Goal: Task Accomplishment & Management: Use online tool/utility

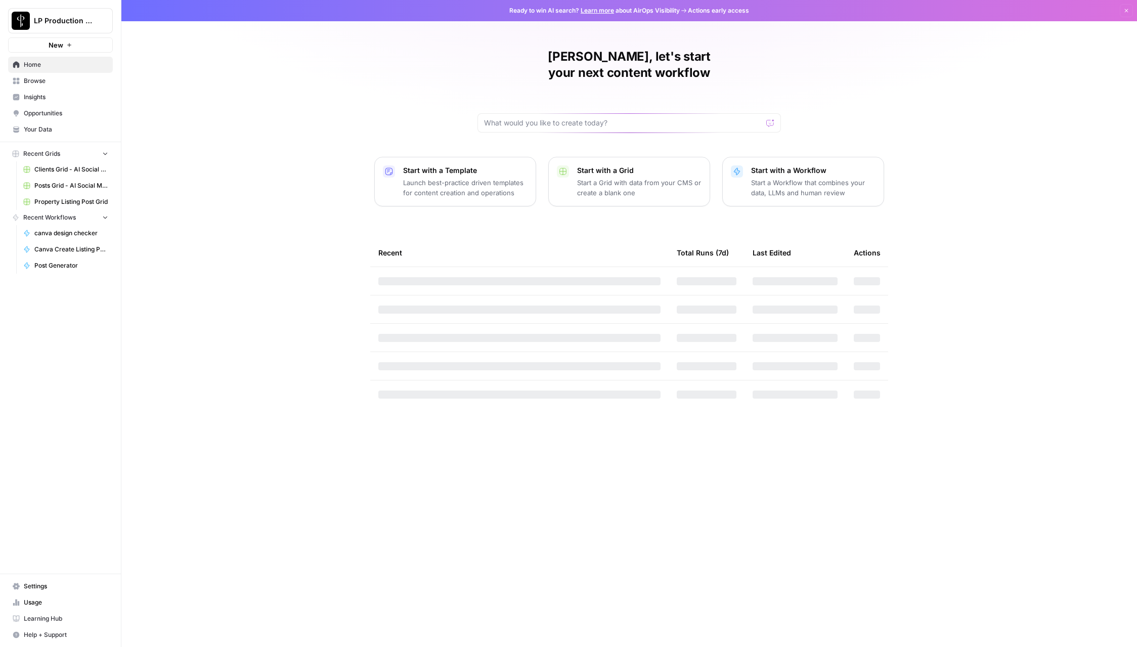
click at [33, 79] on span "Browse" at bounding box center [66, 80] width 84 height 9
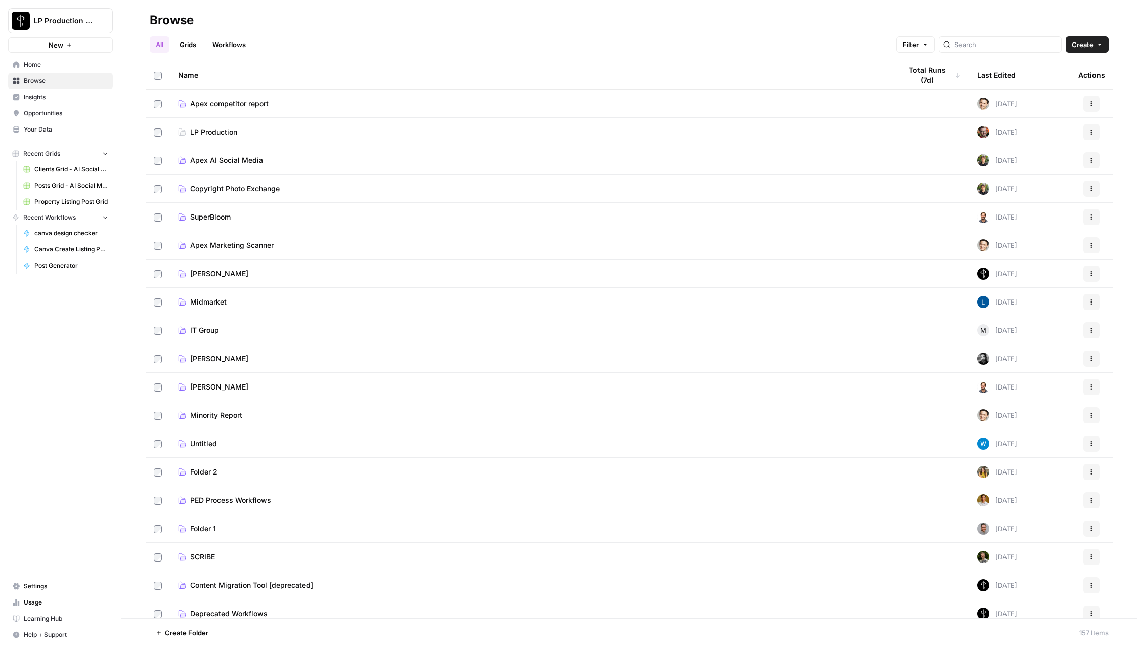
click at [220, 160] on span "Apex AI Social Media" at bounding box center [226, 160] width 73 height 10
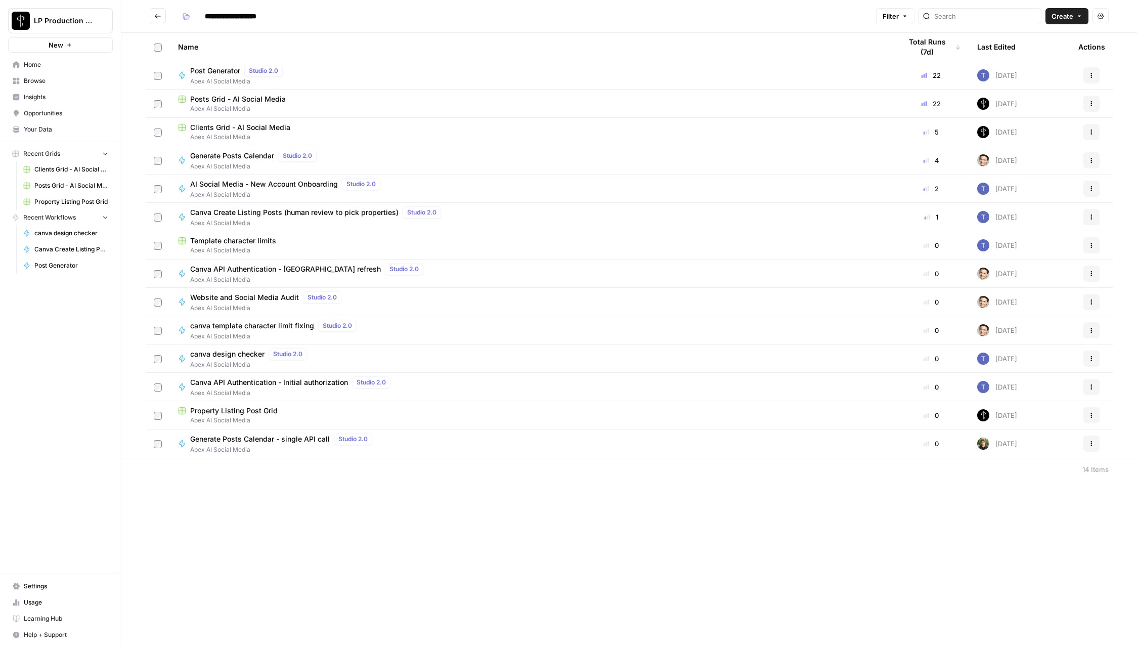
click at [251, 380] on span "Canva API Authentication - Initial authorization" at bounding box center [269, 382] width 158 height 10
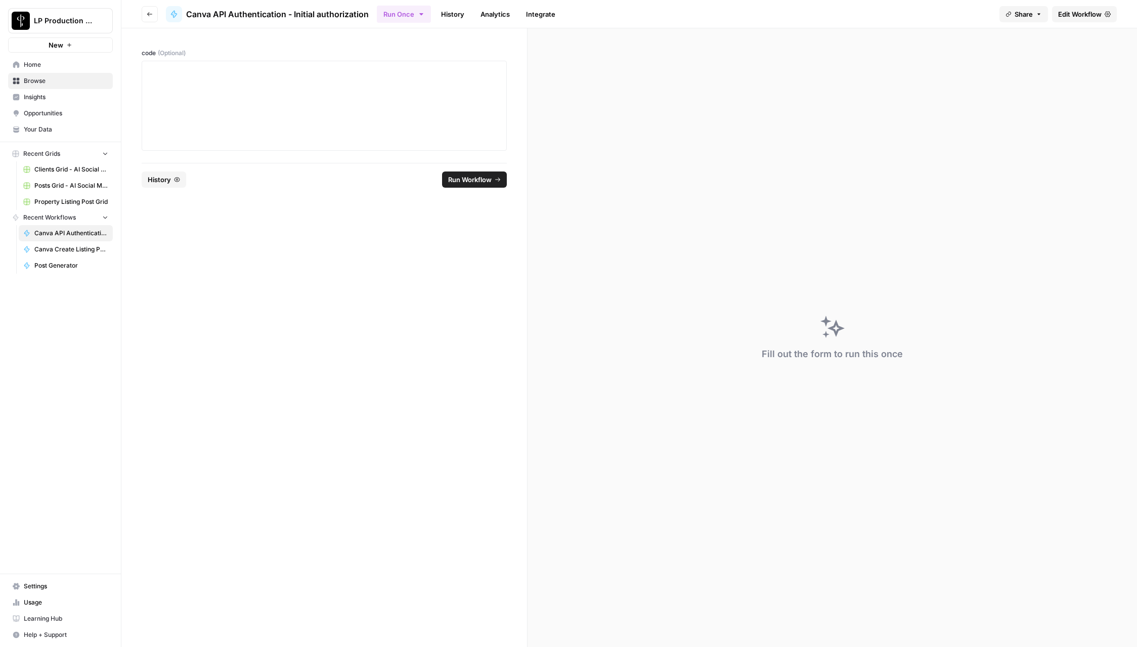
click at [1091, 13] on span "Edit Workflow" at bounding box center [1079, 14] width 43 height 10
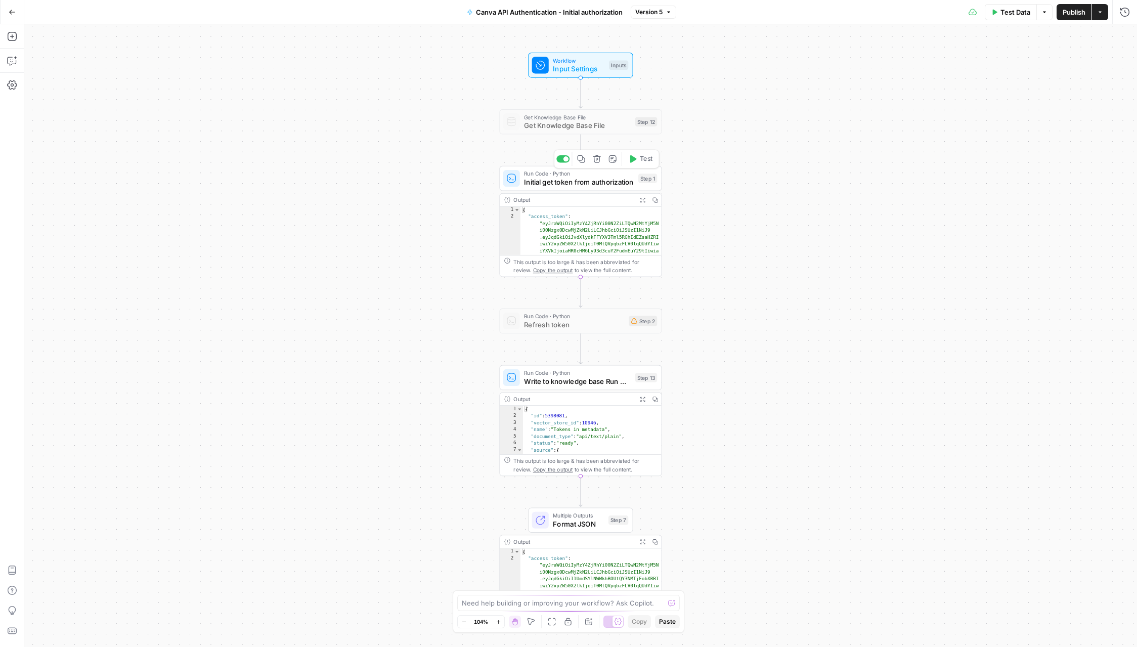
click at [596, 182] on span "Initial get token from authorization" at bounding box center [579, 182] width 110 height 11
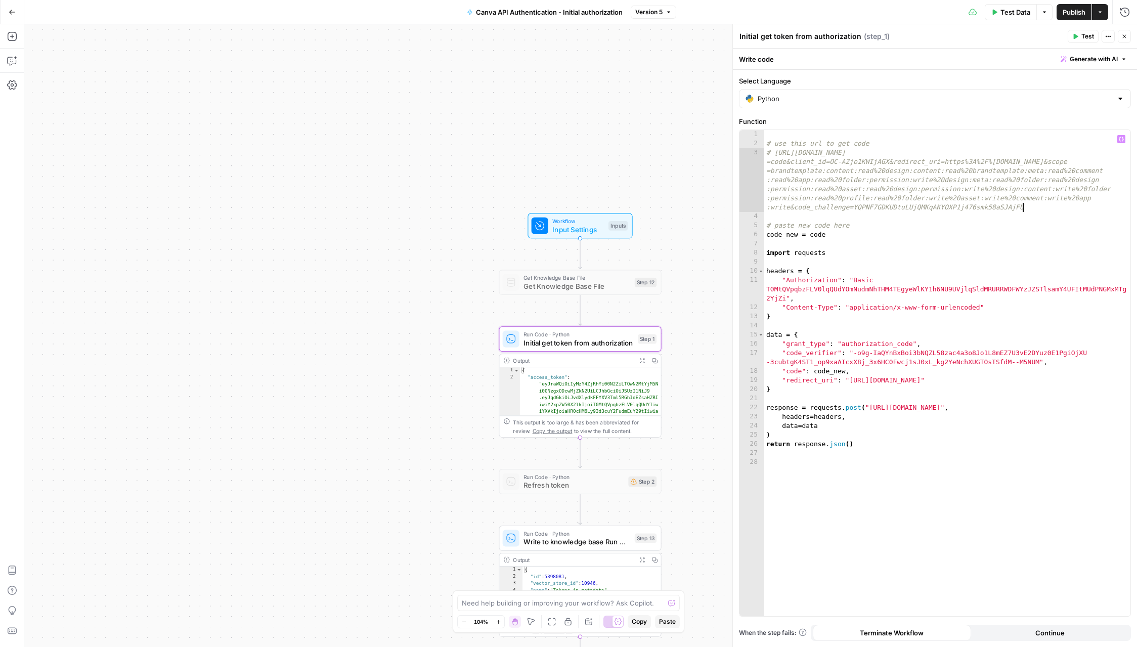
click at [1040, 210] on div "# use this url to get code # [URL][DOMAIN_NAME] =code&client_id=OC-AZjo1KWIjAGX…" at bounding box center [947, 382] width 366 height 504
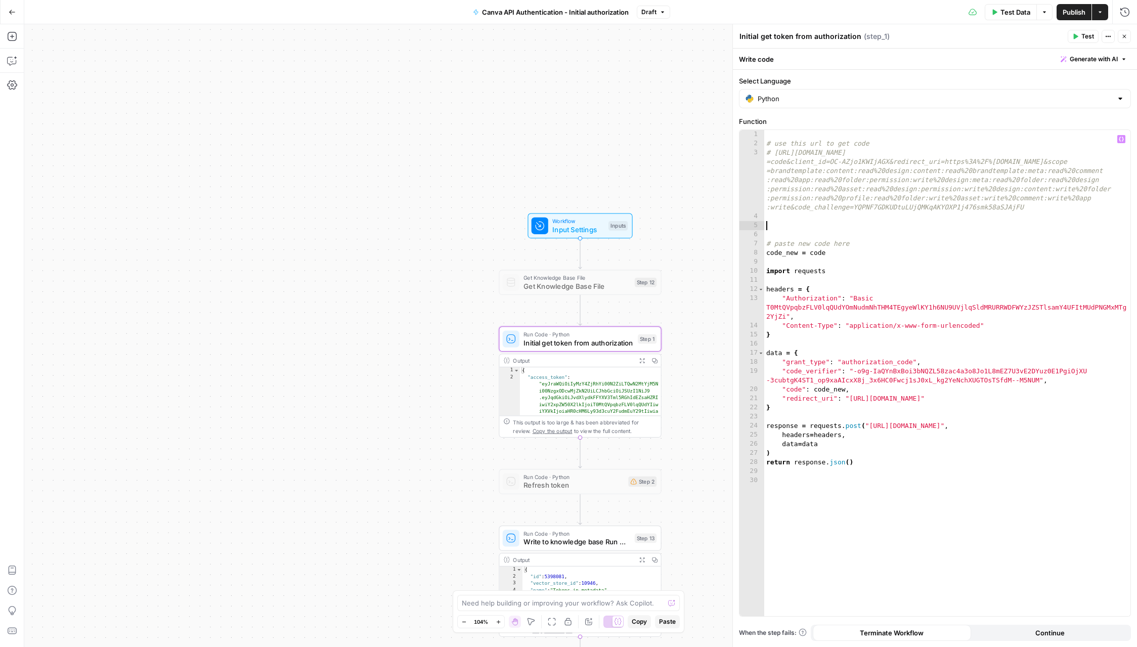
paste textarea
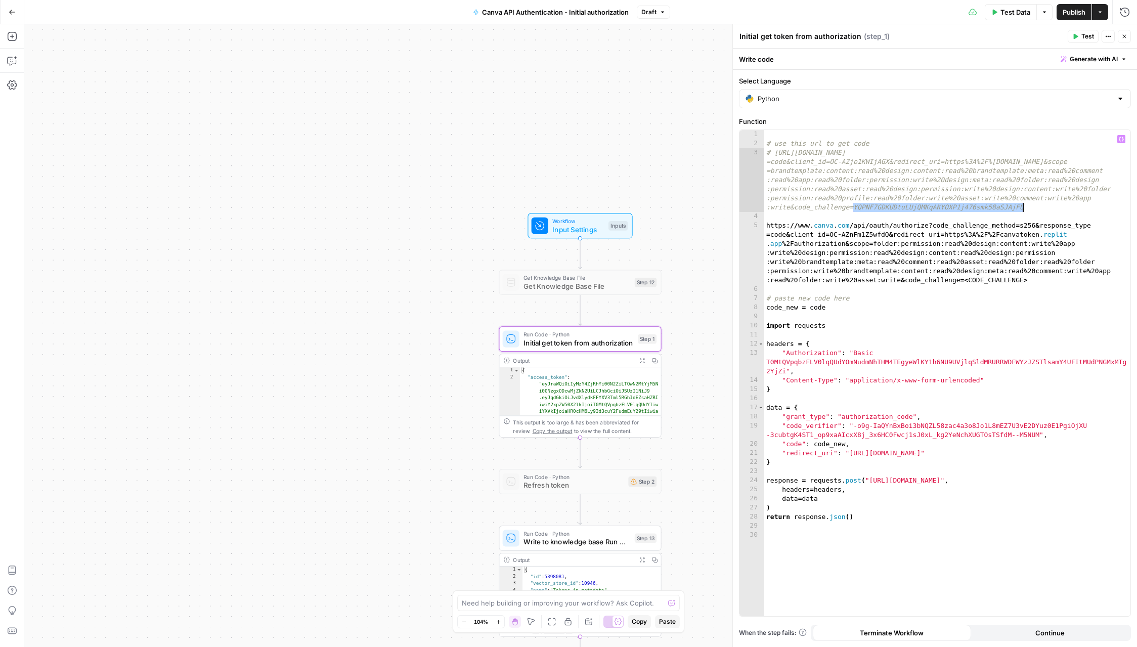
drag, startPoint x: 853, startPoint y: 206, endPoint x: 1031, endPoint y: 206, distance: 178.0
click at [1031, 206] on div "# use this url to get code # [URL][DOMAIN_NAME] =code&client_id=OC-AZjo1KWIjAGX…" at bounding box center [947, 382] width 366 height 504
drag, startPoint x: 1031, startPoint y: 279, endPoint x: 964, endPoint y: 279, distance: 67.3
click at [964, 279] on div "# use this url to get code # [URL][DOMAIN_NAME] =code&client_id=OC-AZjo1KWIjAGX…" at bounding box center [947, 382] width 366 height 504
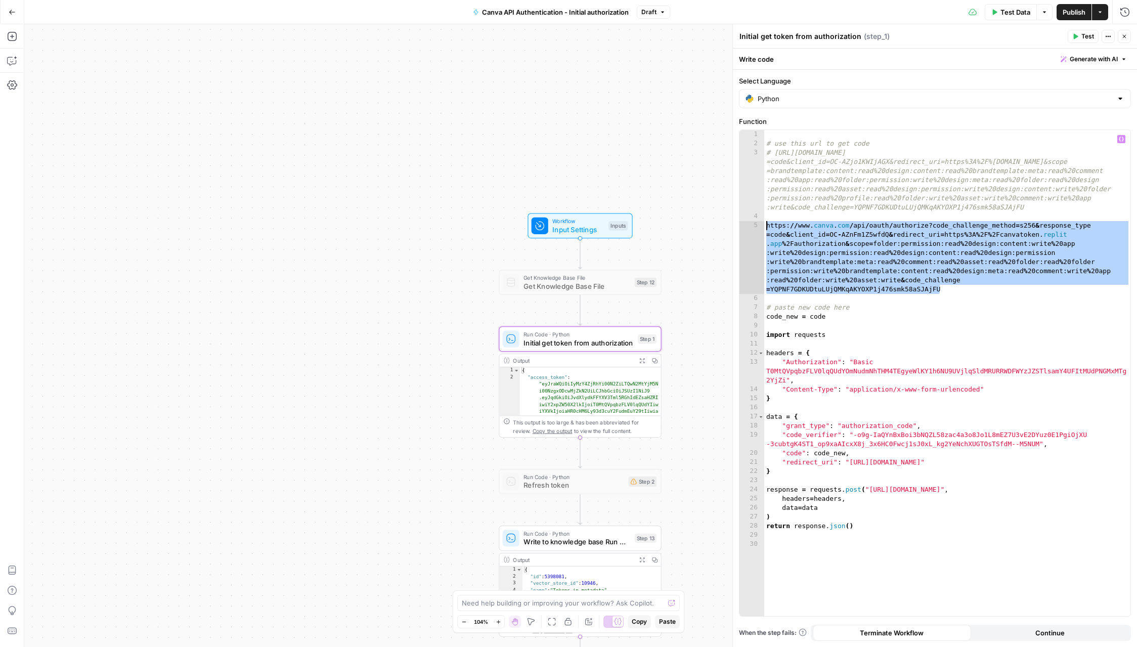
drag, startPoint x: 936, startPoint y: 286, endPoint x: 765, endPoint y: 227, distance: 181.0
click at [765, 227] on div "# use this url to get code # [URL][DOMAIN_NAME] =code&client_id=OC-AZjo1KWIjAGX…" at bounding box center [947, 382] width 366 height 504
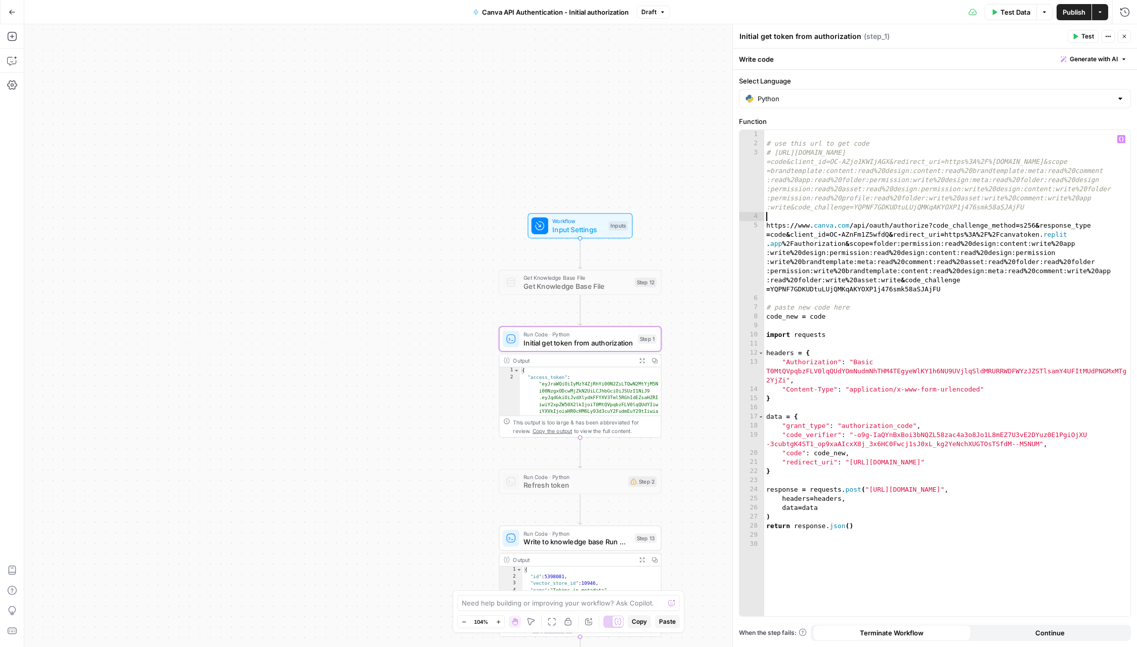
click at [772, 216] on div "# use this url to get code # [URL][DOMAIN_NAME] =code&client_id=OC-AZjo1KWIjAGX…" at bounding box center [947, 382] width 366 height 504
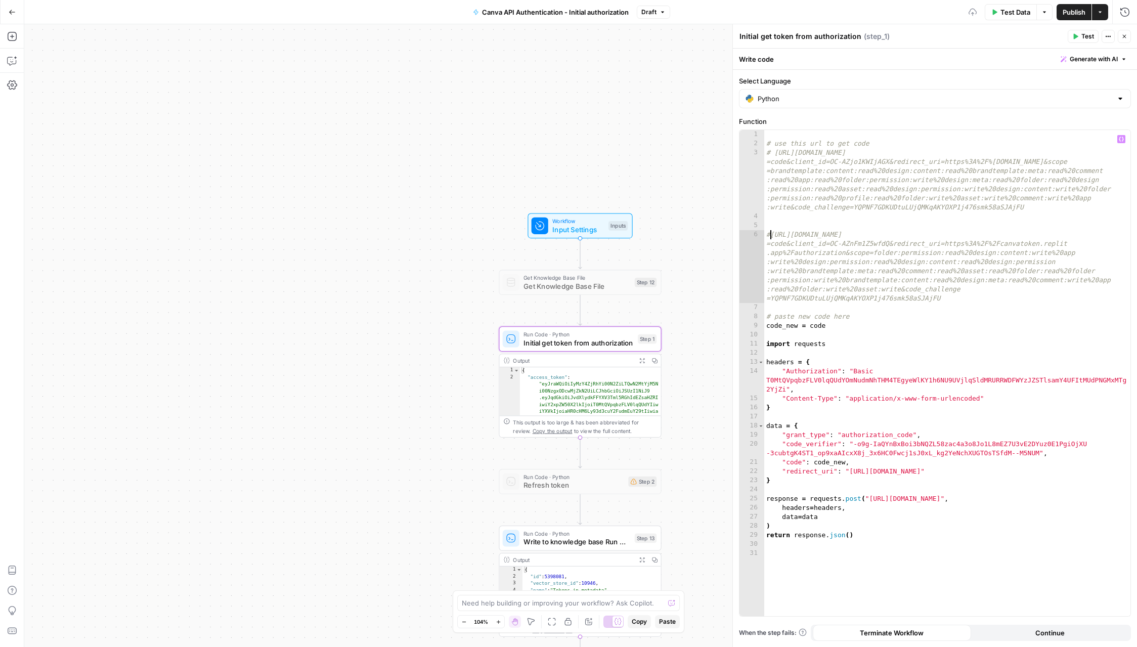
type textarea "**********"
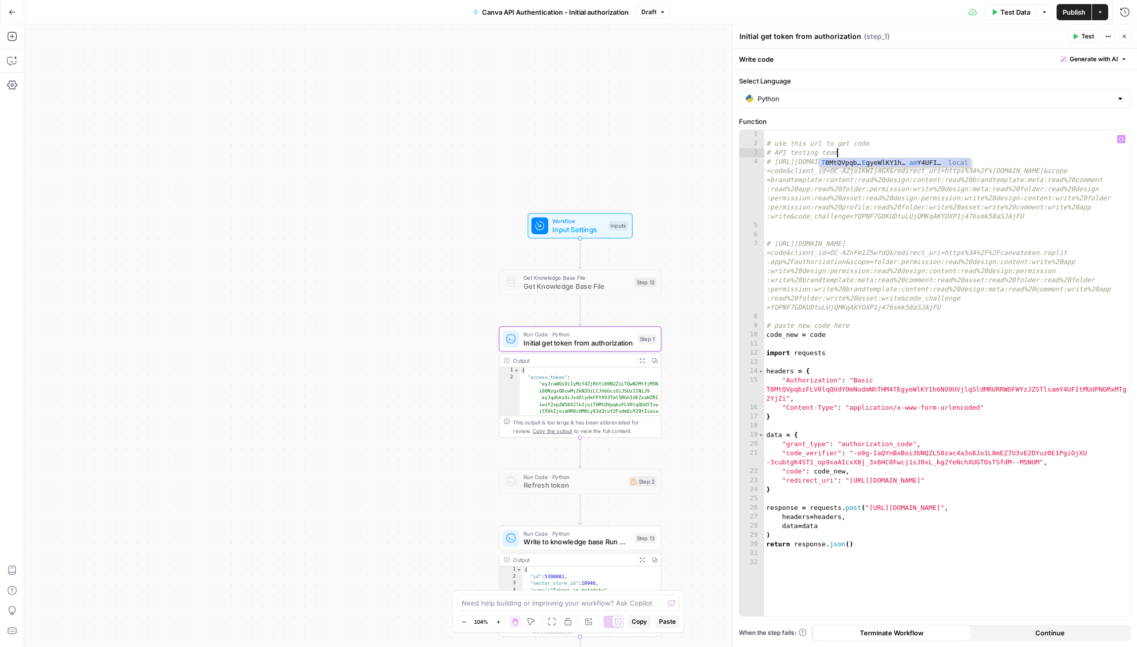
scroll to position [0, 5]
type textarea "**********"
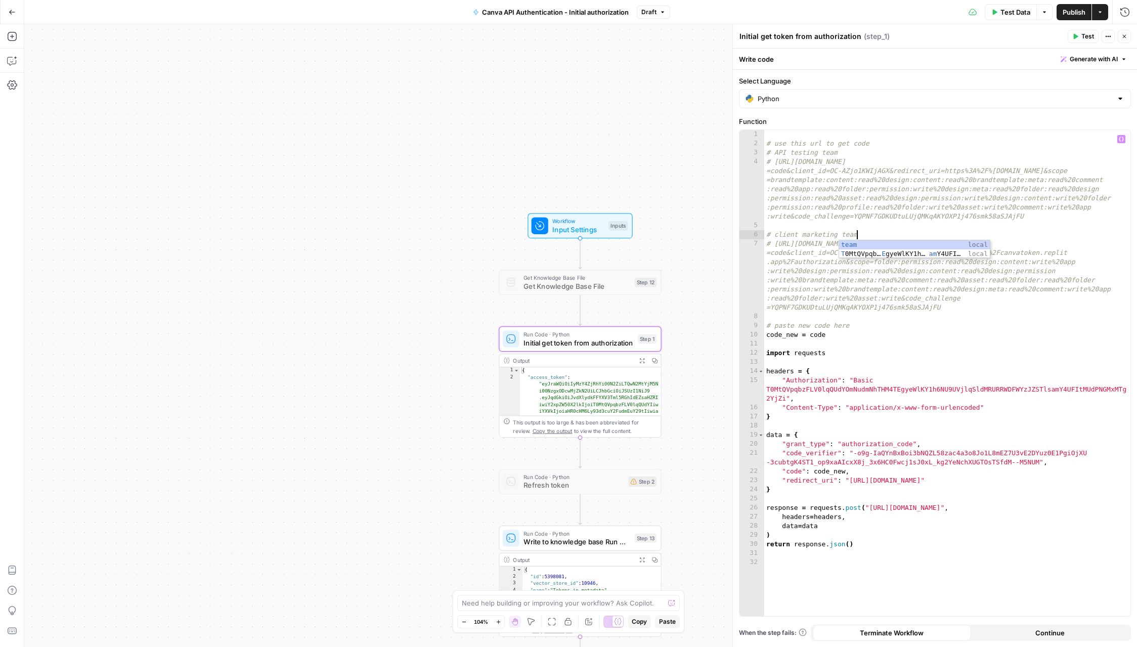
click at [823, 298] on div "# use this url to get code # API testing team # [URL][DOMAIN_NAME] =code&client…" at bounding box center [947, 382] width 366 height 504
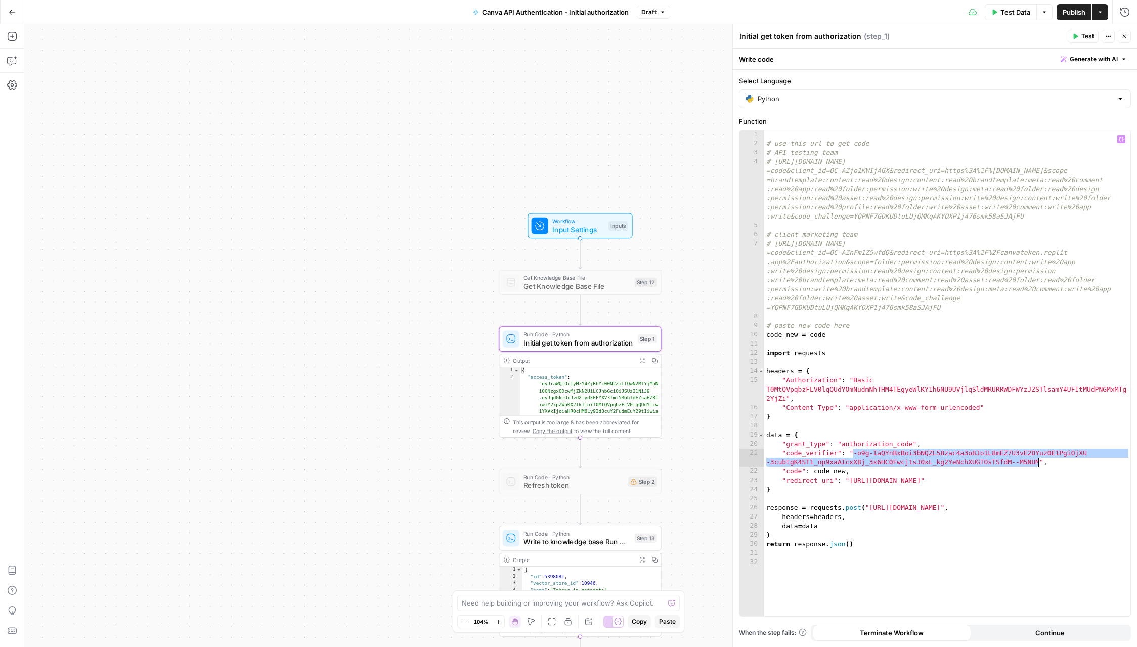
drag, startPoint x: 854, startPoint y: 452, endPoint x: 1038, endPoint y: 463, distance: 184.9
click at [1038, 463] on div "# use this url to get code # API testing team # [URL][DOMAIN_NAME] =code&client…" at bounding box center [947, 382] width 366 height 504
type textarea "**********"
click at [964, 307] on div "# use this url to get code # API testing team # [URL][DOMAIN_NAME] =code&client…" at bounding box center [947, 382] width 366 height 504
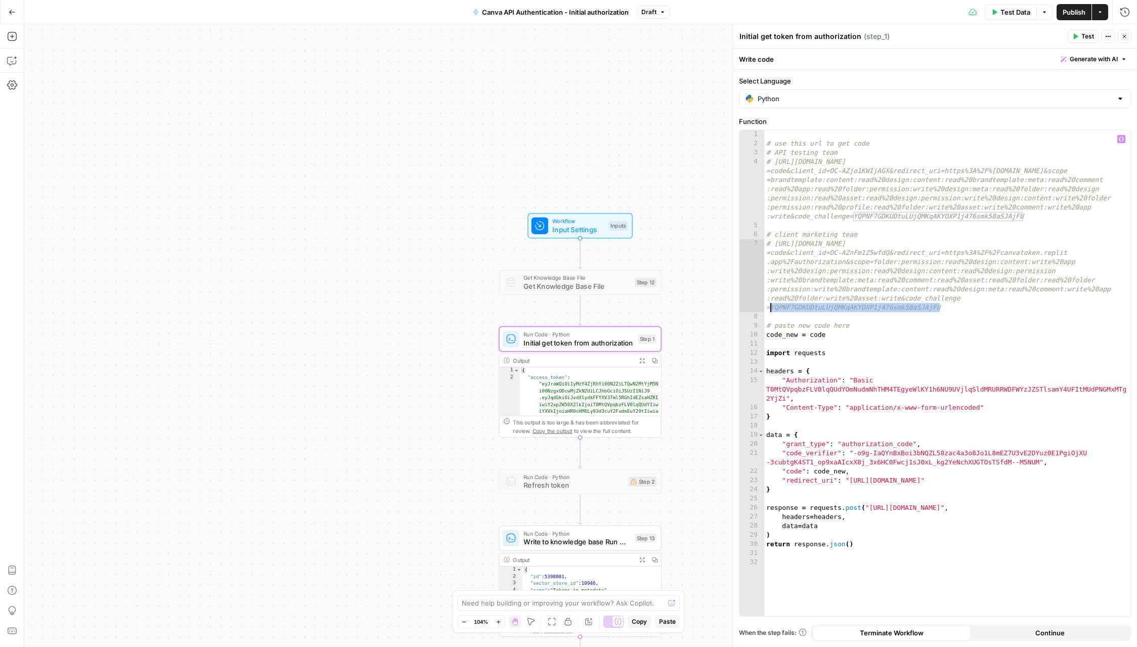
drag, startPoint x: 958, startPoint y: 308, endPoint x: 770, endPoint y: 310, distance: 188.6
click at [770, 310] on div "# use this url to get code # API testing team # [URL][DOMAIN_NAME] =code&client…" at bounding box center [947, 382] width 366 height 504
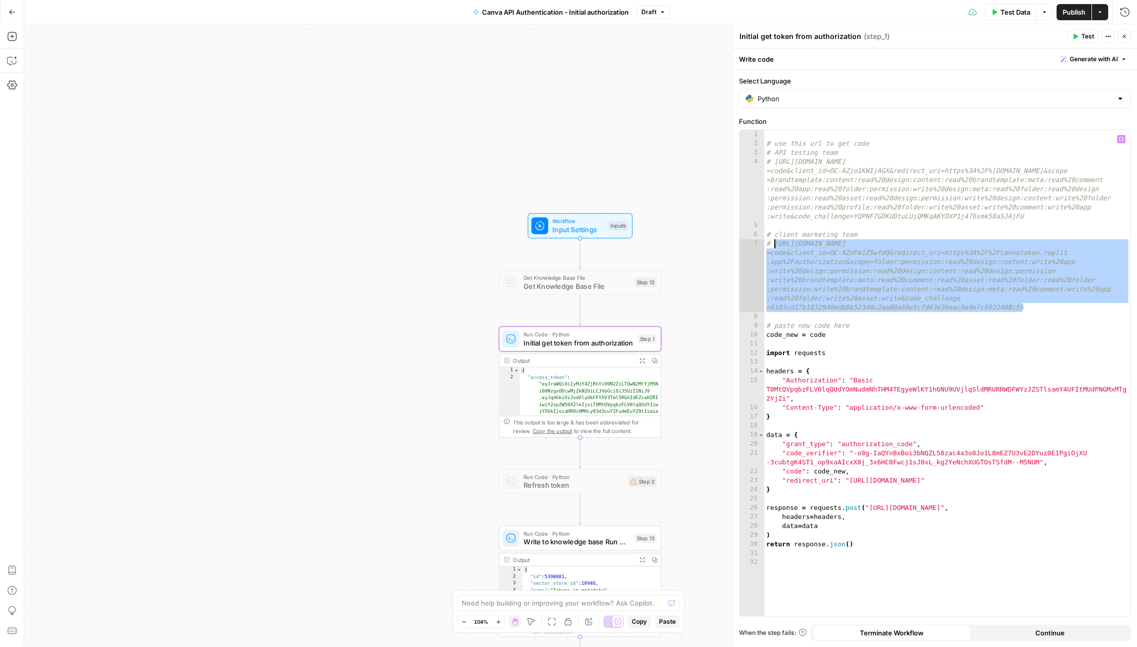
drag, startPoint x: 1035, startPoint y: 309, endPoint x: 776, endPoint y: 245, distance: 266.6
click at [776, 245] on div "# use this url to get code # API testing team # [URL][DOMAIN_NAME] =code&client…" at bounding box center [947, 382] width 366 height 504
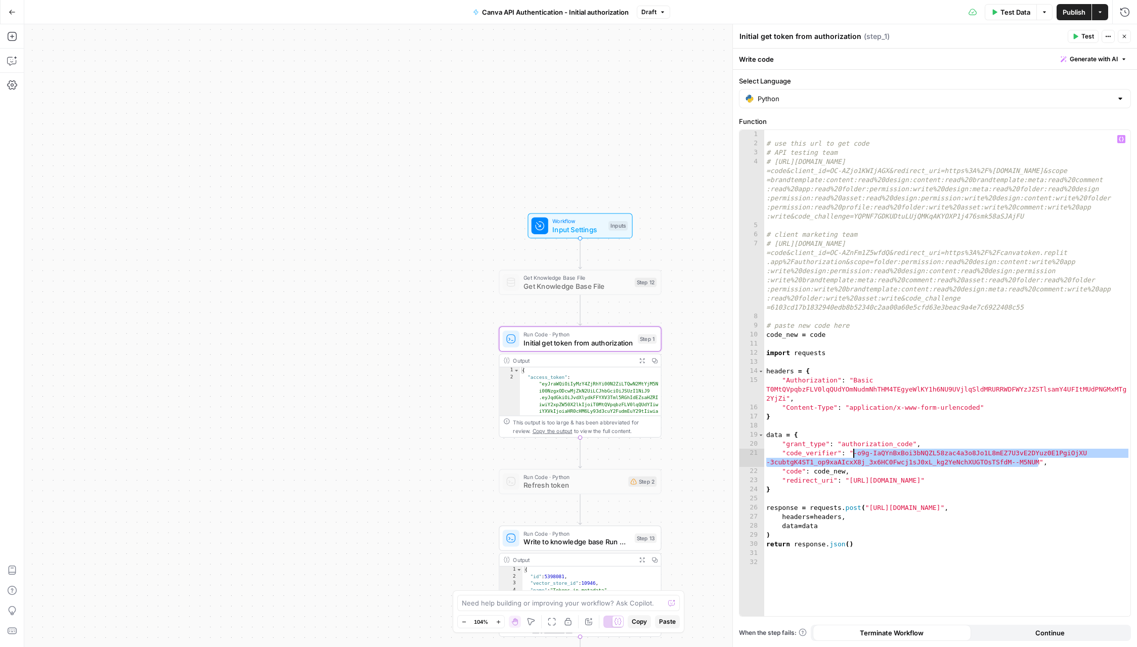
drag, startPoint x: 1039, startPoint y: 463, endPoint x: 854, endPoint y: 457, distance: 184.7
click at [854, 457] on div "# use this url to get code # API testing team # [URL][DOMAIN_NAME] =code&client…" at bounding box center [947, 382] width 366 height 504
click at [889, 420] on div "# use this url to get code # API testing team # [URL][DOMAIN_NAME] =code&client…" at bounding box center [947, 382] width 366 height 504
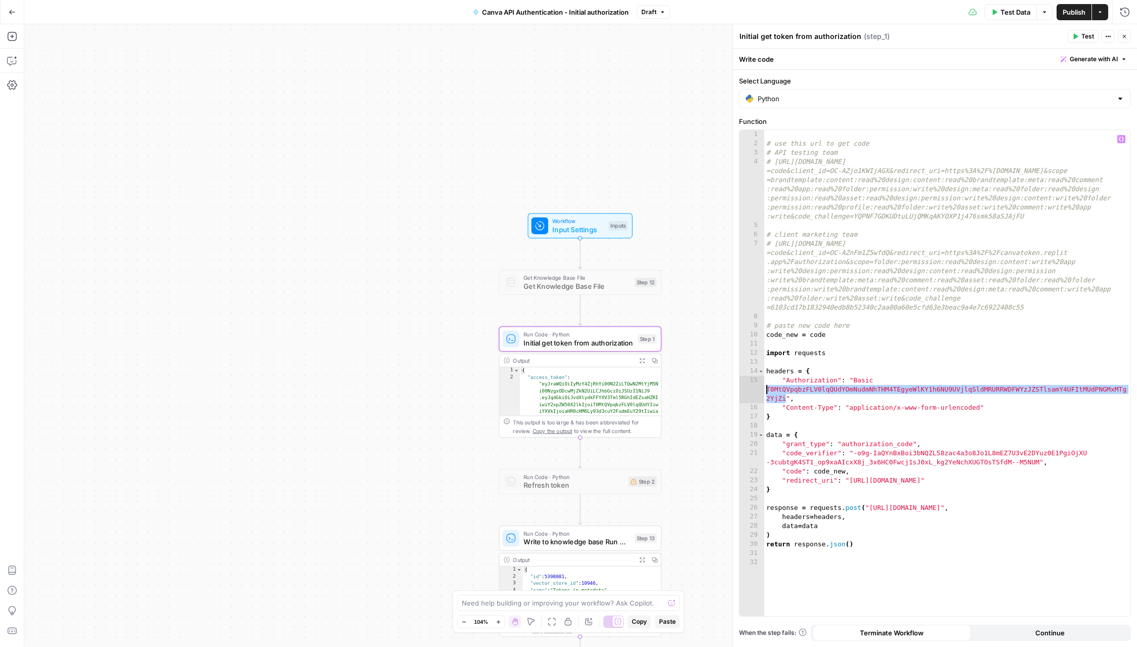
drag, startPoint x: 786, startPoint y: 397, endPoint x: 766, endPoint y: 391, distance: 21.1
click at [766, 391] on div "# use this url to get code # API testing team # [URL][DOMAIN_NAME] =code&client…" at bounding box center [947, 382] width 366 height 504
paste textarea
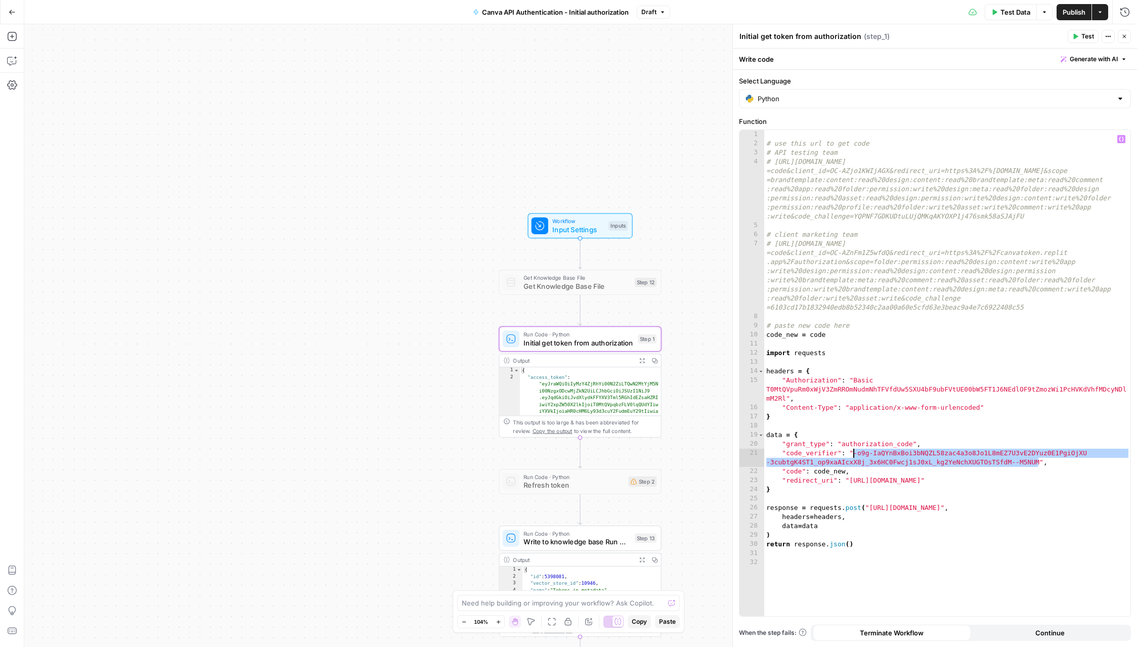
drag, startPoint x: 1039, startPoint y: 463, endPoint x: 854, endPoint y: 456, distance: 185.2
click at [854, 456] on div "# use this url to get code # API testing team # [URL][DOMAIN_NAME] =code&client…" at bounding box center [947, 382] width 366 height 504
type textarea "**********"
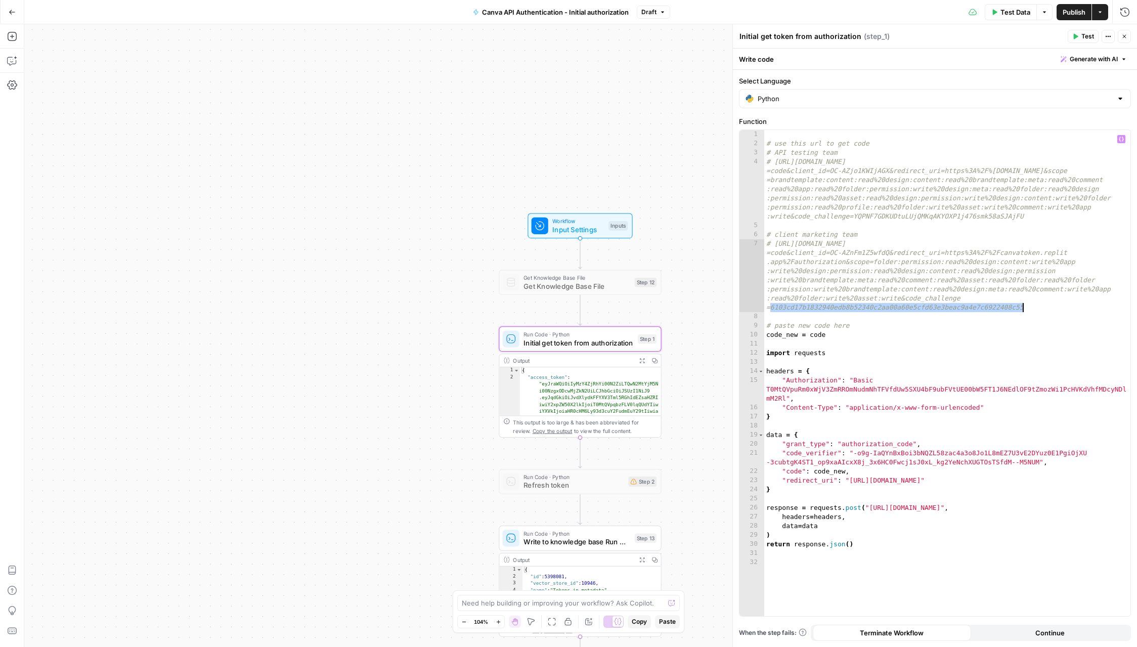
drag, startPoint x: 772, startPoint y: 308, endPoint x: 1021, endPoint y: 308, distance: 249.8
click at [1021, 308] on div "# use this url to get code # API testing team # [URL][DOMAIN_NAME] =code&client…" at bounding box center [947, 382] width 366 height 504
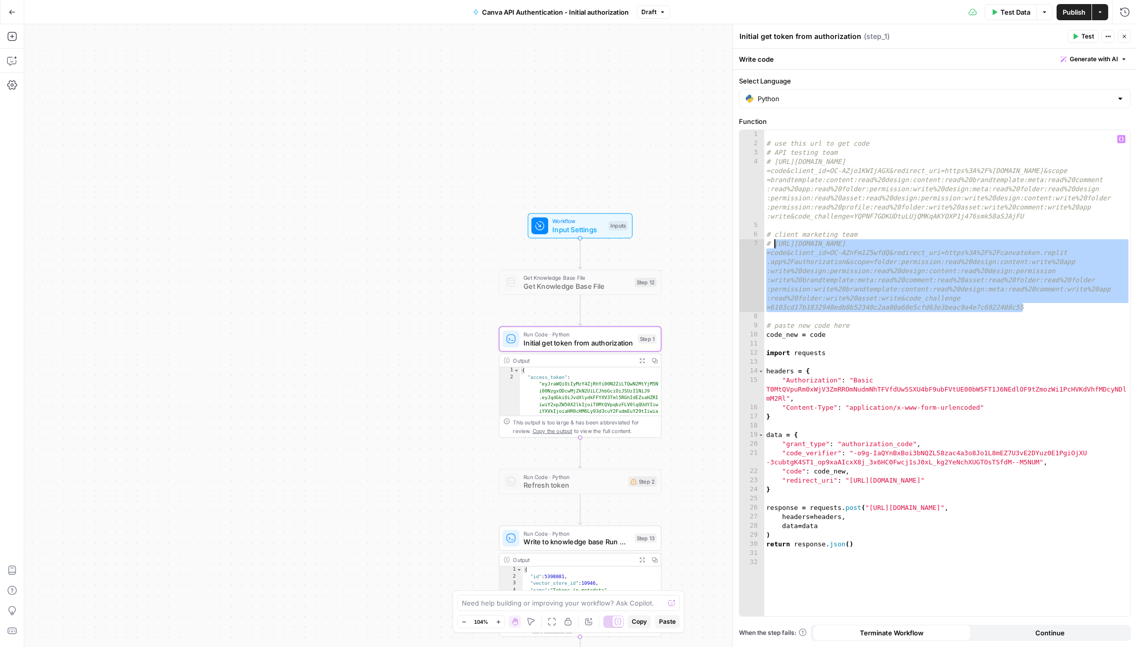
drag, startPoint x: 1025, startPoint y: 306, endPoint x: 776, endPoint y: 247, distance: 256.3
click at [776, 247] on div "# use this url to get code # API testing team # [URL][DOMAIN_NAME] =code&client…" at bounding box center [947, 382] width 366 height 504
click at [1072, 14] on span "Publish" at bounding box center [1073, 12] width 23 height 10
click at [13, 13] on icon "button" at bounding box center [12, 12] width 7 height 7
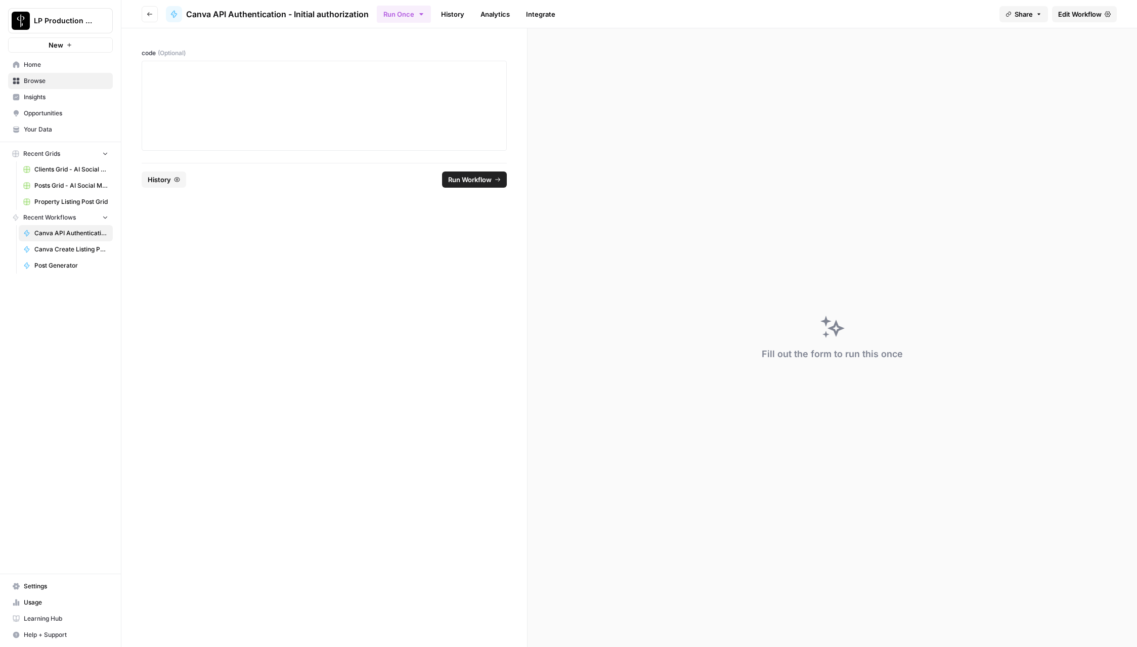
click at [460, 10] on link "History" at bounding box center [452, 14] width 35 height 16
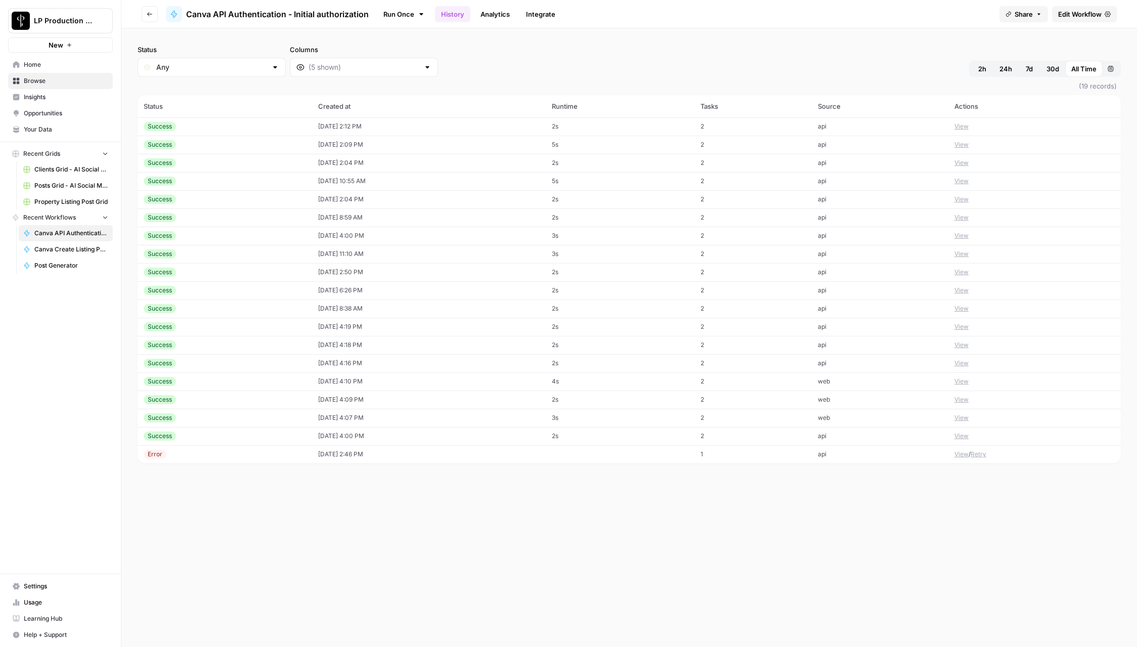
click at [347, 127] on td "[DATE] 2:12 PM" at bounding box center [429, 126] width 234 height 18
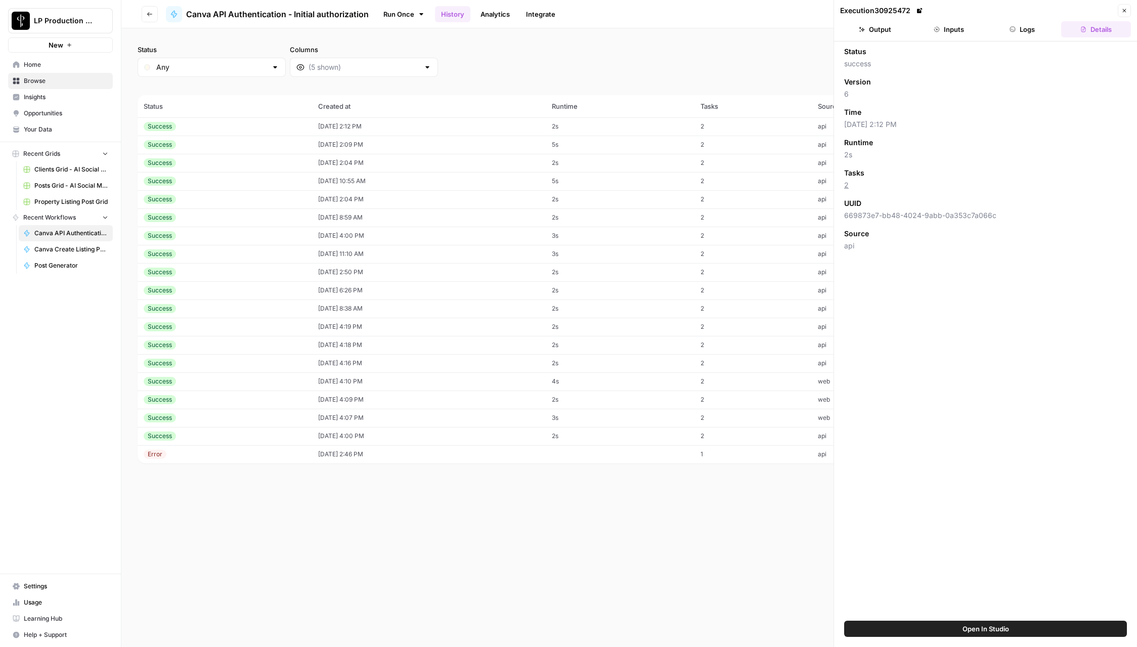
click at [1029, 29] on button "Logs" at bounding box center [1023, 29] width 70 height 16
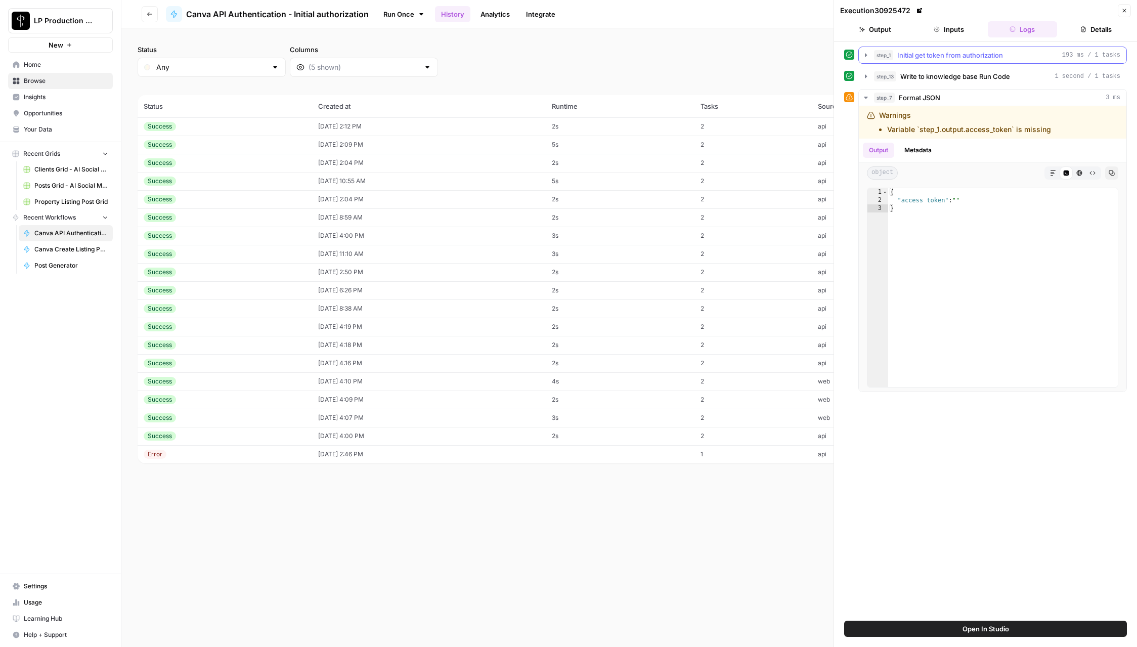
click at [868, 57] on icon "button" at bounding box center [866, 55] width 8 height 8
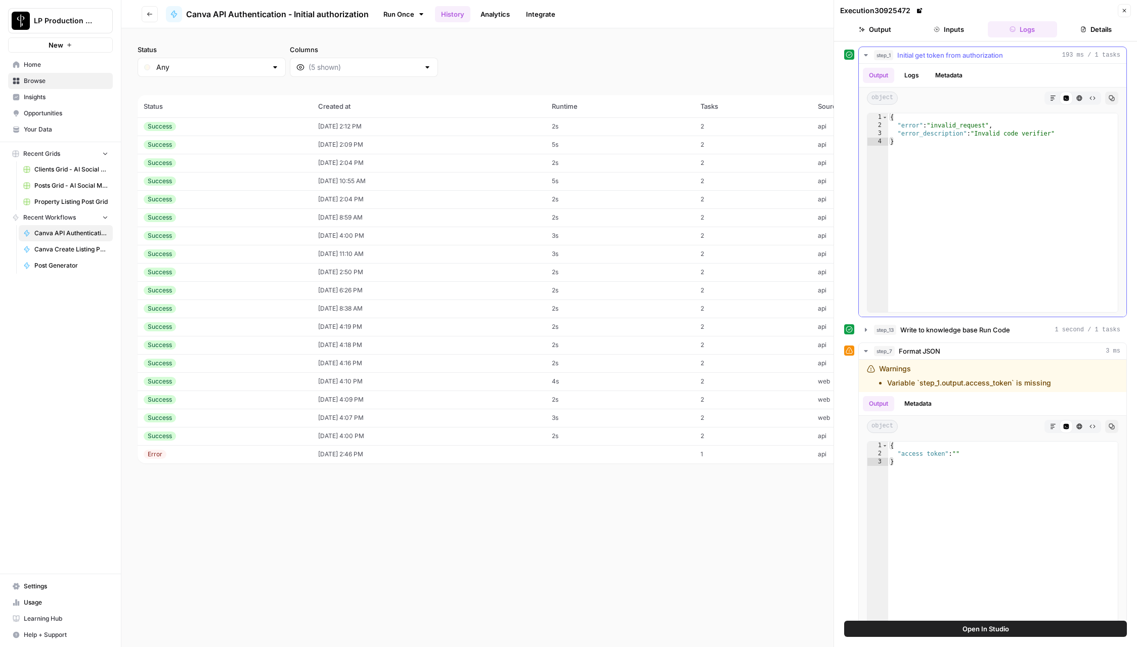
click at [867, 57] on icon "button" at bounding box center [866, 55] width 8 height 8
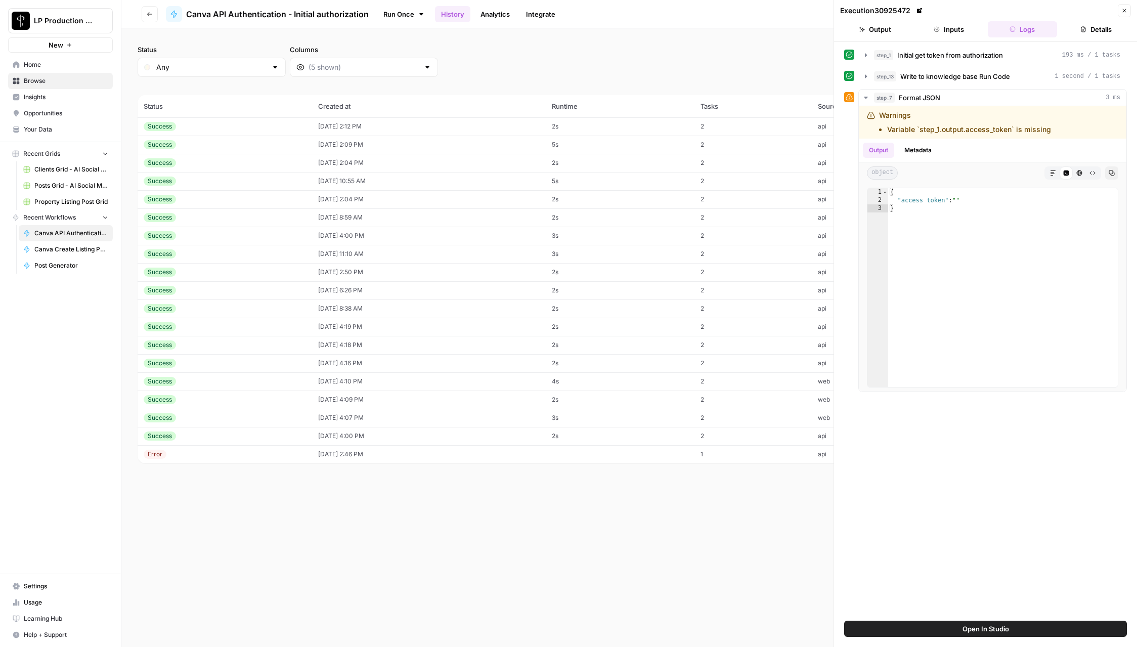
click at [1127, 10] on button "Close" at bounding box center [1124, 10] width 13 height 13
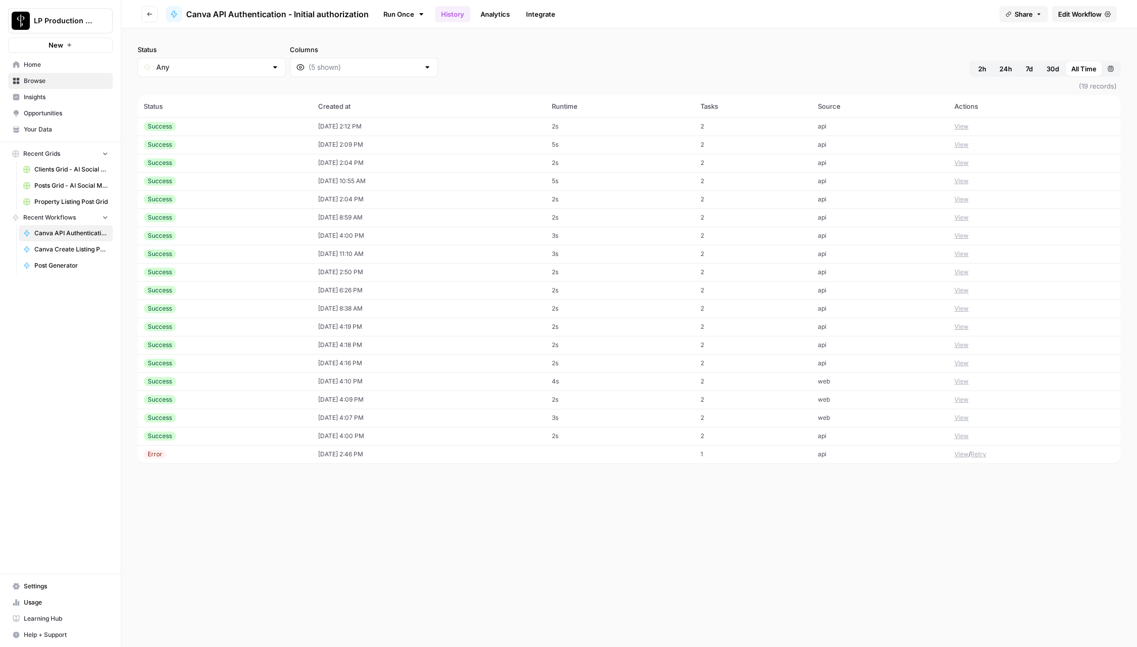
click at [1081, 18] on span "Edit Workflow" at bounding box center [1079, 14] width 43 height 10
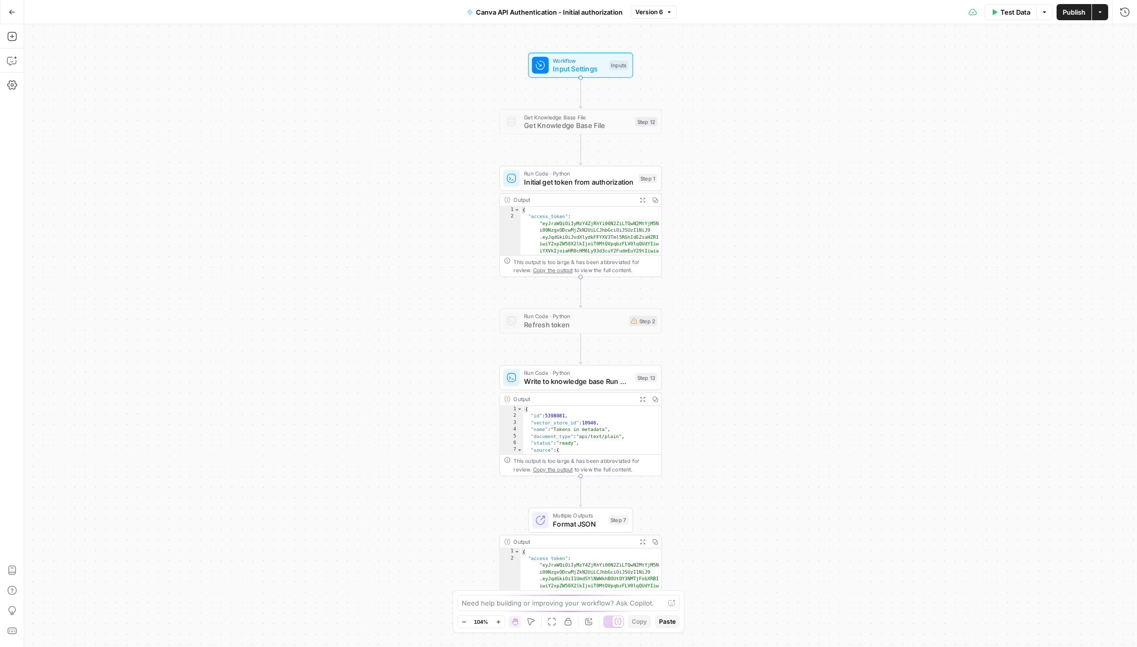
click at [575, 70] on span "Input Settings" at bounding box center [579, 69] width 52 height 11
click at [1122, 37] on icon "button" at bounding box center [1124, 36] width 6 height 6
click at [600, 182] on span "Initial get token from authorization" at bounding box center [579, 182] width 110 height 11
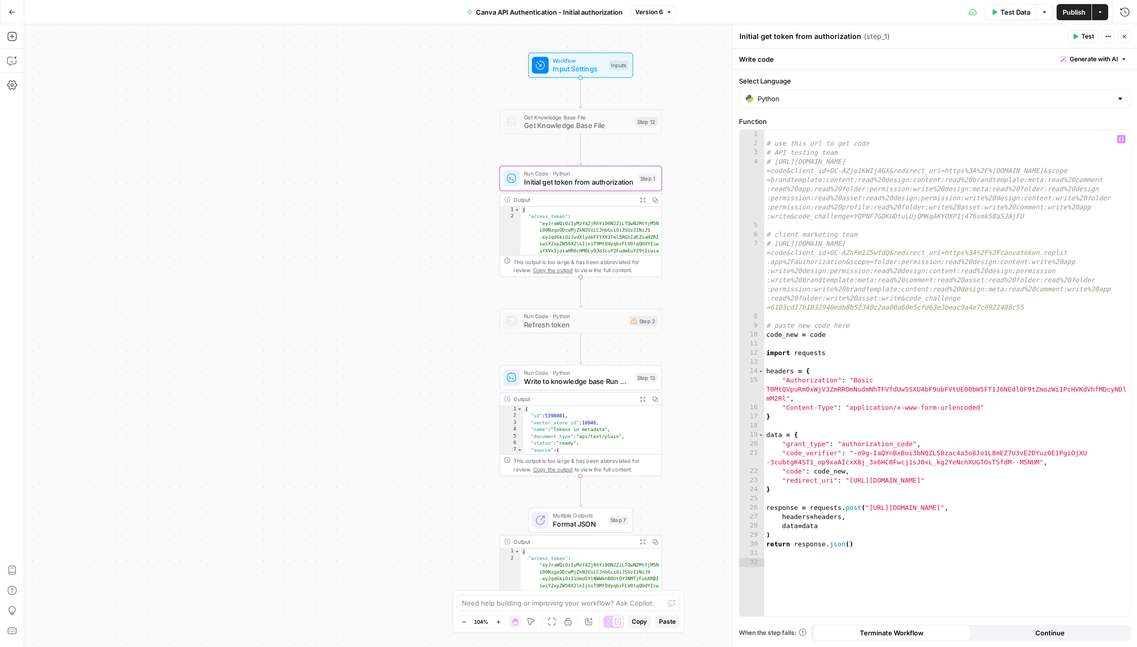
type textarea "**********"
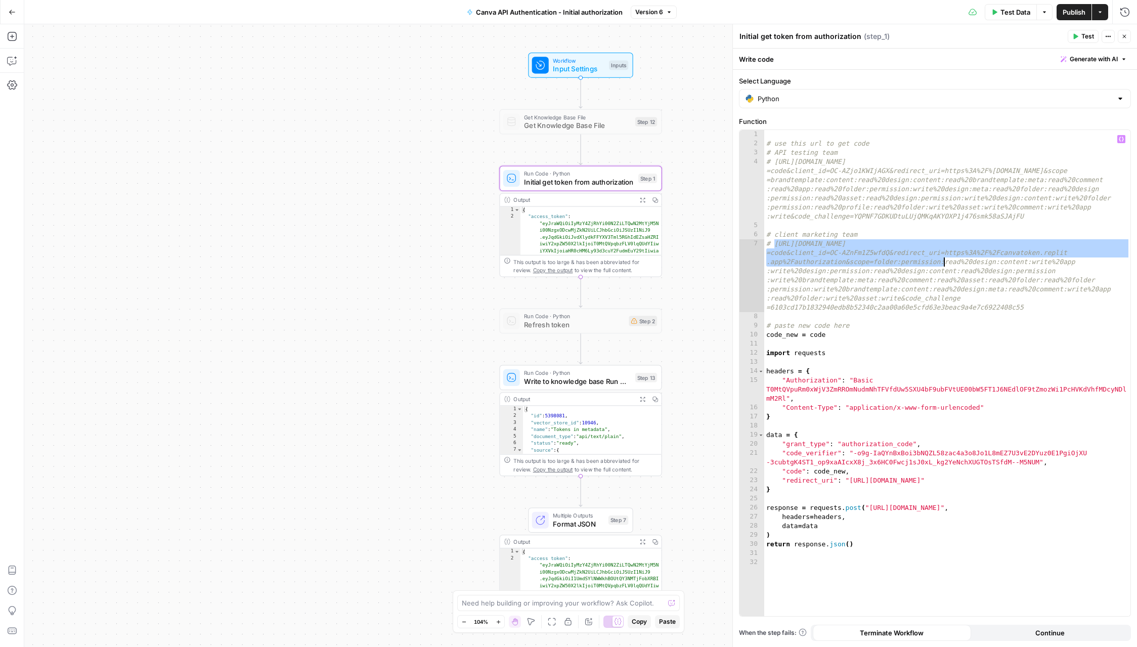
drag, startPoint x: 775, startPoint y: 244, endPoint x: 955, endPoint y: 266, distance: 181.9
click at [955, 266] on div "# use this url to get code # API testing team # [URL][DOMAIN_NAME] =code&client…" at bounding box center [947, 382] width 366 height 504
click at [1057, 310] on div "# use this url to get code # API testing team # [URL][DOMAIN_NAME] =code&client…" at bounding box center [947, 382] width 366 height 504
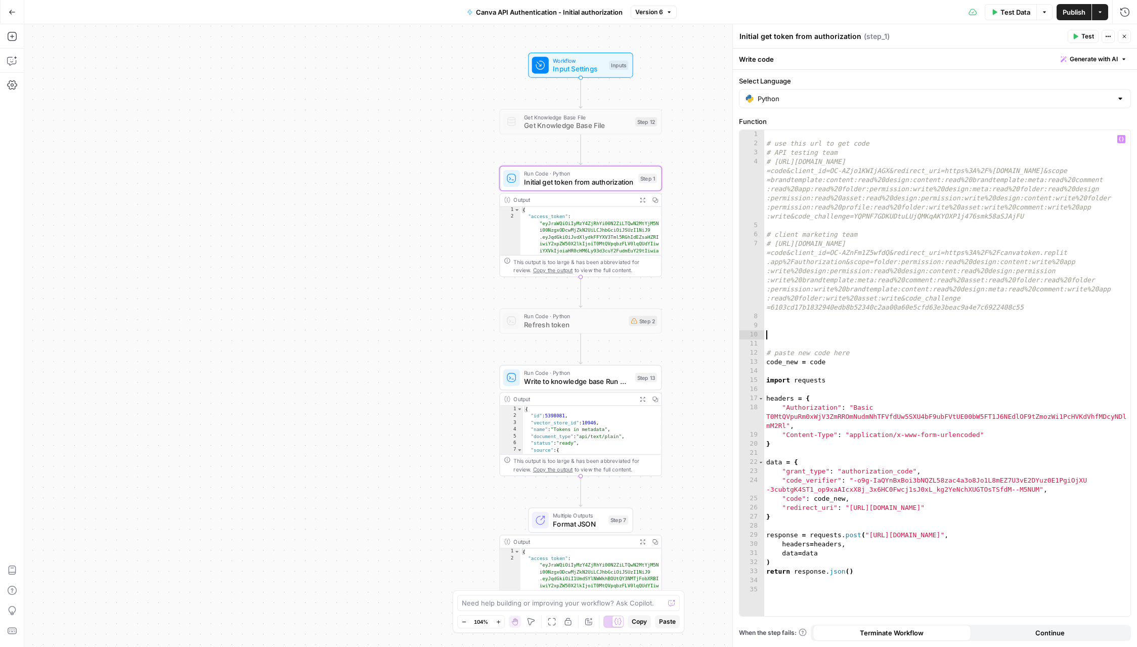
paste textarea
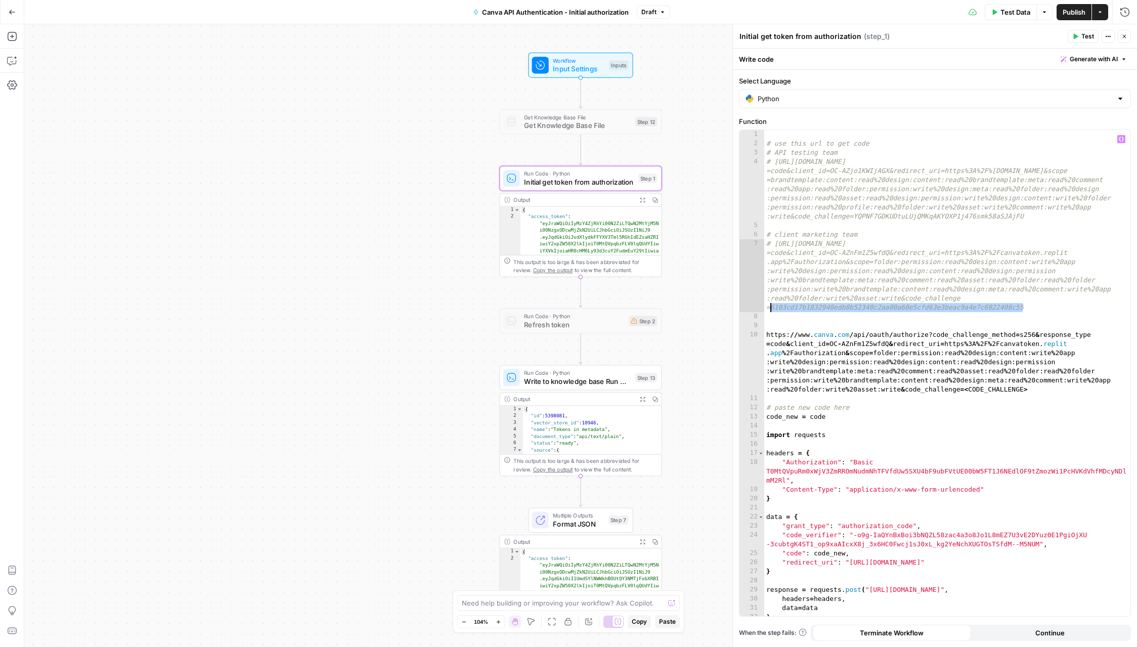
drag, startPoint x: 1011, startPoint y: 306, endPoint x: 772, endPoint y: 307, distance: 239.7
click at [772, 307] on div "# use this url to get code # API testing team # [URL][DOMAIN_NAME] =code&client…" at bounding box center [947, 382] width 366 height 504
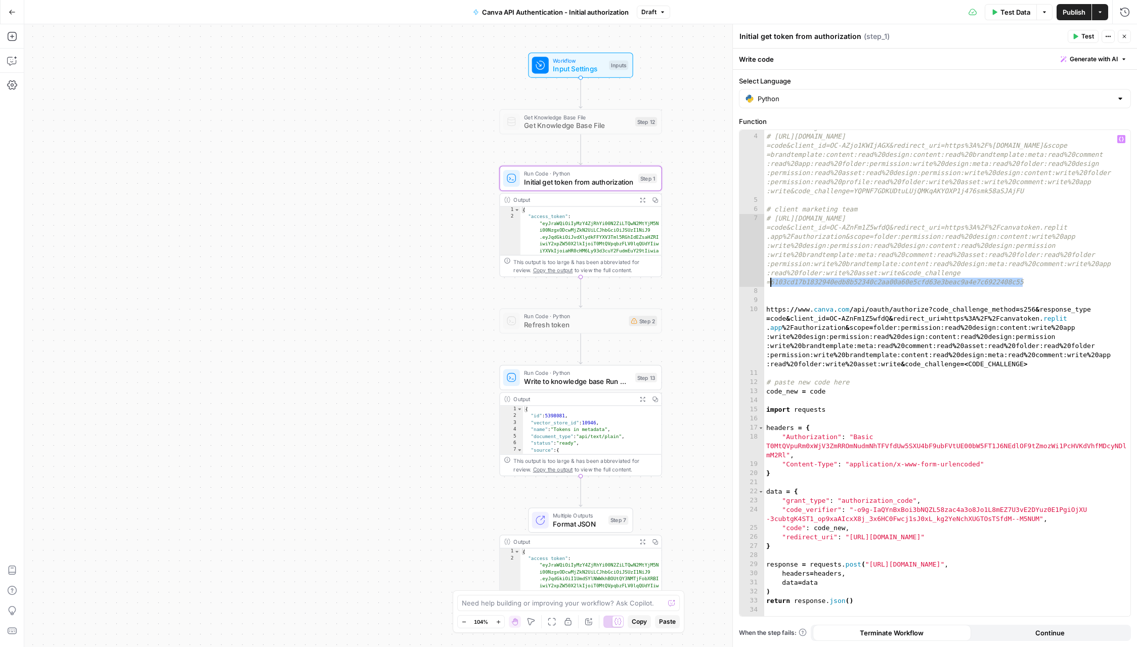
scroll to position [33, 0]
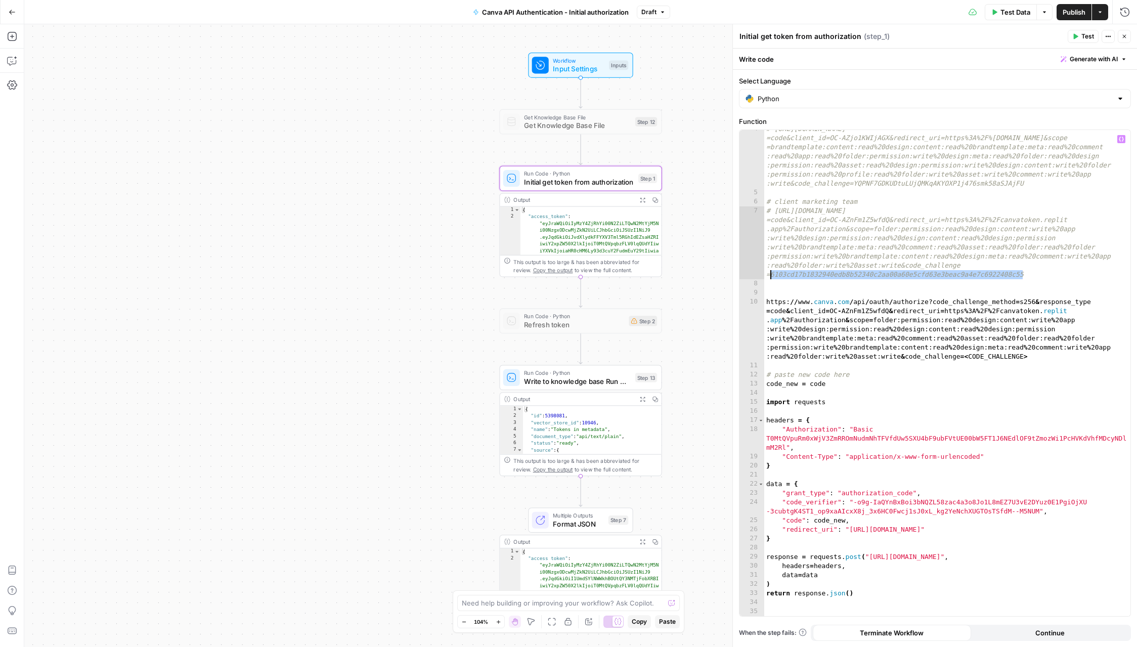
click at [765, 437] on div "# [URL][DOMAIN_NAME] =code&client_id=OC-AZjo1KWIjAGX&redirect_uri=https%3A%2F%[…" at bounding box center [947, 403] width 366 height 559
click at [1074, 14] on span "Publish" at bounding box center [1073, 12] width 23 height 10
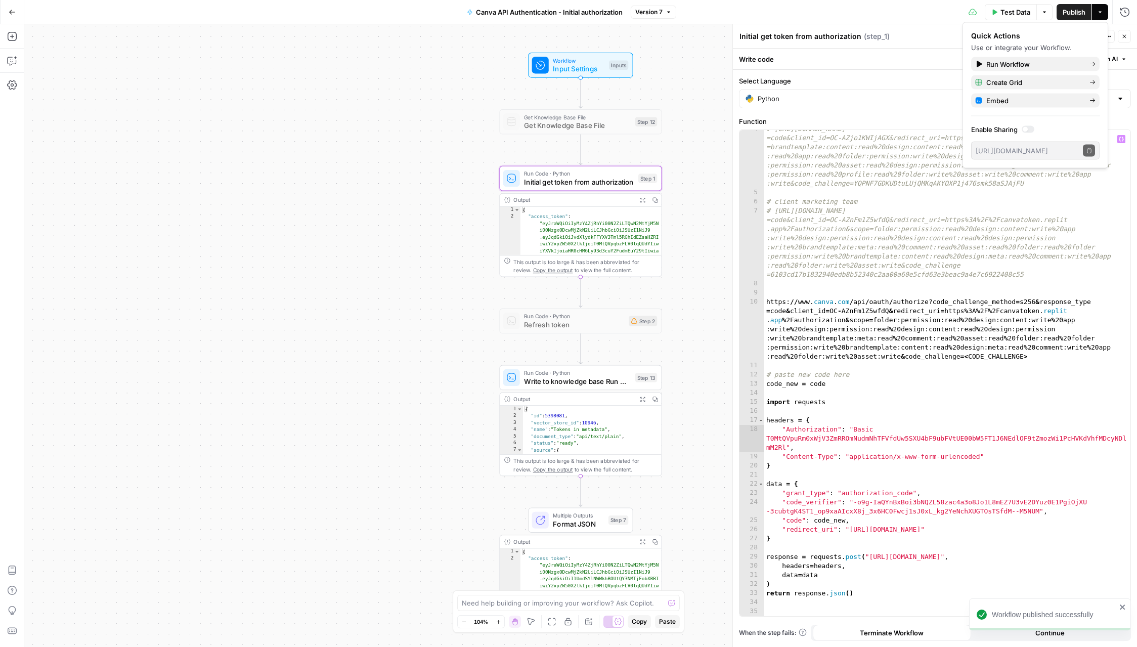
click at [768, 301] on div "# [URL][DOMAIN_NAME] =code&client_id=OC-AZjo1KWIjAGX&redirect_uri=https%3A%2F%[…" at bounding box center [947, 403] width 366 height 559
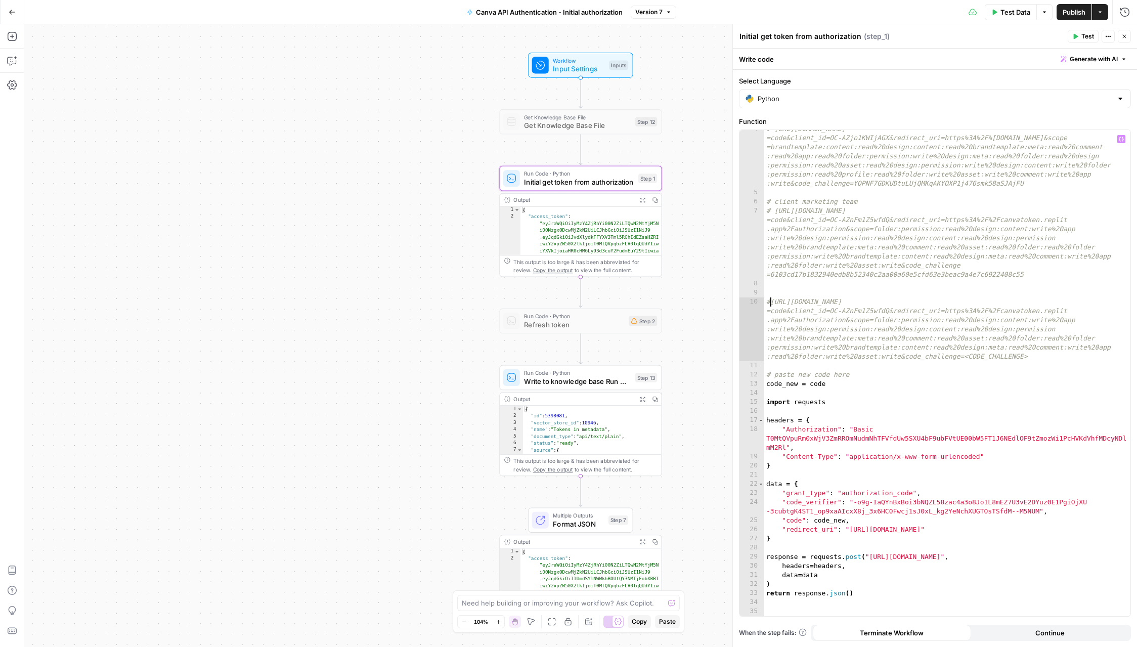
scroll to position [0, 1]
type textarea "**********"
click at [1075, 13] on span "Publish" at bounding box center [1073, 12] width 23 height 10
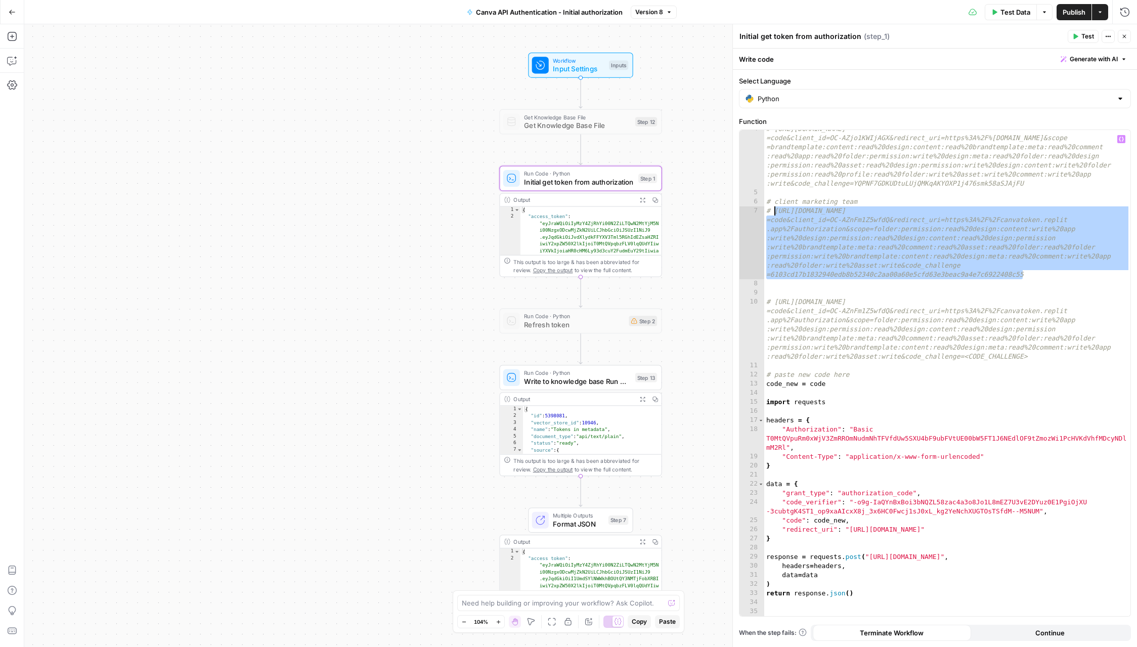
drag, startPoint x: 1035, startPoint y: 272, endPoint x: 774, endPoint y: 213, distance: 267.1
click at [774, 213] on div "# [URL][DOMAIN_NAME] =code&client_id=OC-AZjo1KWIjAGX&redirect_uri=https%3A%2F%[…" at bounding box center [947, 403] width 366 height 559
click at [14, 11] on icon "button" at bounding box center [12, 12] width 7 height 7
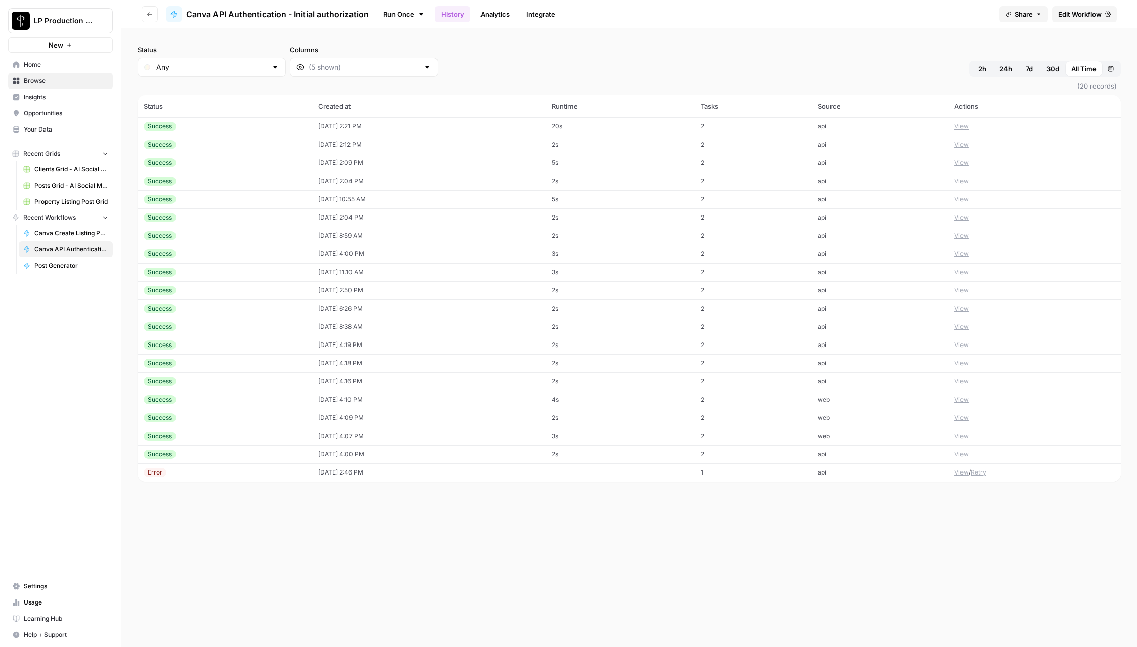
click at [363, 128] on td "[DATE] 2:21 PM" at bounding box center [429, 126] width 234 height 18
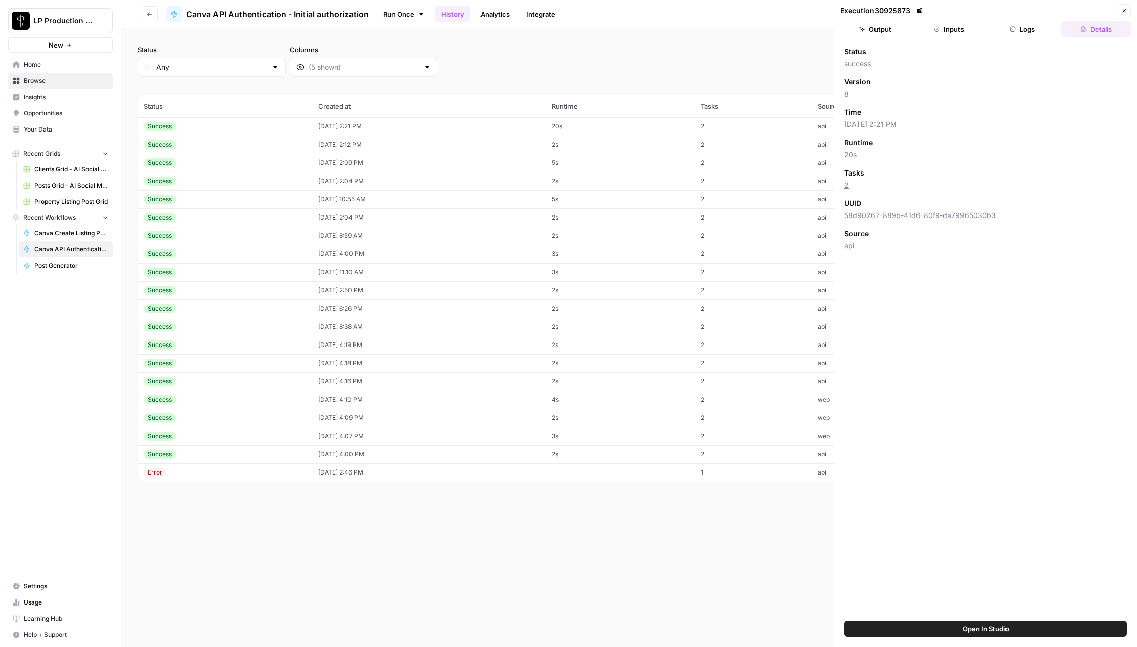
click at [952, 29] on button "Inputs" at bounding box center [949, 29] width 70 height 16
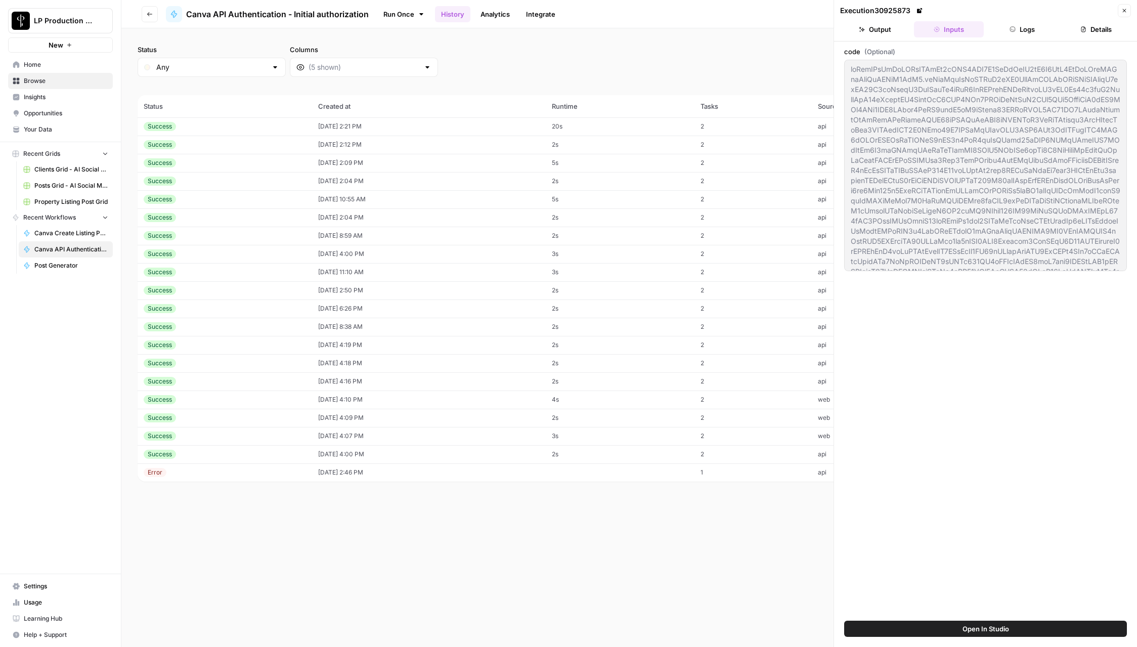
scroll to position [101, 0]
click at [1020, 31] on button "Logs" at bounding box center [1023, 29] width 70 height 16
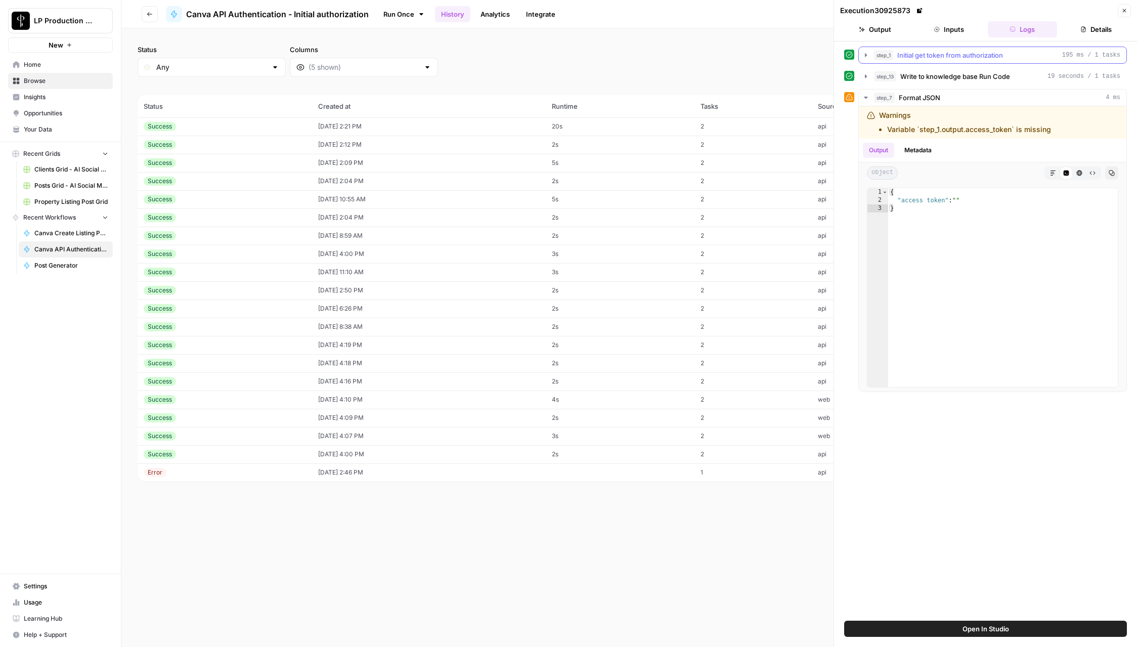
click at [948, 57] on span "Initial get token from authorization" at bounding box center [950, 55] width 106 height 10
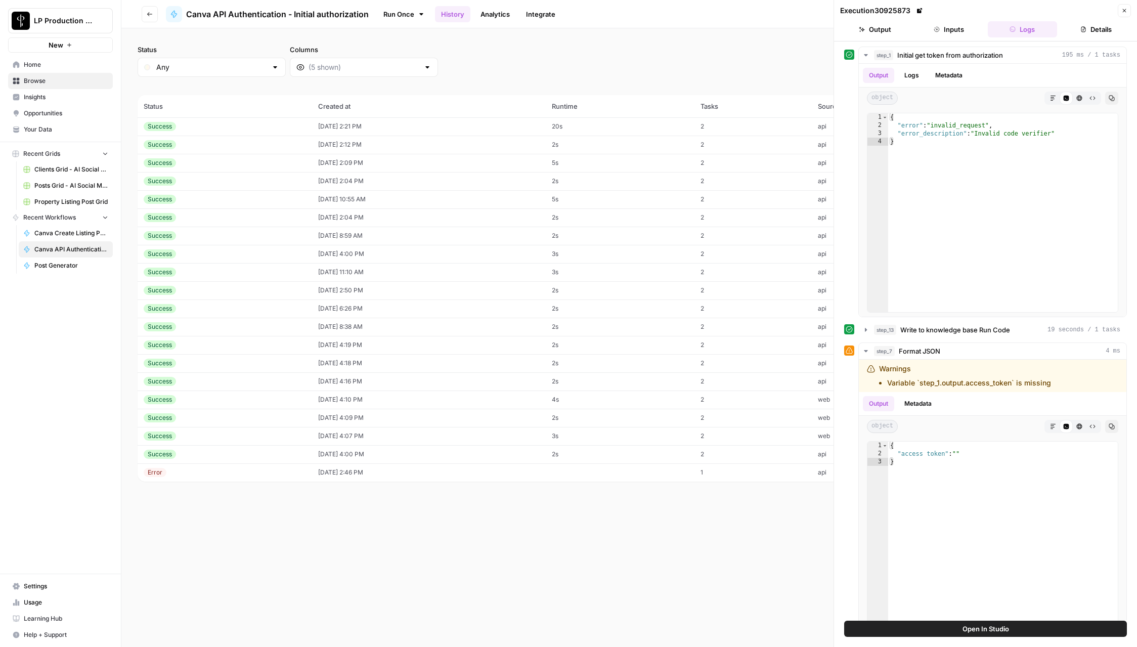
click at [1122, 15] on button "Close" at bounding box center [1124, 10] width 13 height 13
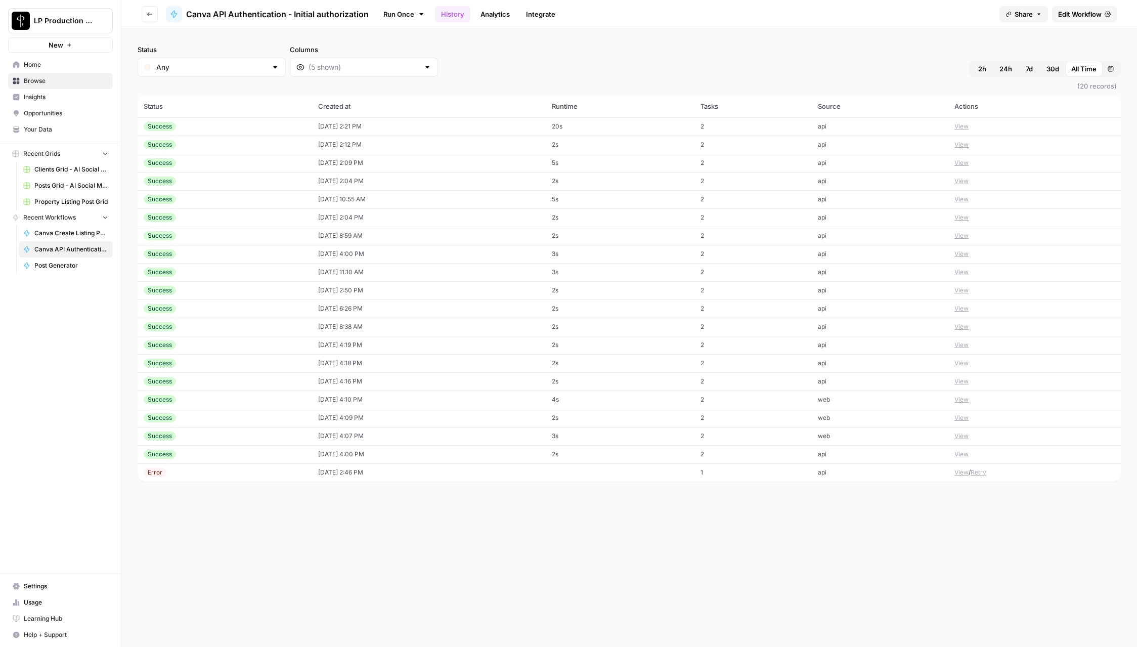
click at [1085, 15] on span "Edit Workflow" at bounding box center [1079, 14] width 43 height 10
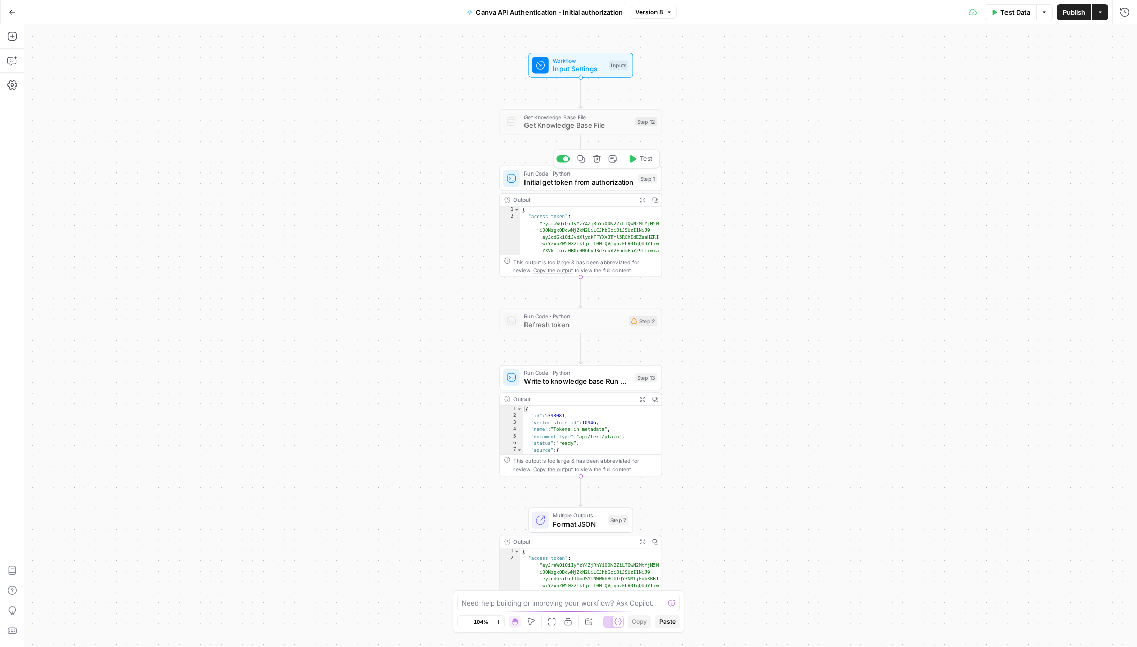
click at [564, 183] on span "Initial get token from authorization" at bounding box center [579, 182] width 110 height 11
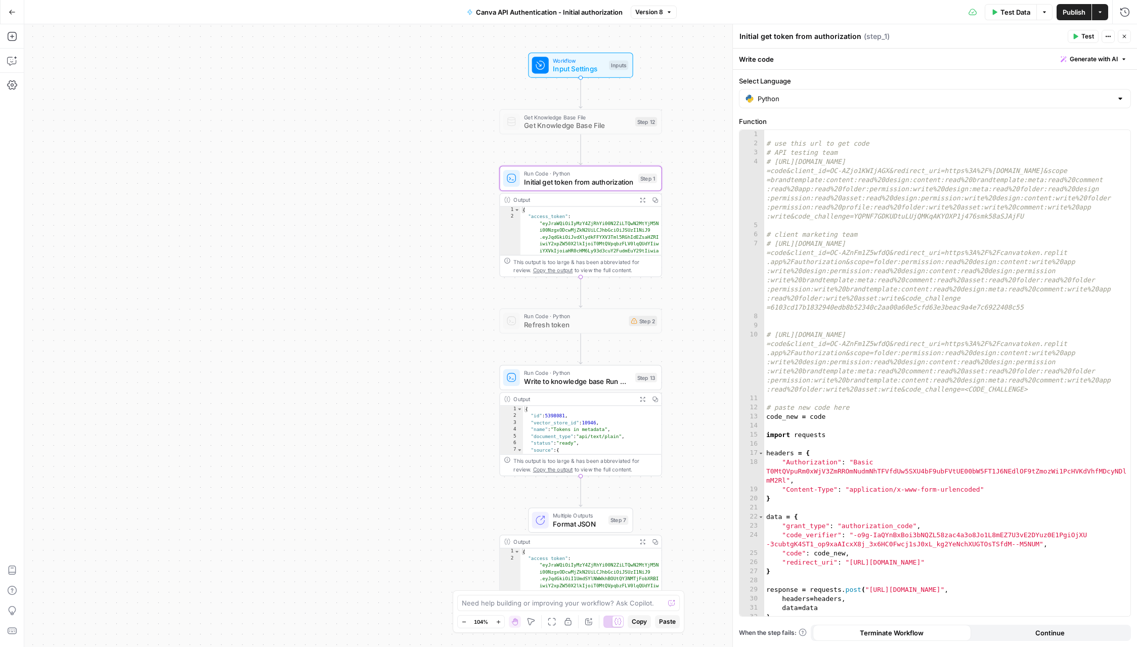
drag, startPoint x: 1125, startPoint y: 37, endPoint x: 1095, endPoint y: 97, distance: 66.5
click at [1095, 97] on div "Initial get token from authorization Initial get token from authorization ( ste…" at bounding box center [934, 335] width 405 height 622
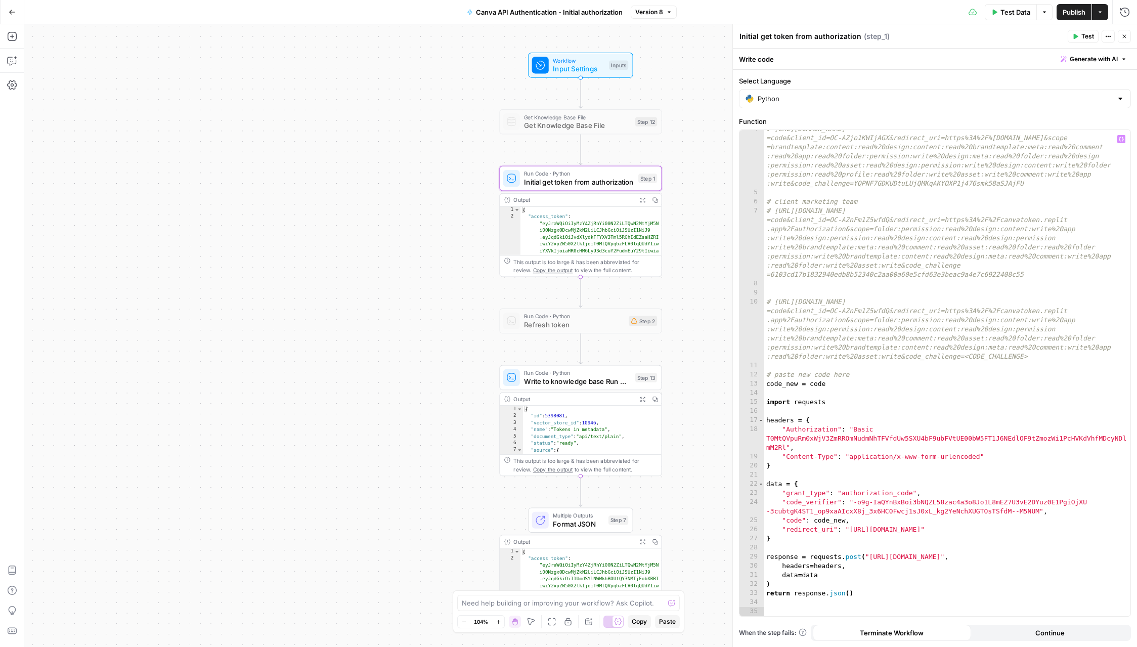
scroll to position [32, 0]
type textarea "**********"
drag, startPoint x: 853, startPoint y: 502, endPoint x: 1038, endPoint y: 514, distance: 185.5
click at [1038, 514] on div "# [URL][DOMAIN_NAME] =code&client_id=OC-AZjo1KWIjAGX&redirect_uri=https%3A%2F%[…" at bounding box center [947, 405] width 366 height 559
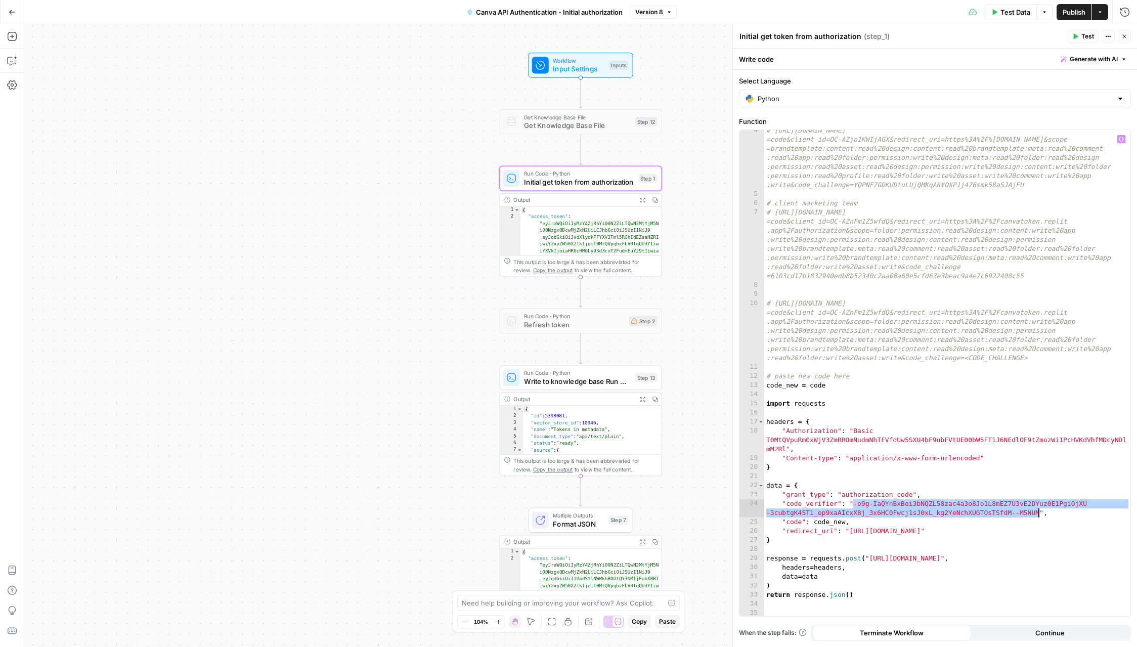
scroll to position [33, 0]
click at [1121, 36] on icon "button" at bounding box center [1124, 36] width 6 height 6
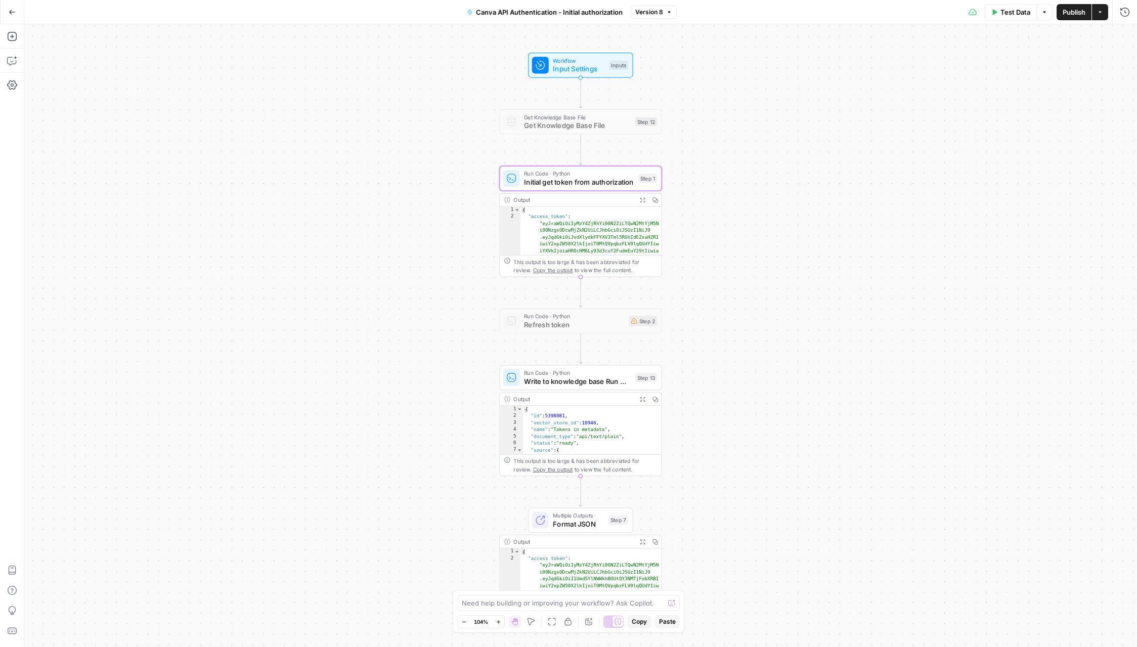
click at [11, 13] on icon "button" at bounding box center [12, 12] width 7 height 7
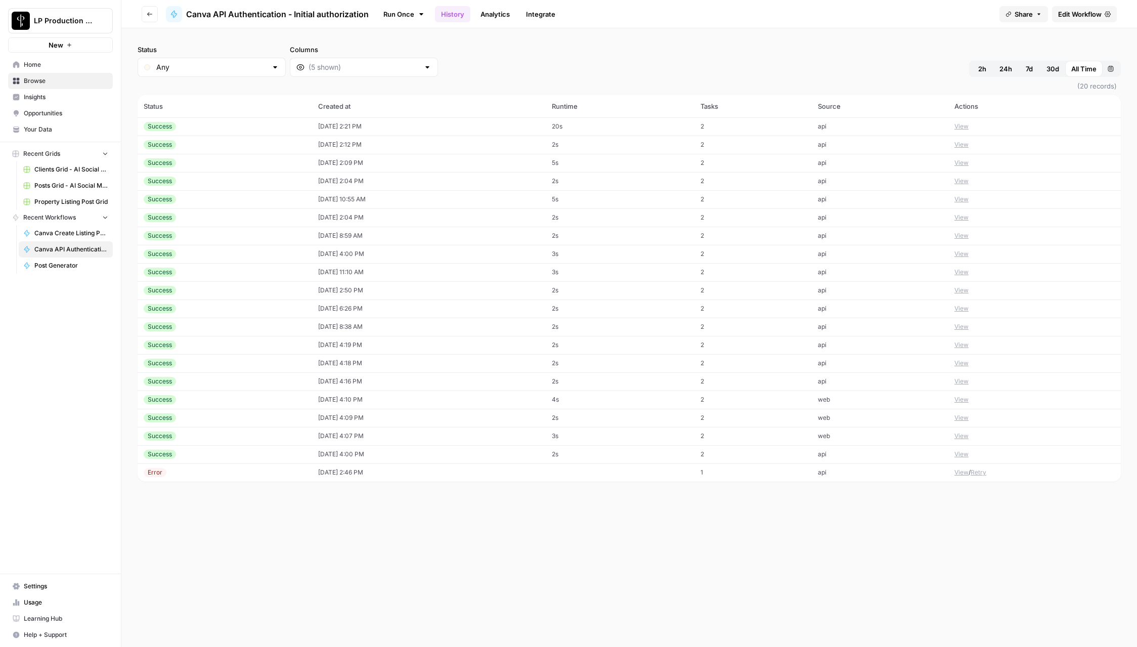
click at [370, 126] on td "[DATE] 2:21 PM" at bounding box center [429, 126] width 234 height 18
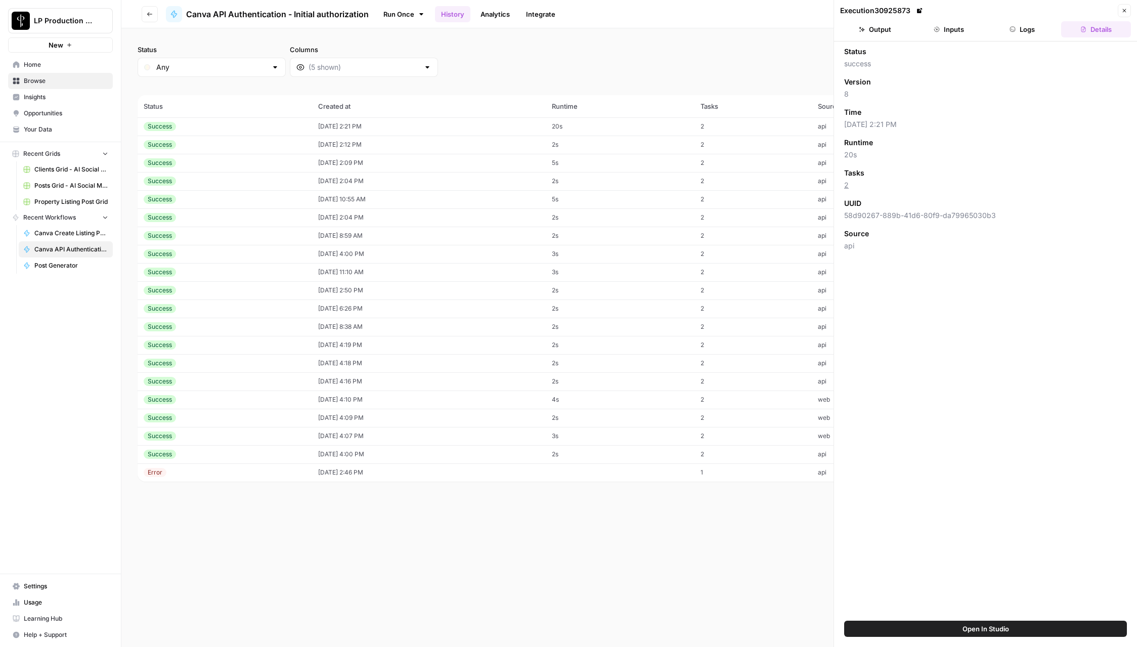
click at [1014, 26] on icon "button" at bounding box center [1012, 29] width 6 height 6
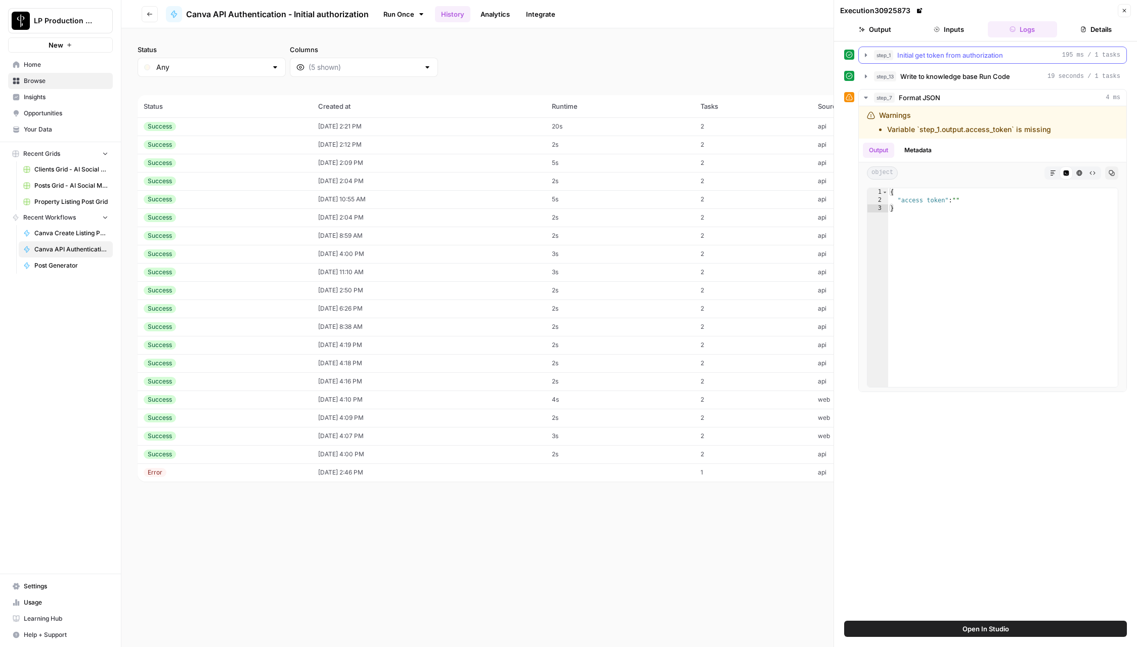
click at [978, 56] on span "Initial get token from authorization" at bounding box center [950, 55] width 106 height 10
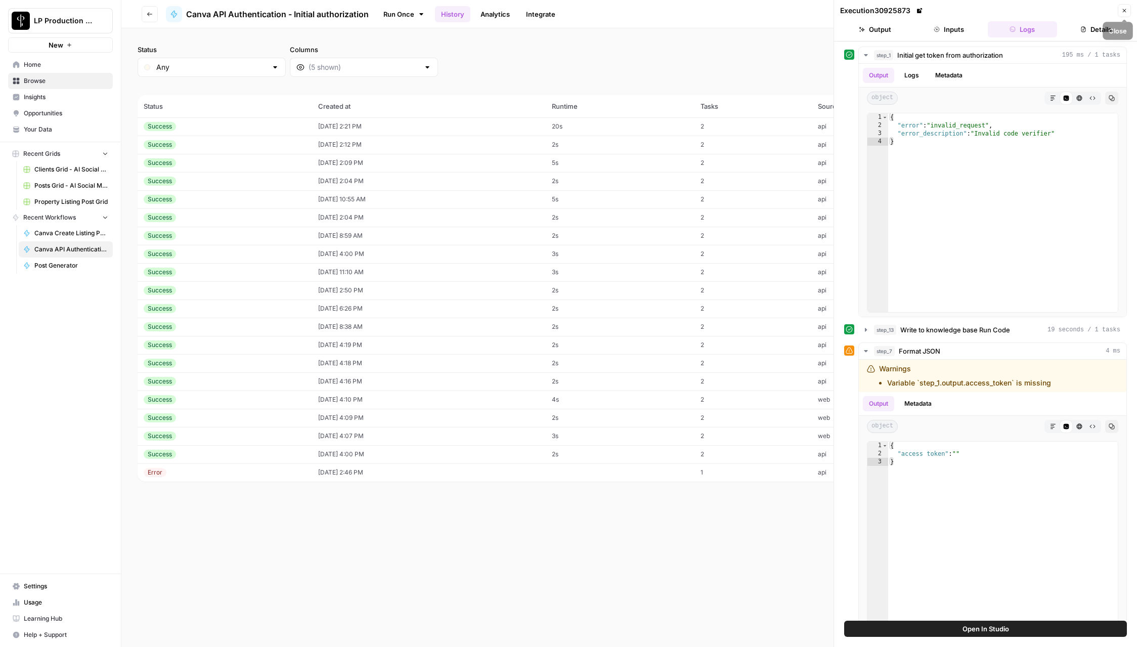
click at [1124, 9] on icon "button" at bounding box center [1124, 11] width 6 height 6
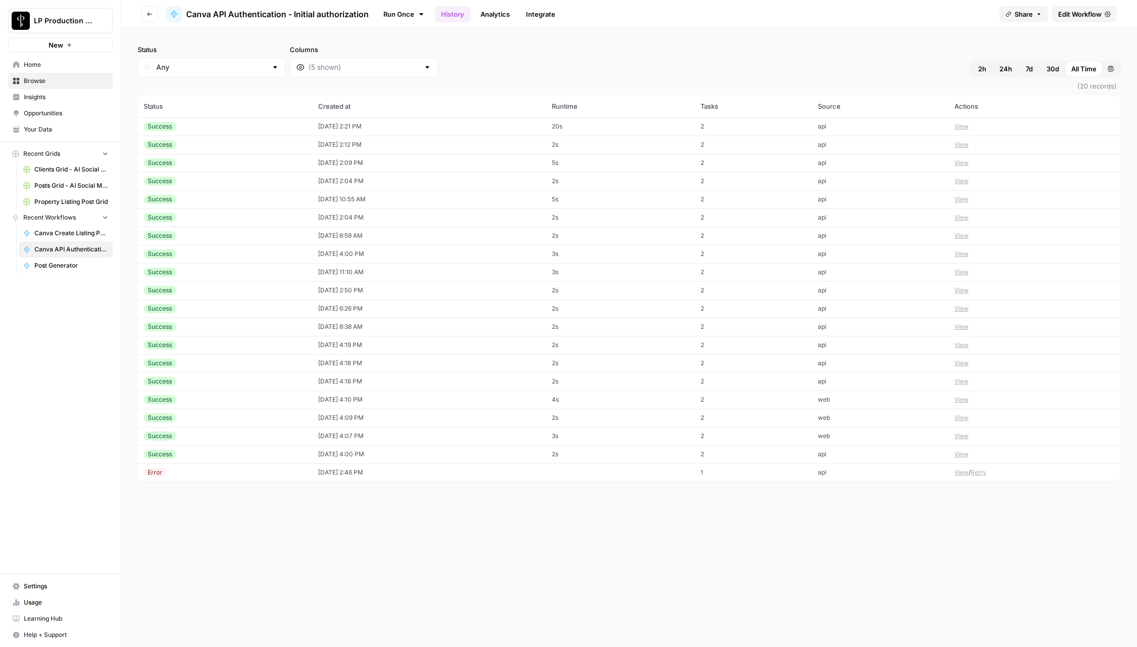
click at [1099, 18] on span "Edit Workflow" at bounding box center [1079, 14] width 43 height 10
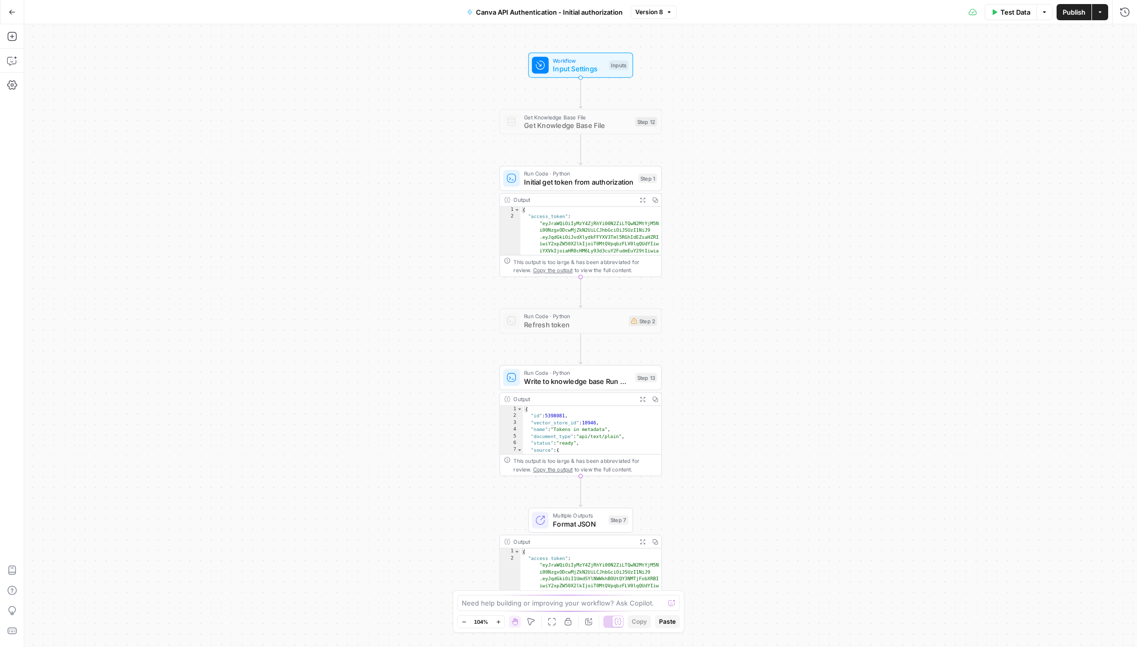
click at [596, 178] on span "Initial get token from authorization" at bounding box center [579, 182] width 110 height 11
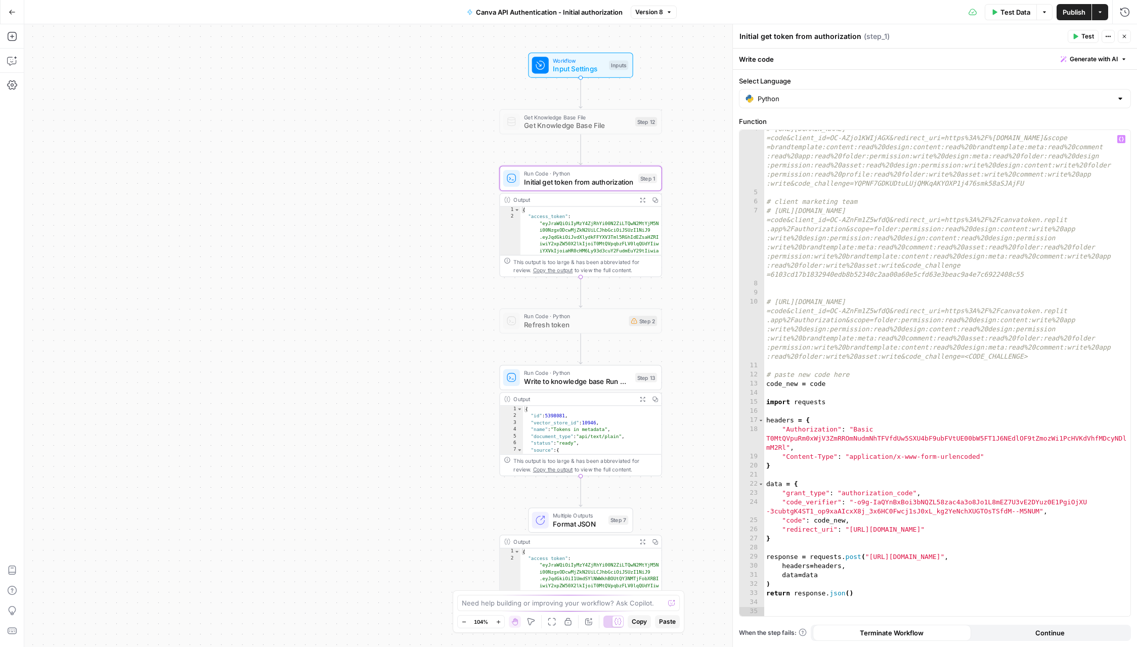
scroll to position [33, 0]
drag, startPoint x: 853, startPoint y: 502, endPoint x: 1040, endPoint y: 511, distance: 187.3
click at [1040, 511] on div "# [URL][DOMAIN_NAME] =code&client_id=OC-AZjo1KWIjAGX&redirect_uri=https%3A%2F%[…" at bounding box center [947, 403] width 366 height 559
paste textarea
type textarea "**********"
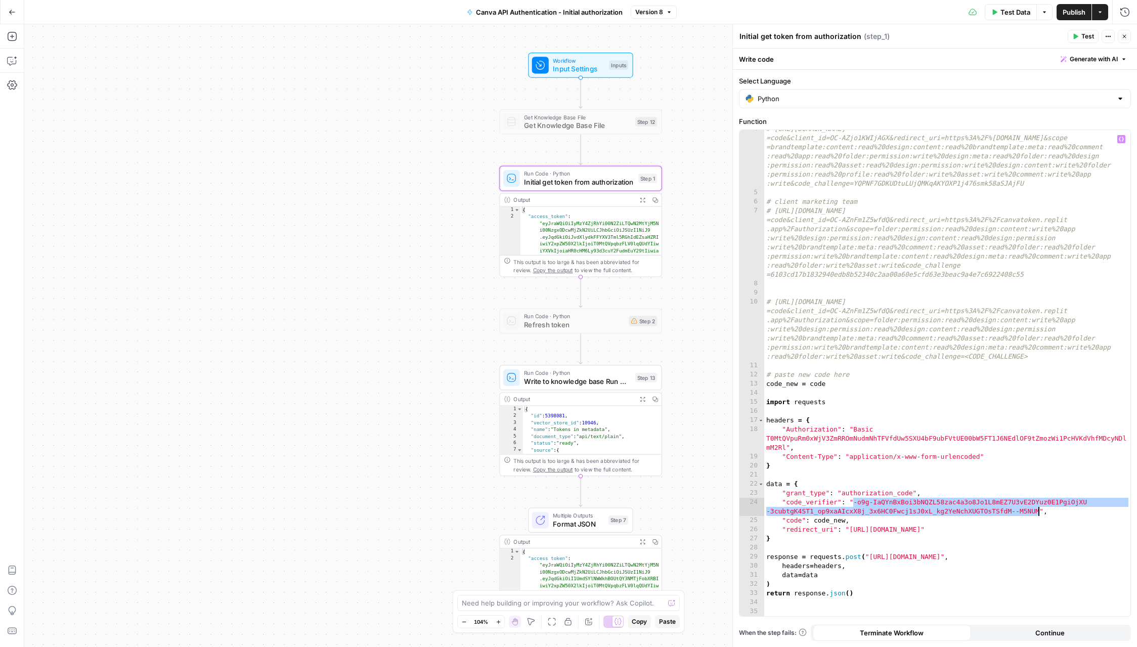
scroll to position [24, 0]
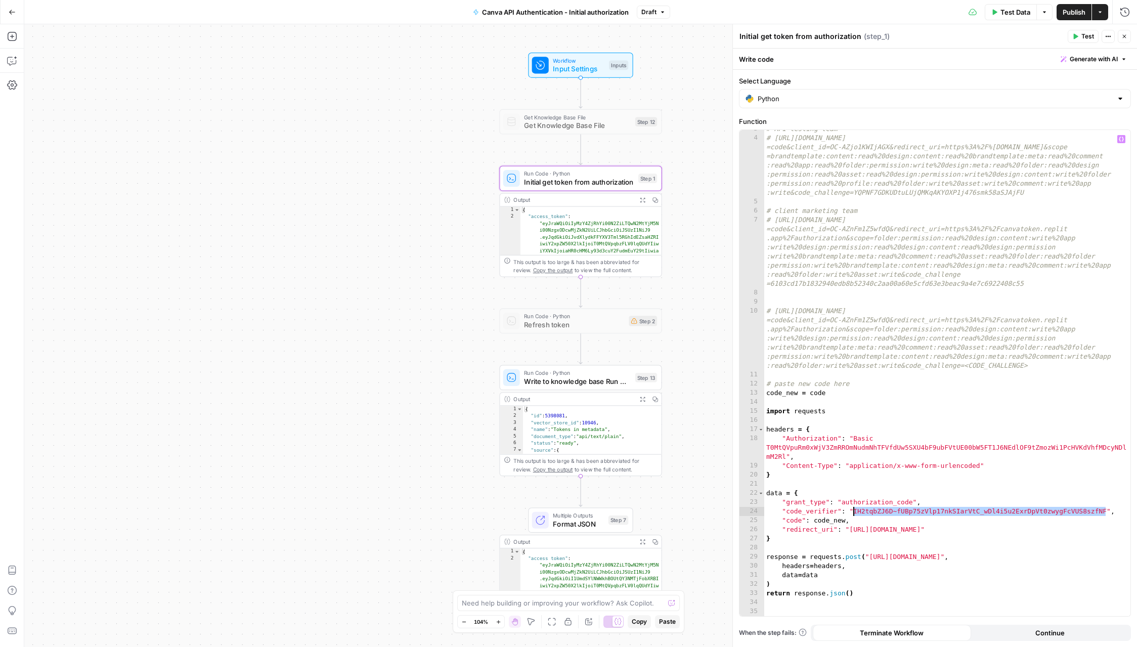
drag, startPoint x: 1105, startPoint y: 512, endPoint x: 852, endPoint y: 511, distance: 253.3
click at [852, 511] on div "# API testing team # [URL][DOMAIN_NAME] =code&client_id=OC-AZjo1KWIjAGX&redirec…" at bounding box center [947, 376] width 366 height 504
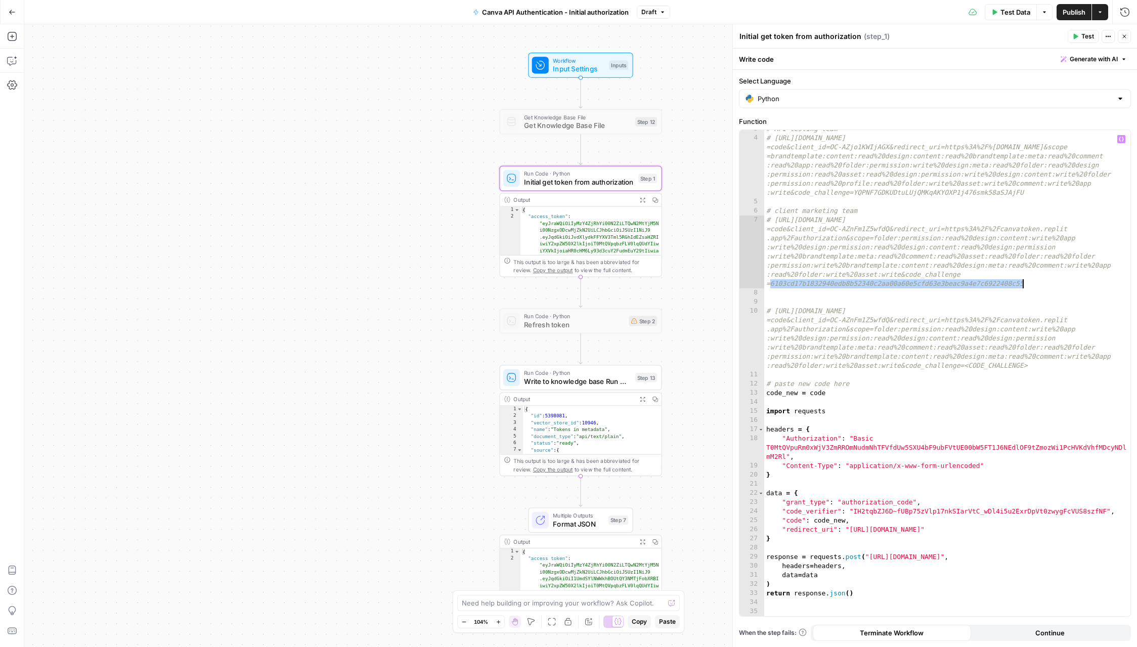
drag, startPoint x: 771, startPoint y: 285, endPoint x: 1024, endPoint y: 285, distance: 253.3
click at [1024, 285] on div "# API testing team # [URL][DOMAIN_NAME] =code&client_id=OC-AZjo1KWIjAGX&redirec…" at bounding box center [947, 376] width 366 height 504
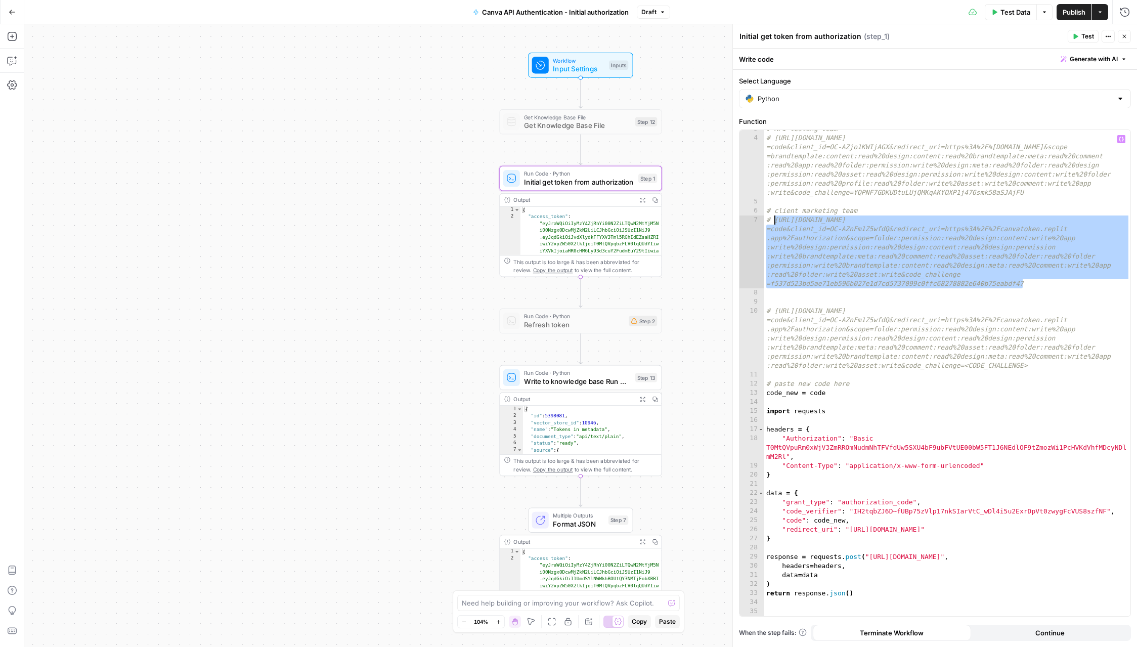
drag, startPoint x: 1036, startPoint y: 284, endPoint x: 774, endPoint y: 220, distance: 269.6
click at [774, 220] on div "# API testing team # [URL][DOMAIN_NAME] =code&client_id=OC-AZjo1KWIjAGX&redirec…" at bounding box center [947, 376] width 366 height 504
click at [1079, 10] on span "Publish" at bounding box center [1073, 12] width 23 height 10
click at [1125, 39] on icon "button" at bounding box center [1124, 36] width 6 height 6
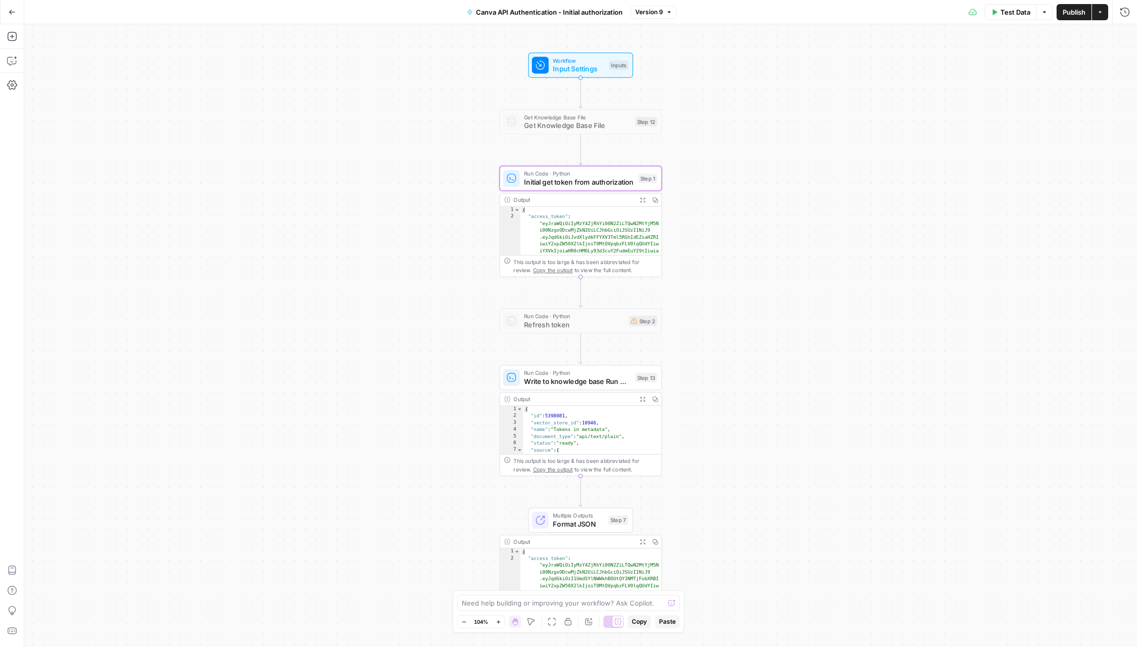
click at [6, 10] on button "Go Back" at bounding box center [12, 12] width 18 height 18
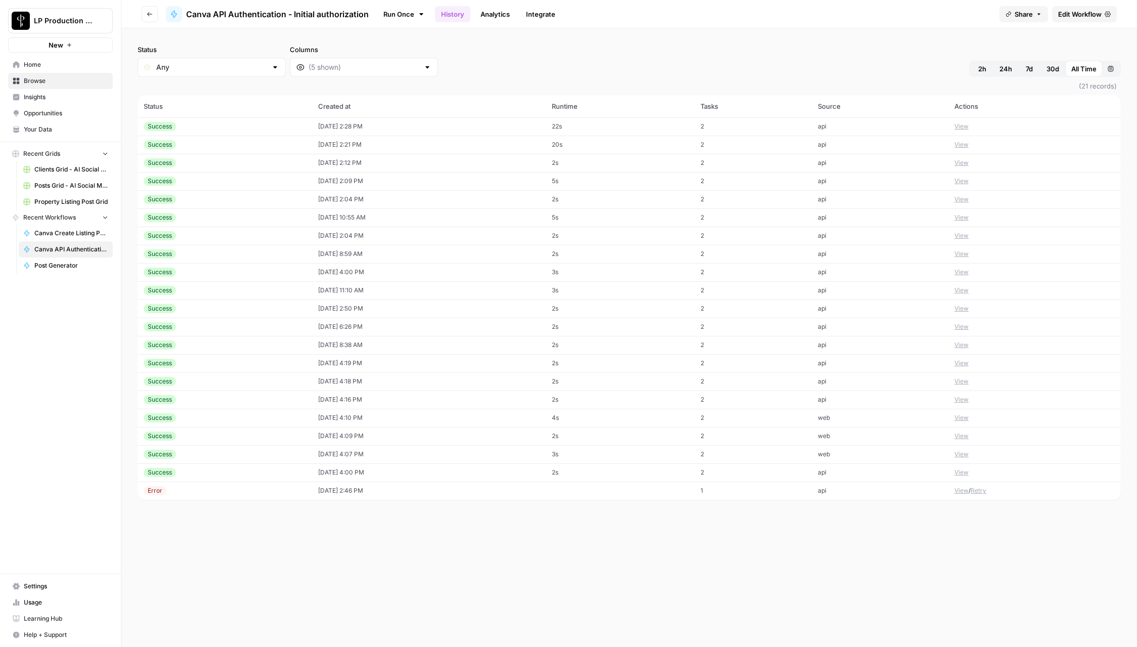
click at [313, 126] on td "[DATE] 2:28 PM" at bounding box center [429, 126] width 234 height 18
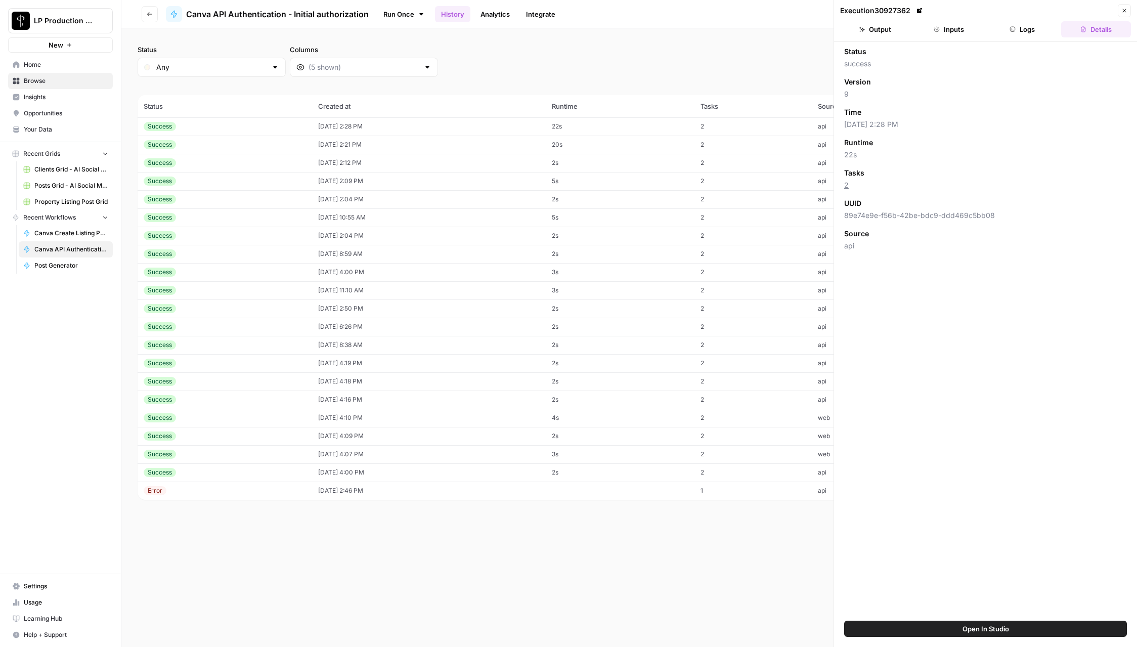
click at [1029, 29] on button "Logs" at bounding box center [1023, 29] width 70 height 16
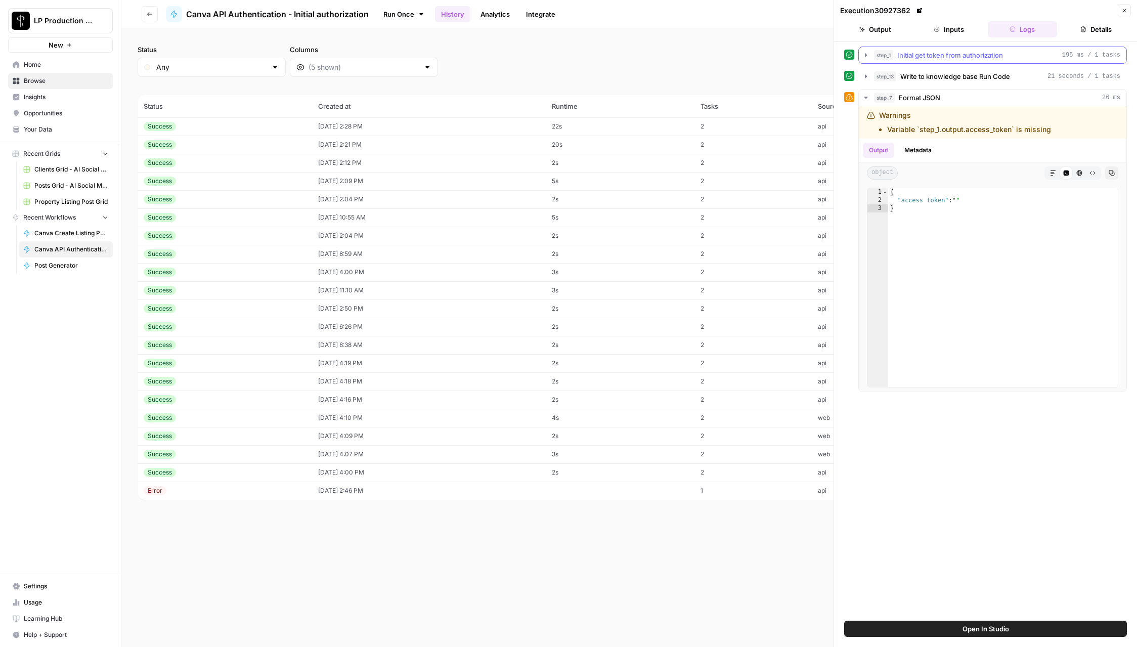
click at [991, 61] on button "step_1 Initial get token from authorization 195 ms / 1 tasks" at bounding box center [992, 55] width 267 height 16
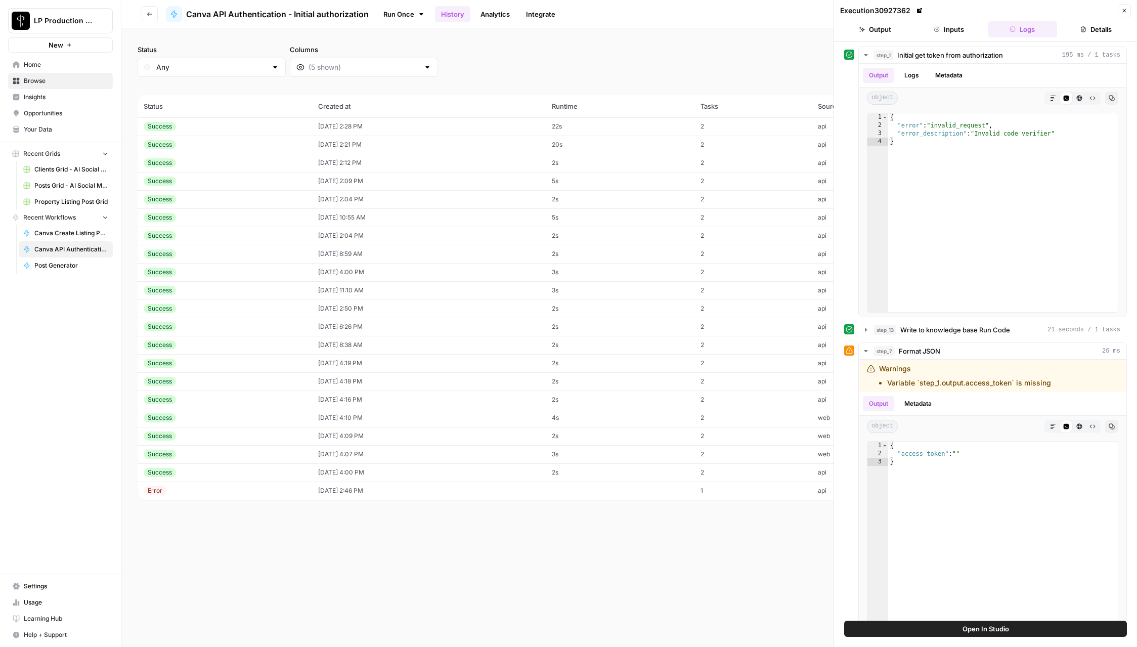
click at [1122, 11] on icon "button" at bounding box center [1124, 11] width 6 height 6
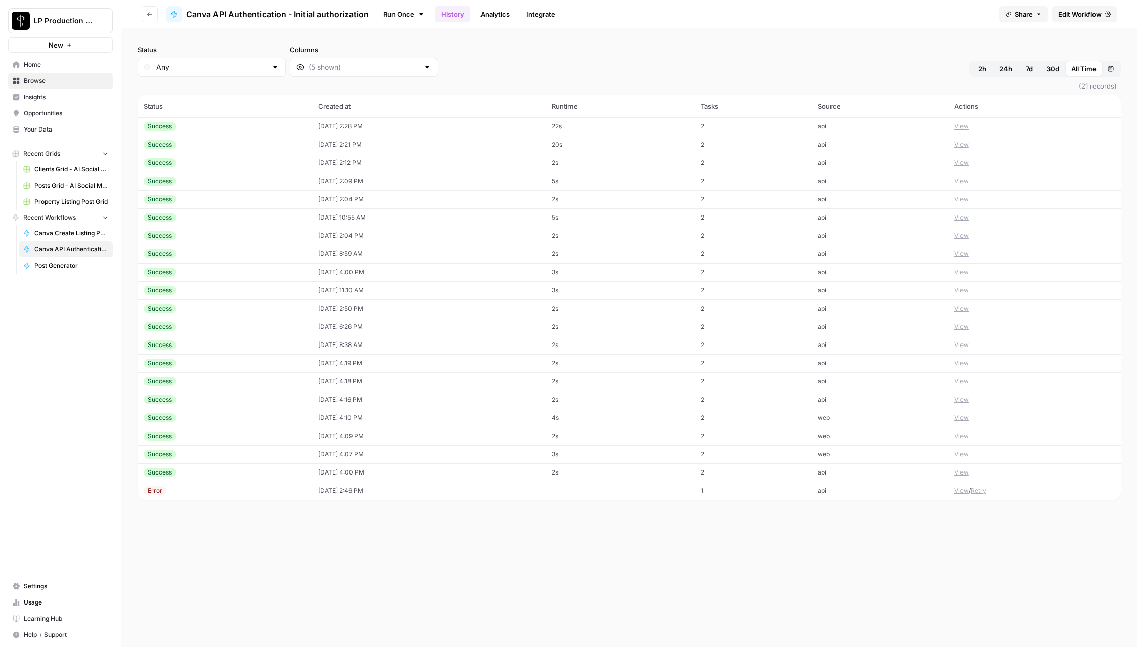
click at [963, 127] on button "View" at bounding box center [961, 126] width 14 height 9
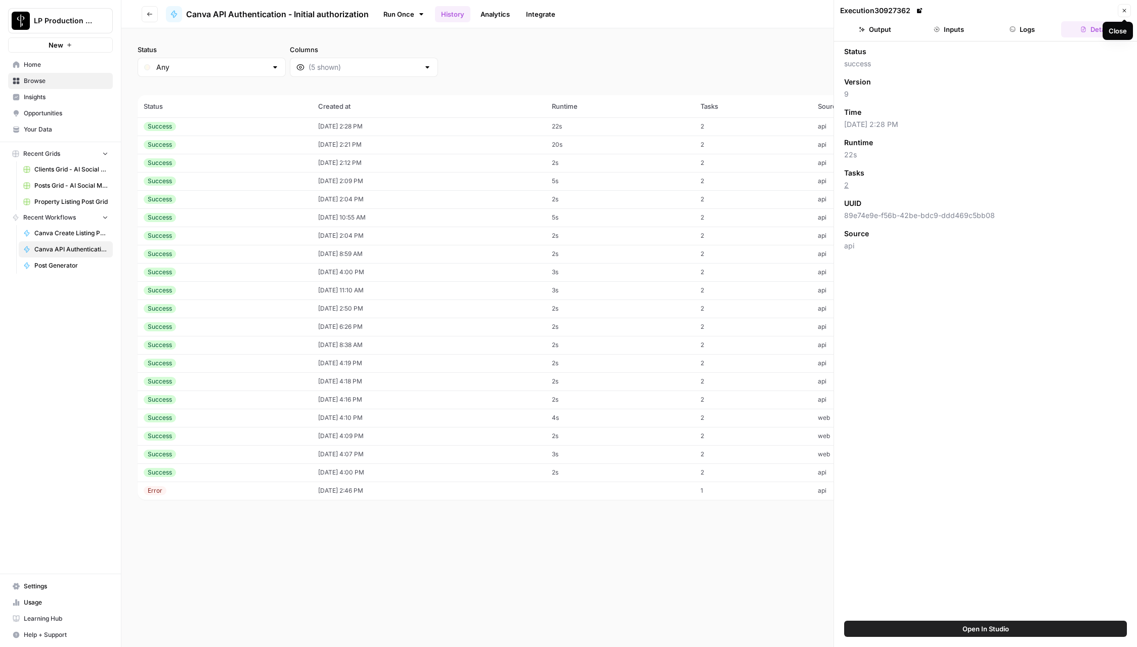
click at [1118, 9] on button "Close" at bounding box center [1124, 10] width 13 height 13
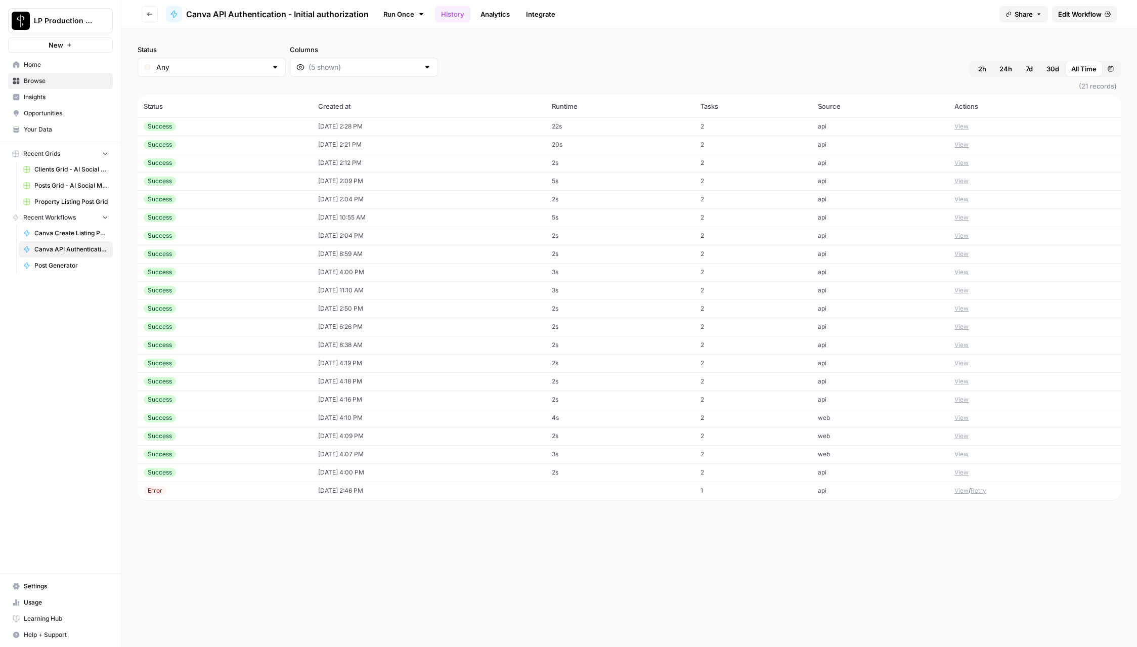
click at [1088, 12] on span "Edit Workflow" at bounding box center [1079, 14] width 43 height 10
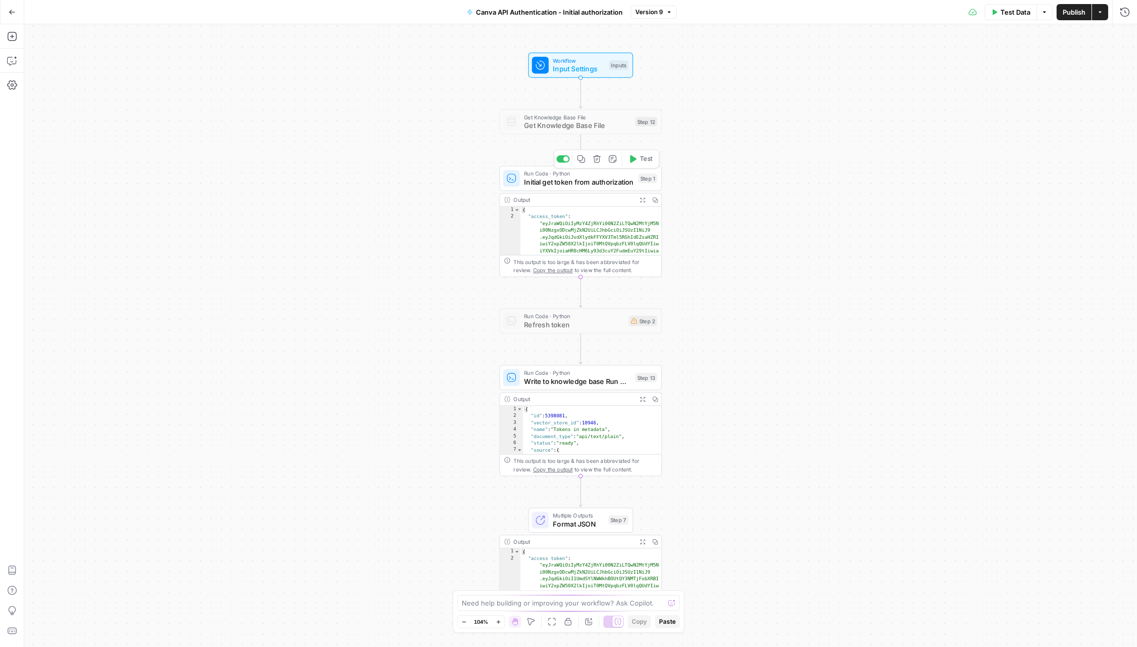
click at [607, 182] on span "Initial get token from authorization" at bounding box center [579, 182] width 110 height 11
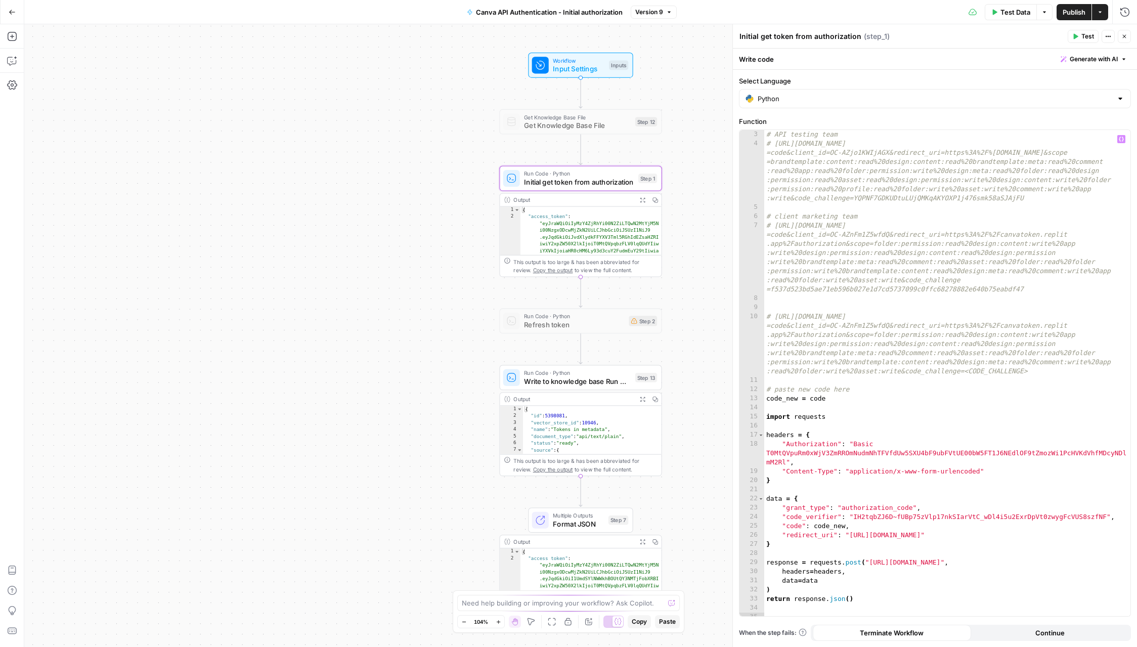
scroll to position [23, 0]
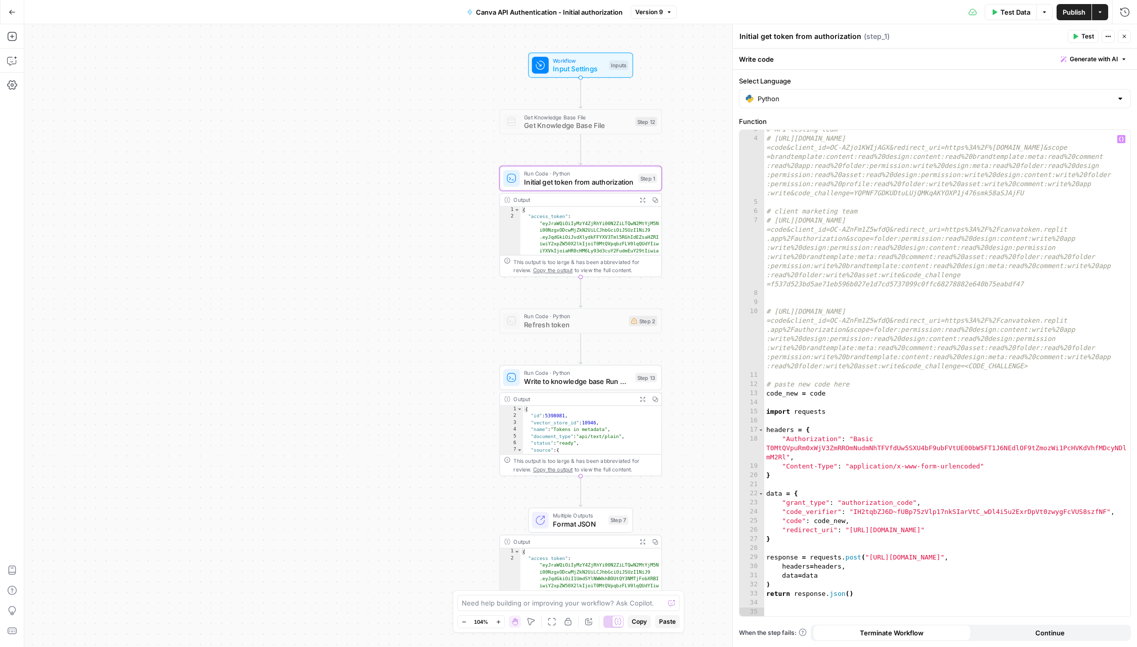
type textarea "**********"
drag, startPoint x: 854, startPoint y: 510, endPoint x: 1104, endPoint y: 512, distance: 250.3
click at [1104, 512] on div "# API testing team # [URL][DOMAIN_NAME] =code&client_id=OC-AZjo1KWIjAGX&redirec…" at bounding box center [947, 377] width 366 height 504
drag, startPoint x: 771, startPoint y: 284, endPoint x: 1024, endPoint y: 282, distance: 253.3
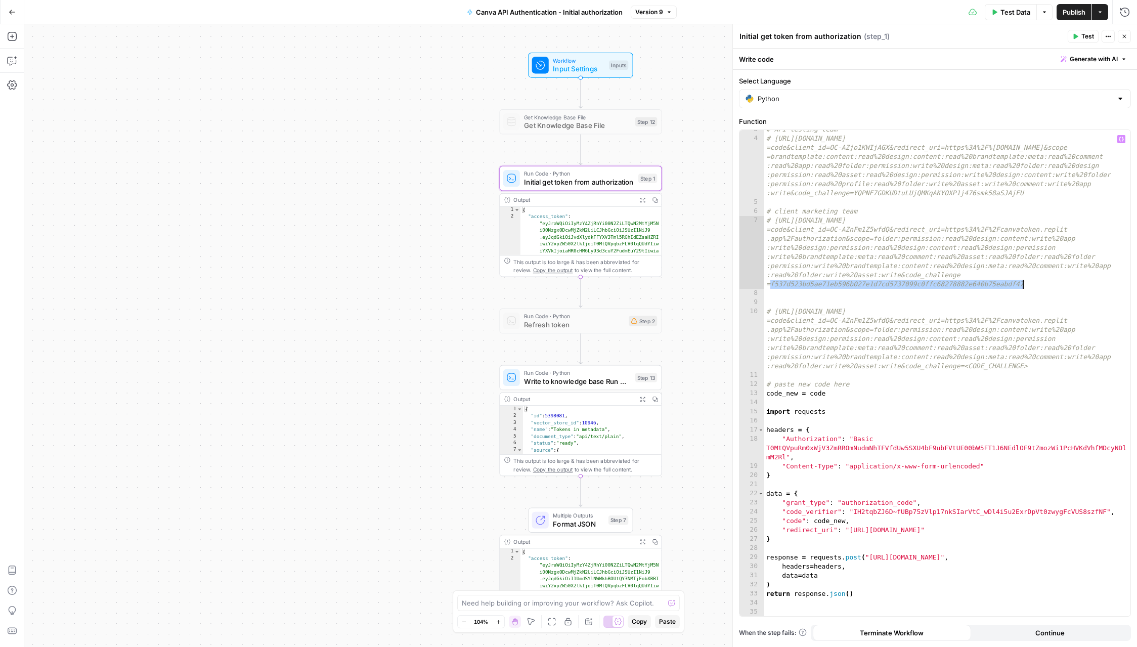
click at [1024, 282] on div "# API testing team # [URL][DOMAIN_NAME] =code&client_id=OC-AZjo1KWIjAGX&redirec…" at bounding box center [947, 377] width 366 height 504
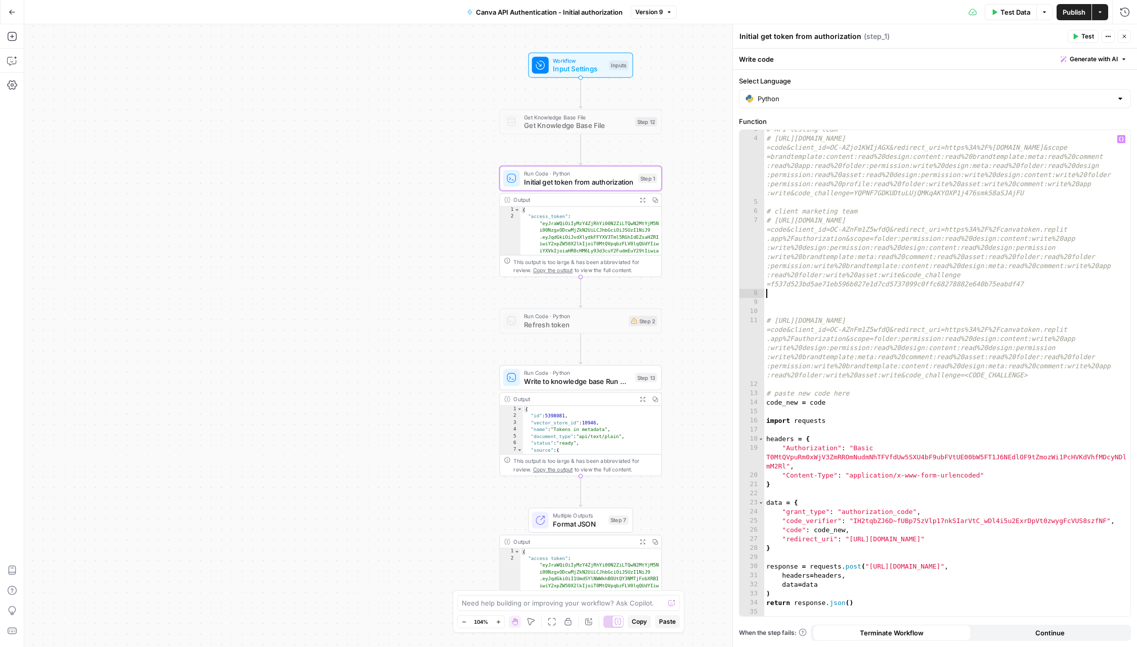
paste textarea "**********"
type textarea "**********"
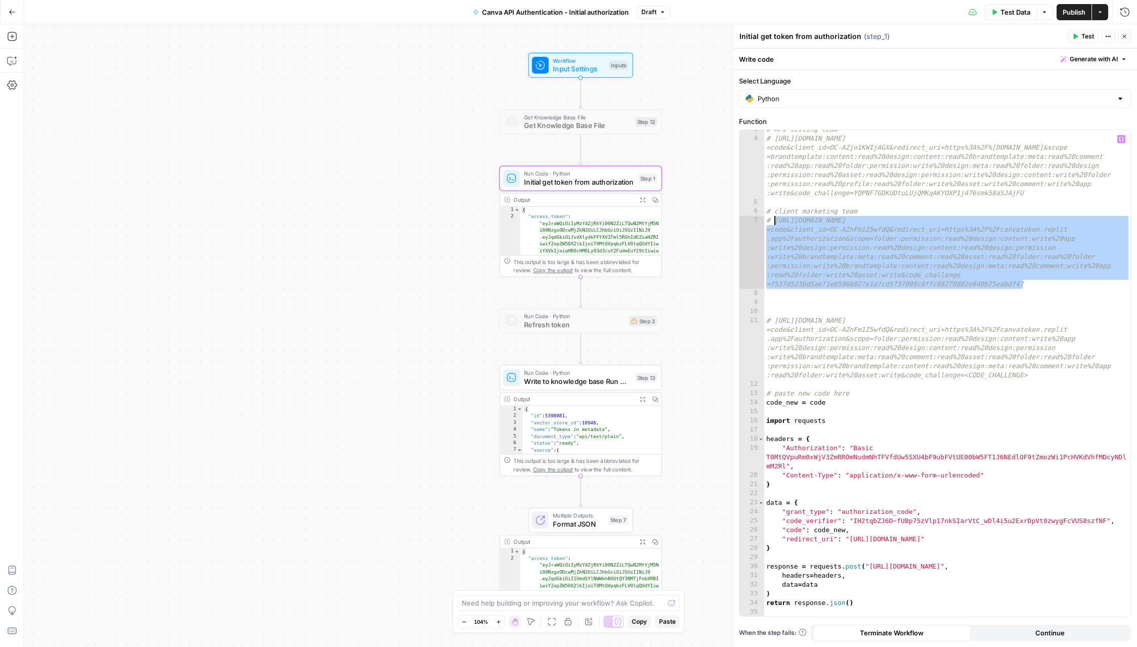
drag, startPoint x: 1036, startPoint y: 284, endPoint x: 774, endPoint y: 223, distance: 269.0
click at [774, 223] on div "# API testing team # [URL][DOMAIN_NAME] =code&client_id=OC-AZjo1KWIjAGX&redirec…" at bounding box center [947, 377] width 366 height 504
click at [1062, 10] on span "Publish" at bounding box center [1073, 12] width 23 height 10
click at [11, 9] on icon "button" at bounding box center [12, 12] width 7 height 7
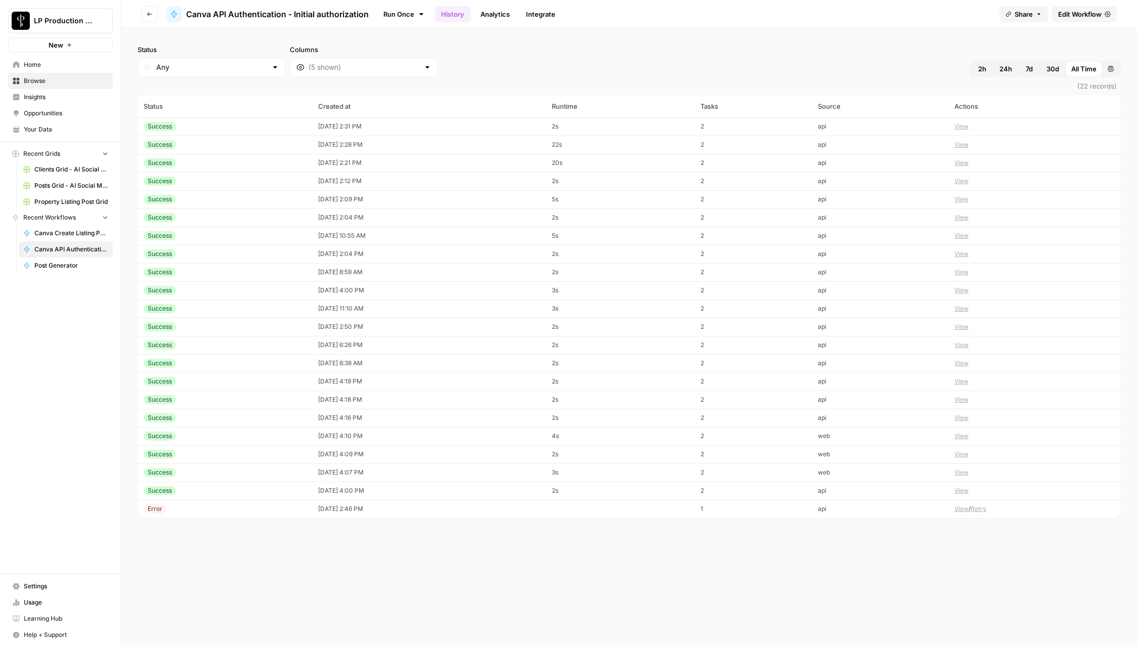
click at [347, 121] on td "[DATE] 2:31 PM" at bounding box center [429, 126] width 234 height 18
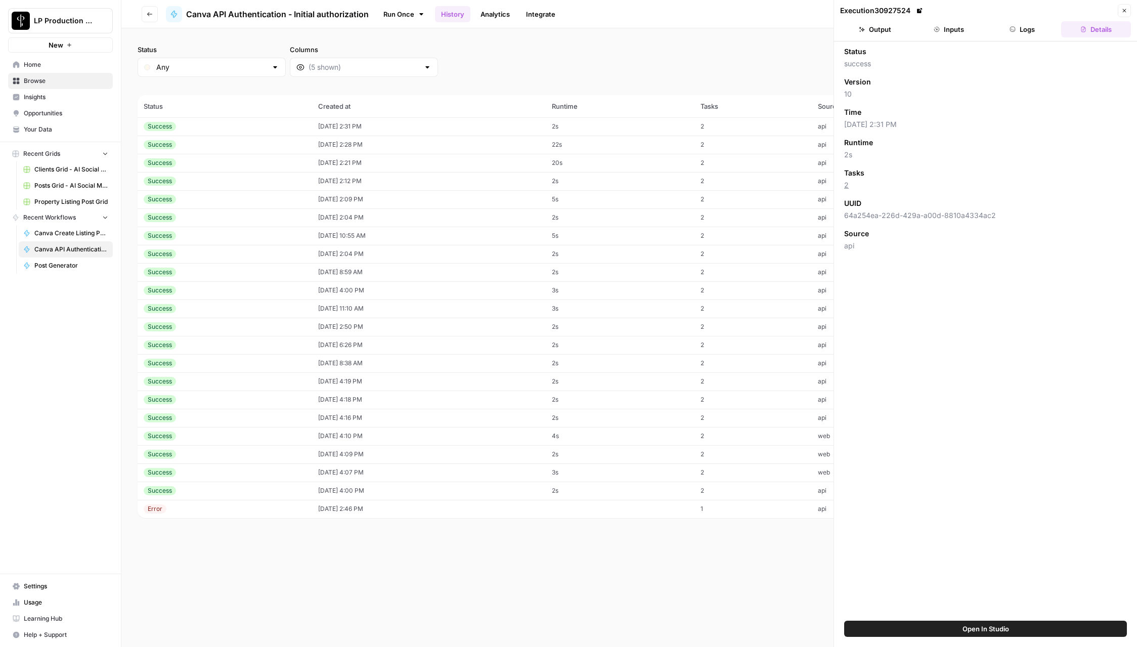
click at [1019, 24] on button "Logs" at bounding box center [1023, 29] width 70 height 16
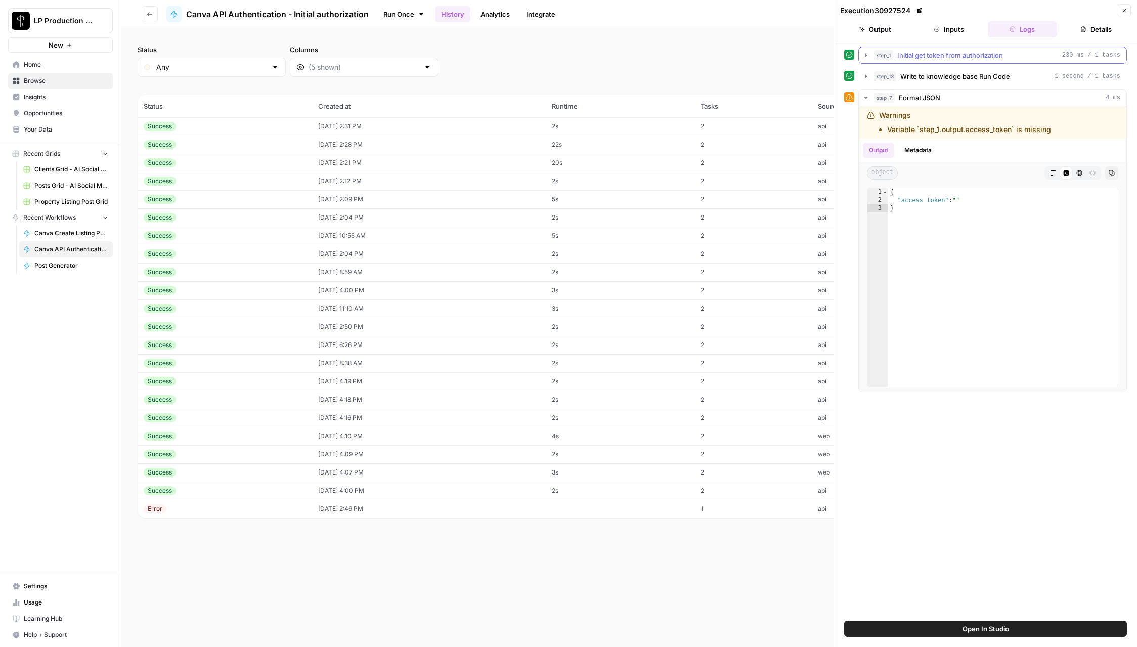
click at [989, 61] on button "step_1 Initial get token from authorization 230 ms / 1 tasks" at bounding box center [992, 55] width 267 height 16
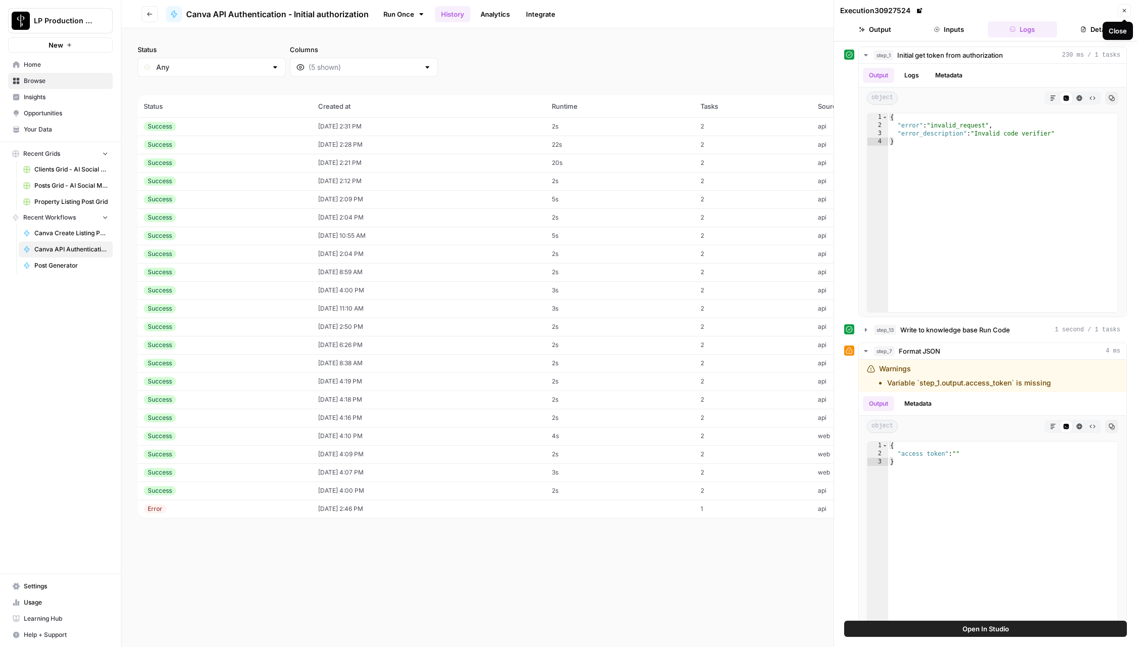
click at [1124, 12] on icon "button" at bounding box center [1124, 11] width 6 height 6
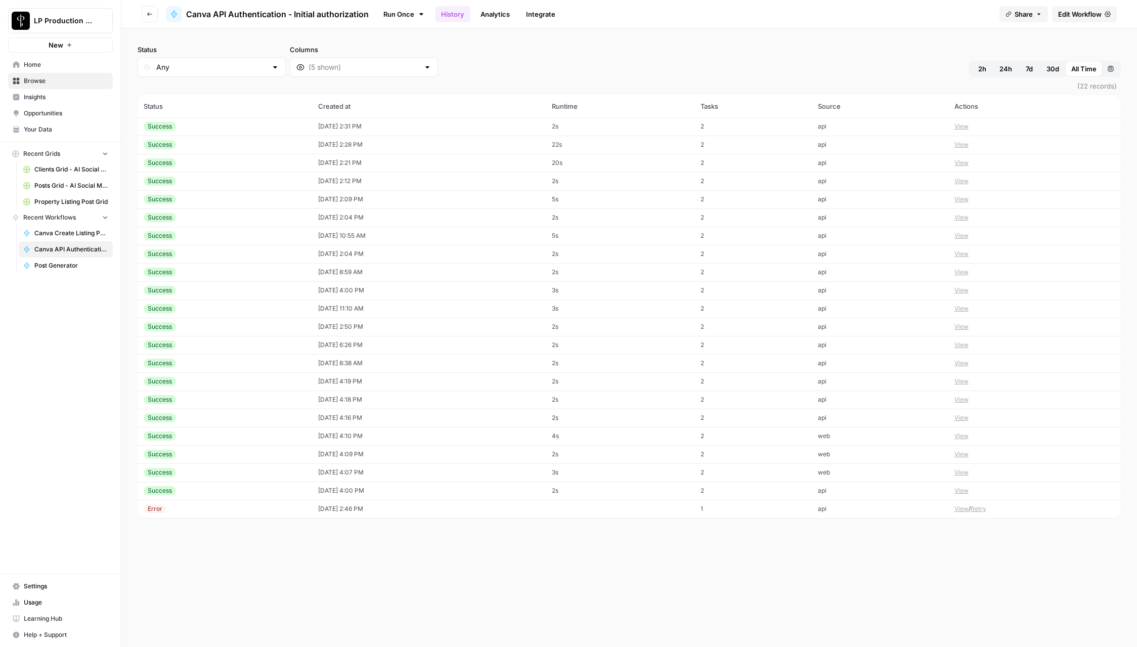
click at [1077, 15] on span "Edit Workflow" at bounding box center [1079, 14] width 43 height 10
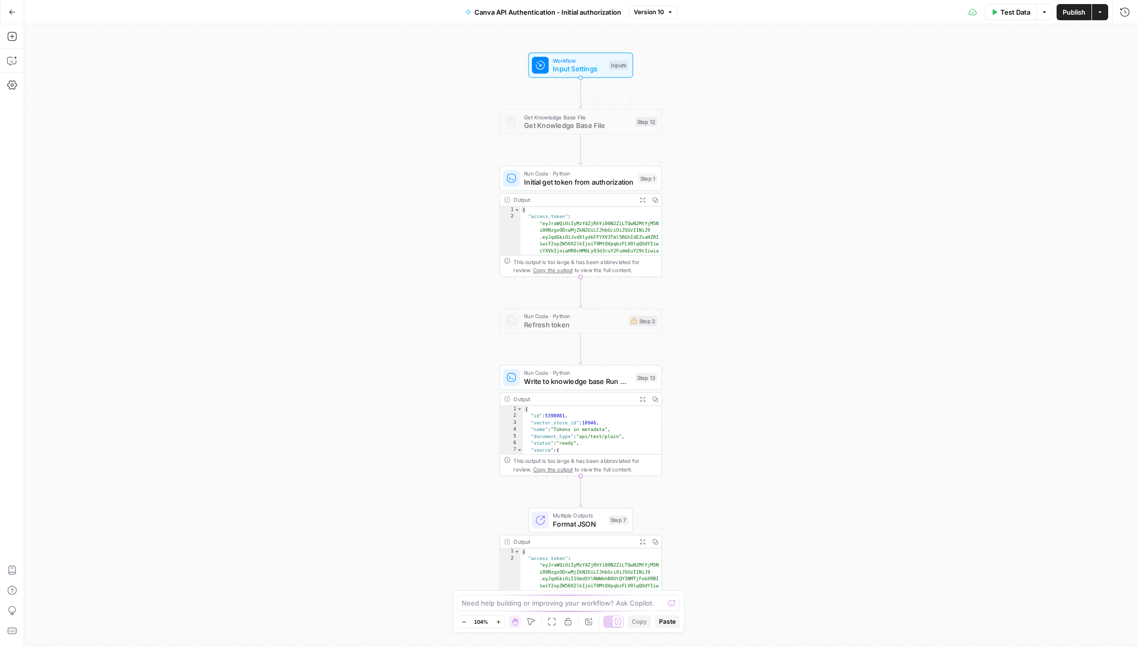
click at [582, 169] on span "Run Code · Python" at bounding box center [579, 173] width 110 height 9
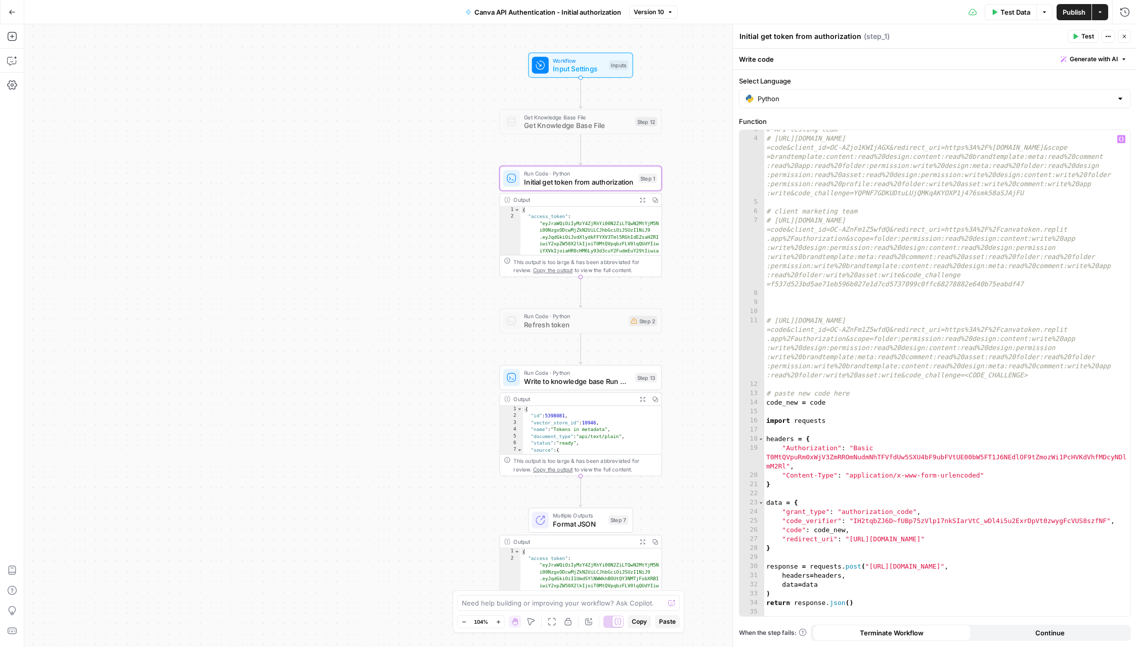
scroll to position [23, 0]
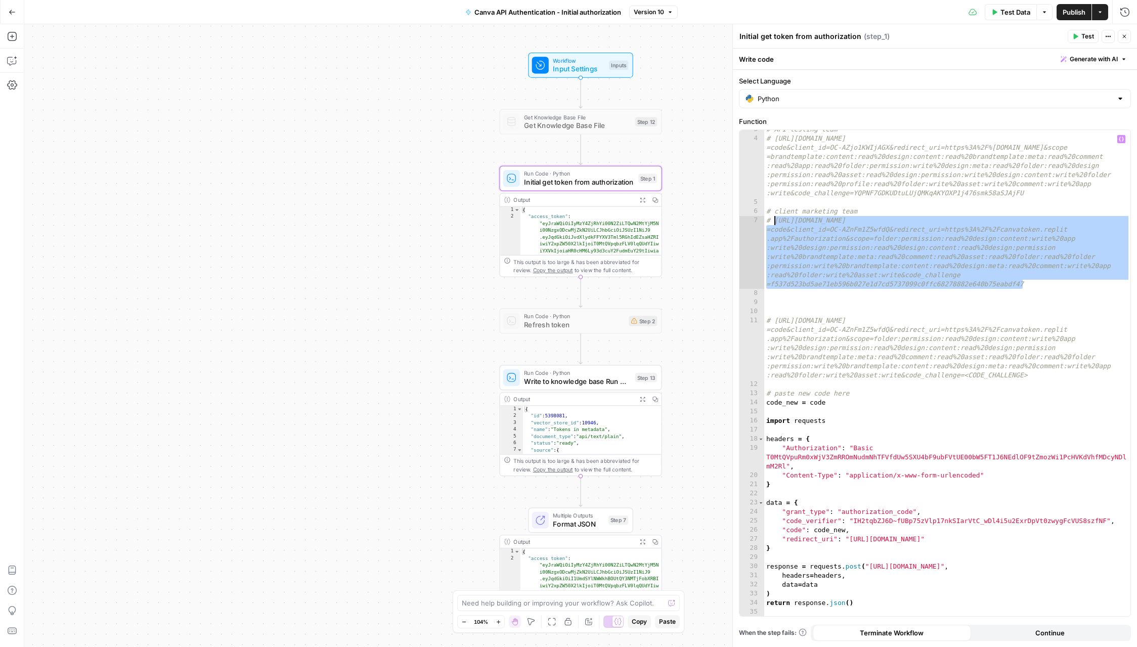
drag, startPoint x: 1022, startPoint y: 283, endPoint x: 774, endPoint y: 219, distance: 256.9
click at [774, 219] on div "# API testing team # [URL][DOMAIN_NAME] =code&client_id=OC-AZjo1KWIjAGX&redirec…" at bounding box center [947, 377] width 366 height 504
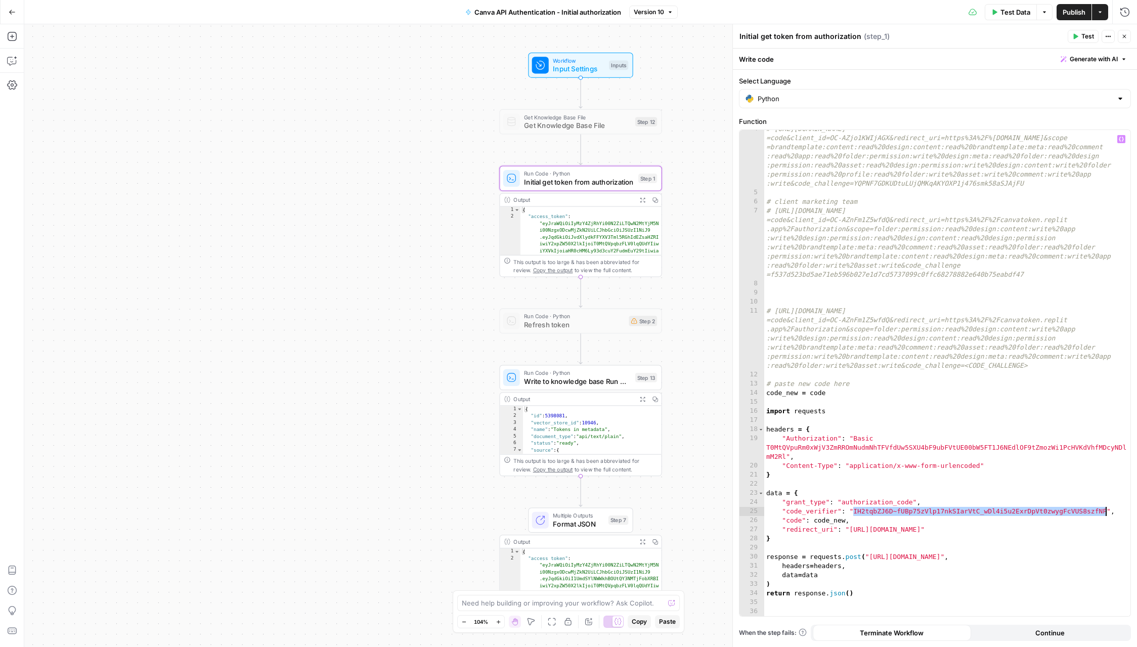
drag, startPoint x: 853, startPoint y: 510, endPoint x: 1104, endPoint y: 510, distance: 251.3
click at [1104, 510] on div "# [URL][DOMAIN_NAME] =code&client_id=OC-AZjo1KWIjAGX&redirect_uri=https%3A%2F%[…" at bounding box center [947, 403] width 366 height 559
paste textarea
type textarea "**********"
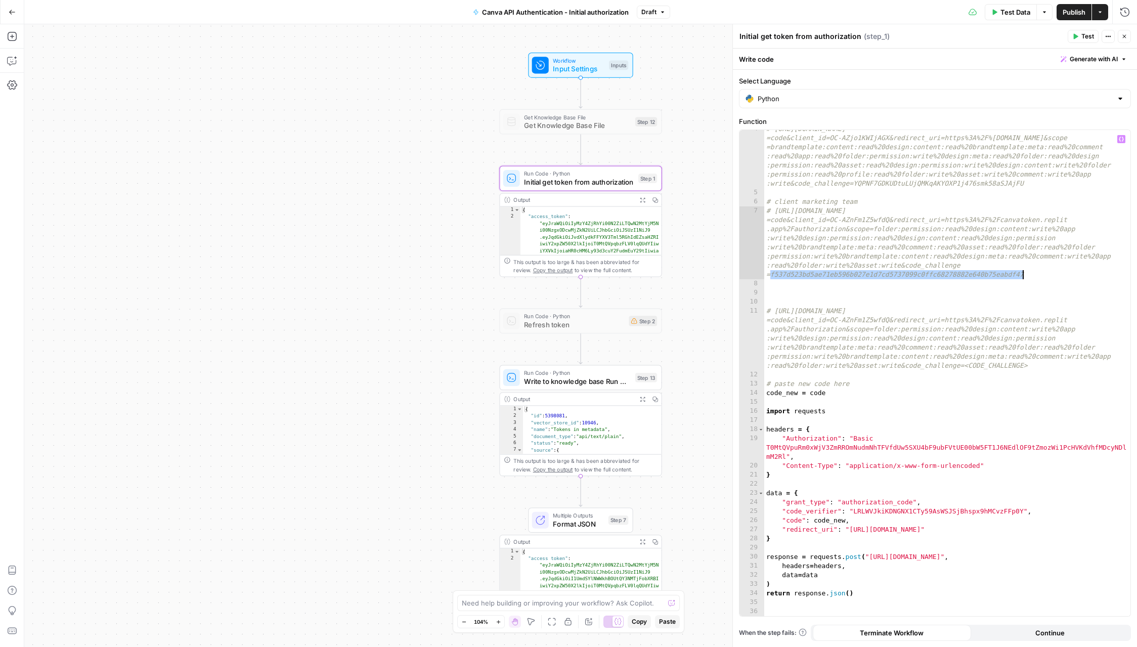
drag, startPoint x: 771, startPoint y: 273, endPoint x: 1044, endPoint y: 278, distance: 272.6
click at [1044, 278] on div "# [URL][DOMAIN_NAME] =code&client_id=OC-AZjo1KWIjAGX&redirect_uri=https%3A%2F%[…" at bounding box center [947, 403] width 366 height 559
paste textarea
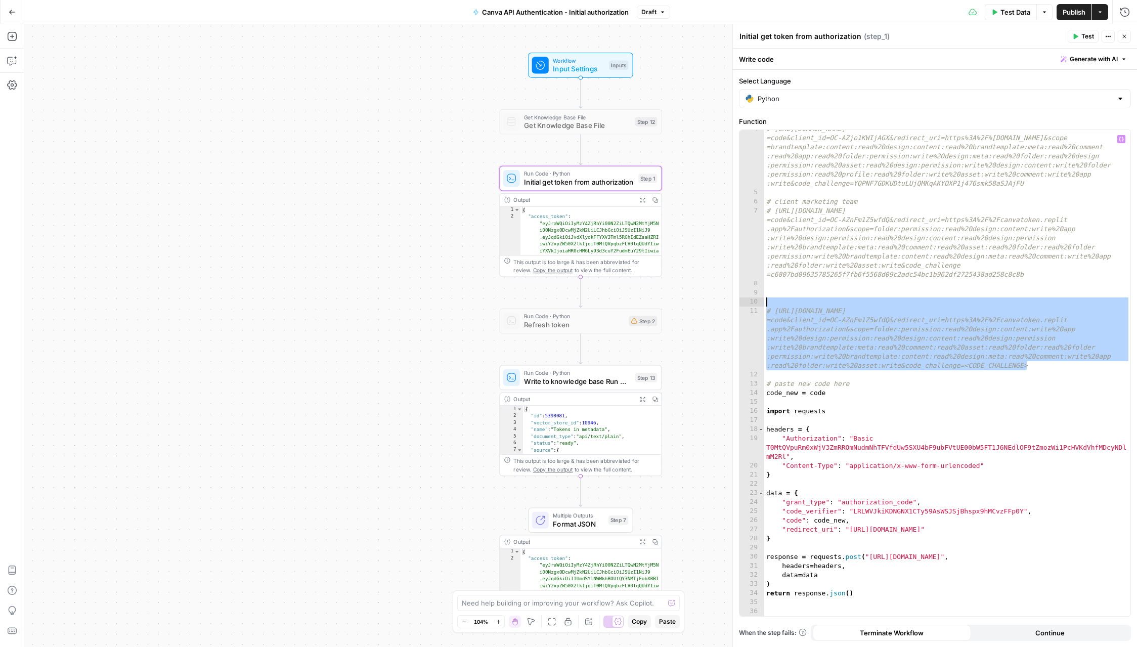
drag, startPoint x: 1039, startPoint y: 367, endPoint x: 760, endPoint y: 305, distance: 285.9
click at [760, 305] on div "4 5 6 7 8 9 10 11 12 13 14 15 16 17 18 19 20 21 22 23 24 25 26 27 28 29 30 31 3…" at bounding box center [934, 373] width 391 height 486
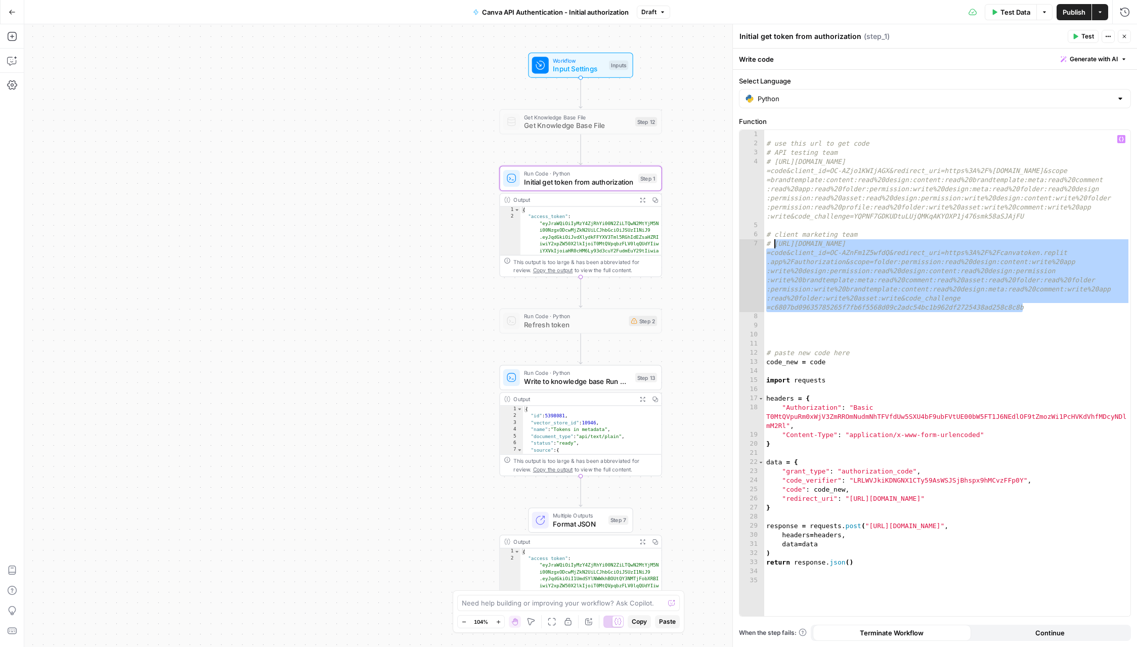
drag, startPoint x: 1030, startPoint y: 309, endPoint x: 774, endPoint y: 242, distance: 264.1
click at [774, 242] on div "# use this url to get code # API testing team # [URL][DOMAIN_NAME] =code&client…" at bounding box center [947, 382] width 366 height 504
click at [1056, 9] on button "Publish" at bounding box center [1073, 12] width 35 height 16
click at [908, 55] on div "Write code Generate with AI" at bounding box center [935, 59] width 404 height 21
click at [768, 413] on div "# use this url to get code # API testing team # [URL][DOMAIN_NAME] =code&client…" at bounding box center [947, 382] width 366 height 504
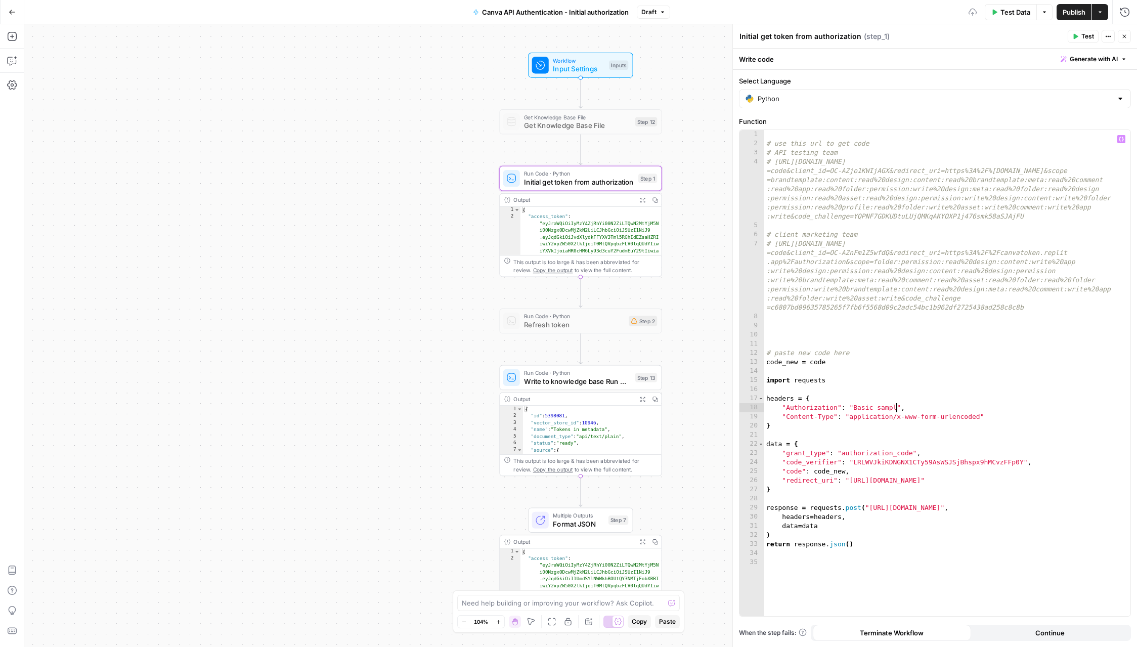
scroll to position [0, 10]
type textarea "**********"
click at [1066, 11] on span "Publish" at bounding box center [1073, 12] width 23 height 10
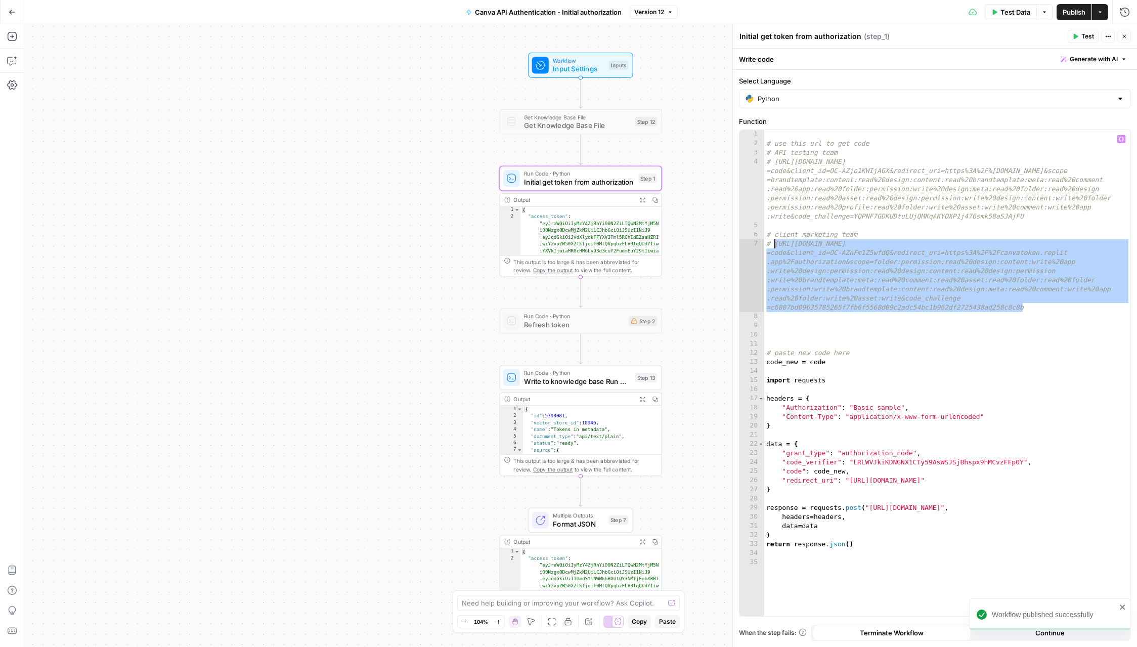
drag, startPoint x: 1026, startPoint y: 309, endPoint x: 773, endPoint y: 248, distance: 260.1
click at [773, 248] on div "# use this url to get code # API testing team # [URL][DOMAIN_NAME] =code&client…" at bounding box center [947, 382] width 366 height 504
click at [1126, 36] on icon "button" at bounding box center [1124, 36] width 6 height 6
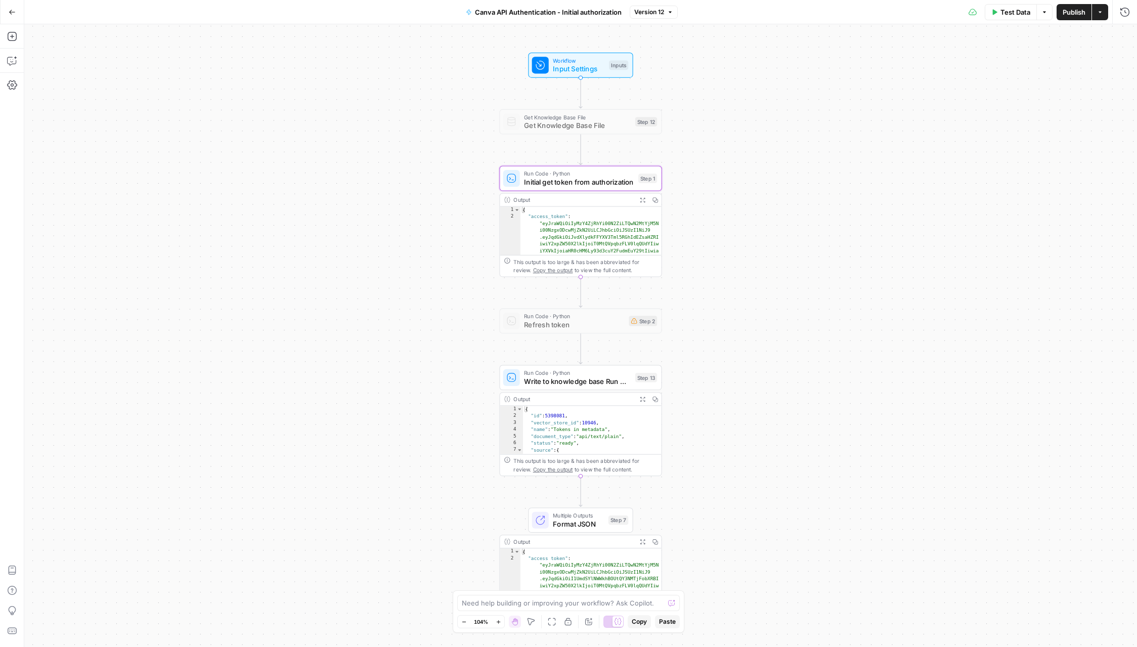
click at [10, 14] on icon "button" at bounding box center [12, 12] width 7 height 7
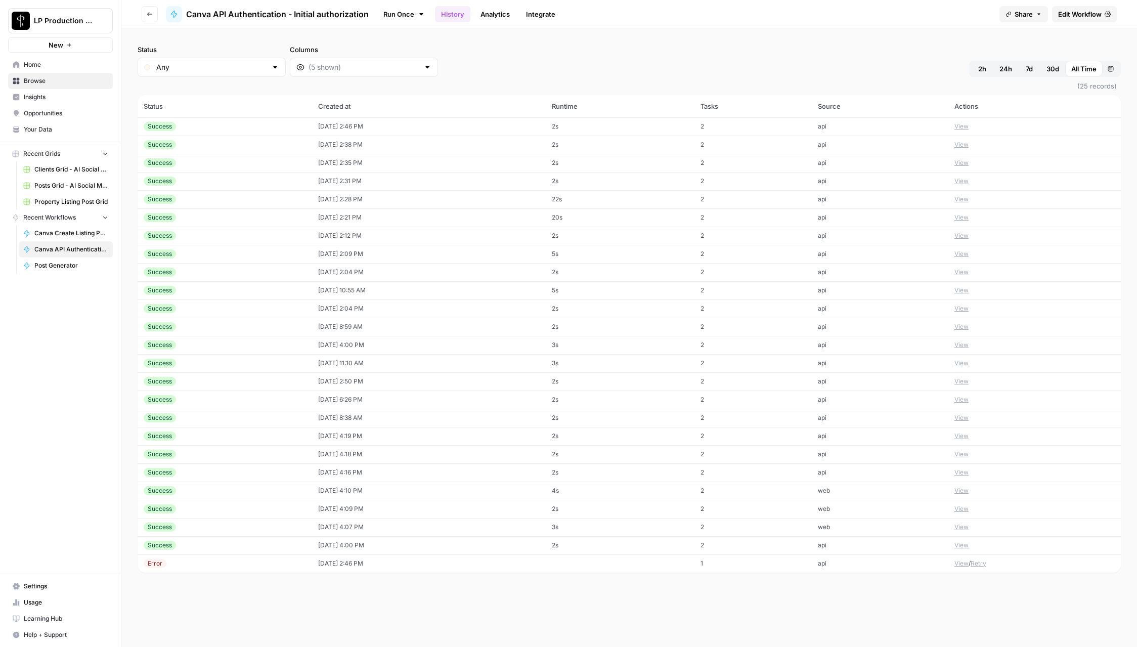
click at [328, 128] on td "[DATE] 2:46 PM" at bounding box center [429, 126] width 234 height 18
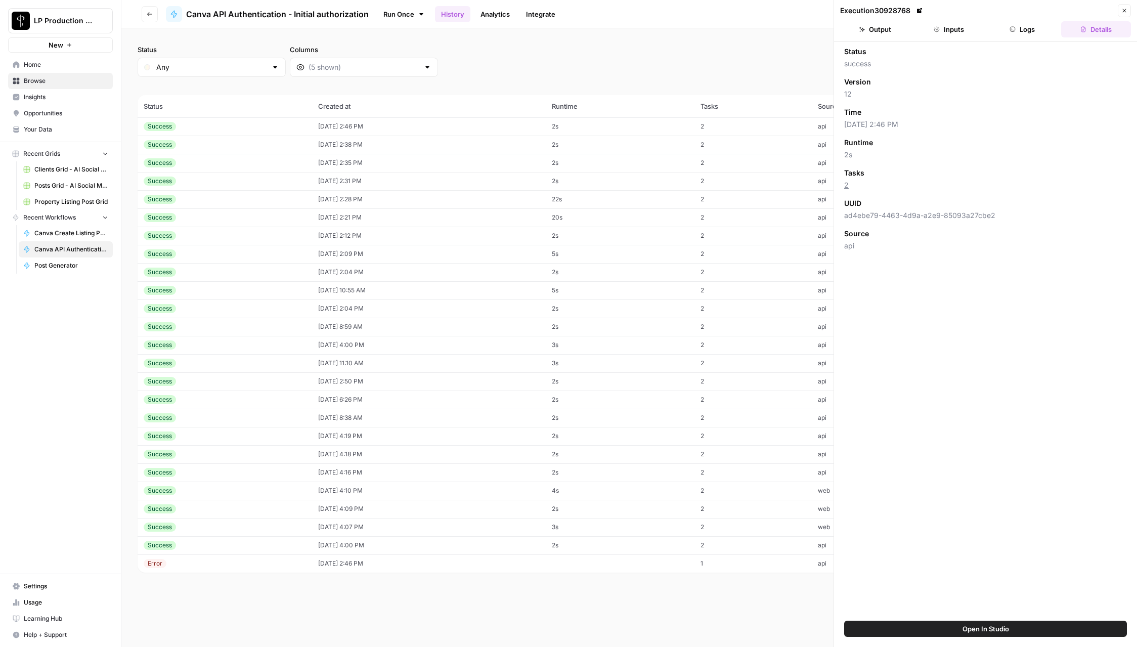
click at [1017, 30] on button "Logs" at bounding box center [1023, 29] width 70 height 16
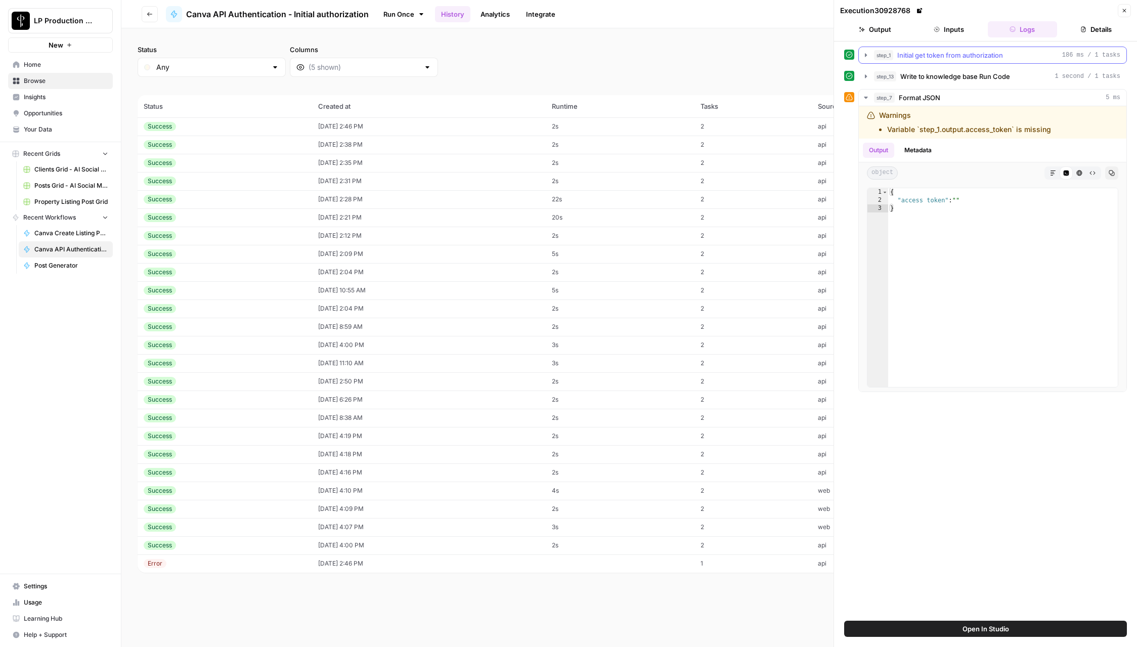
click at [986, 56] on span "Initial get token from authorization" at bounding box center [950, 55] width 106 height 10
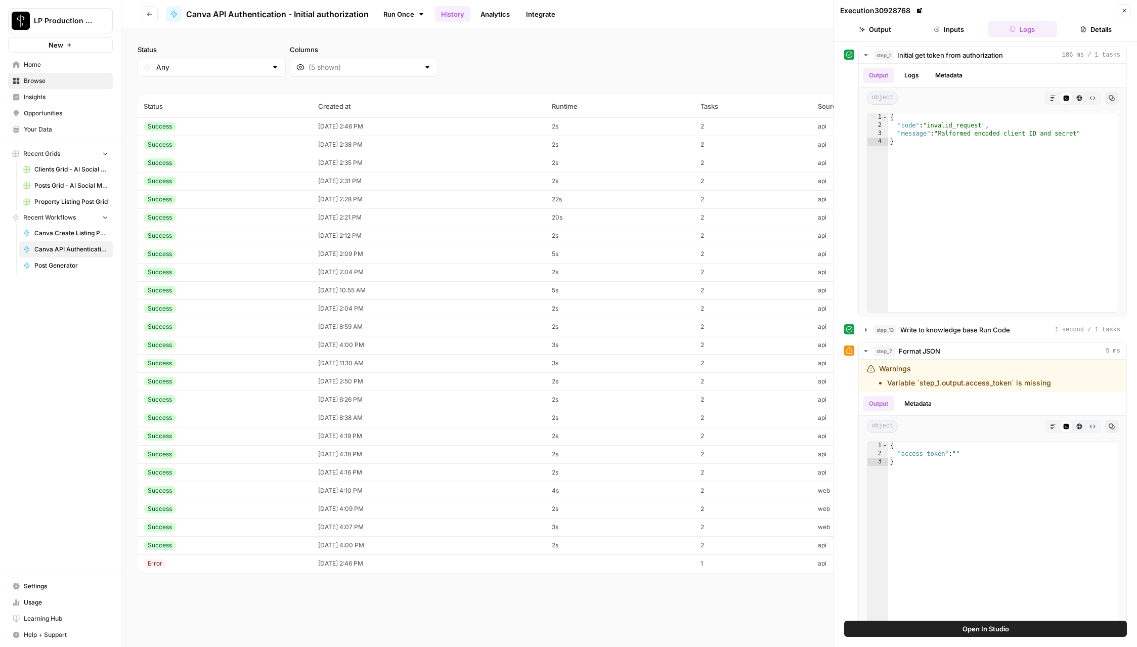
click at [1123, 11] on icon "button" at bounding box center [1124, 11] width 6 height 6
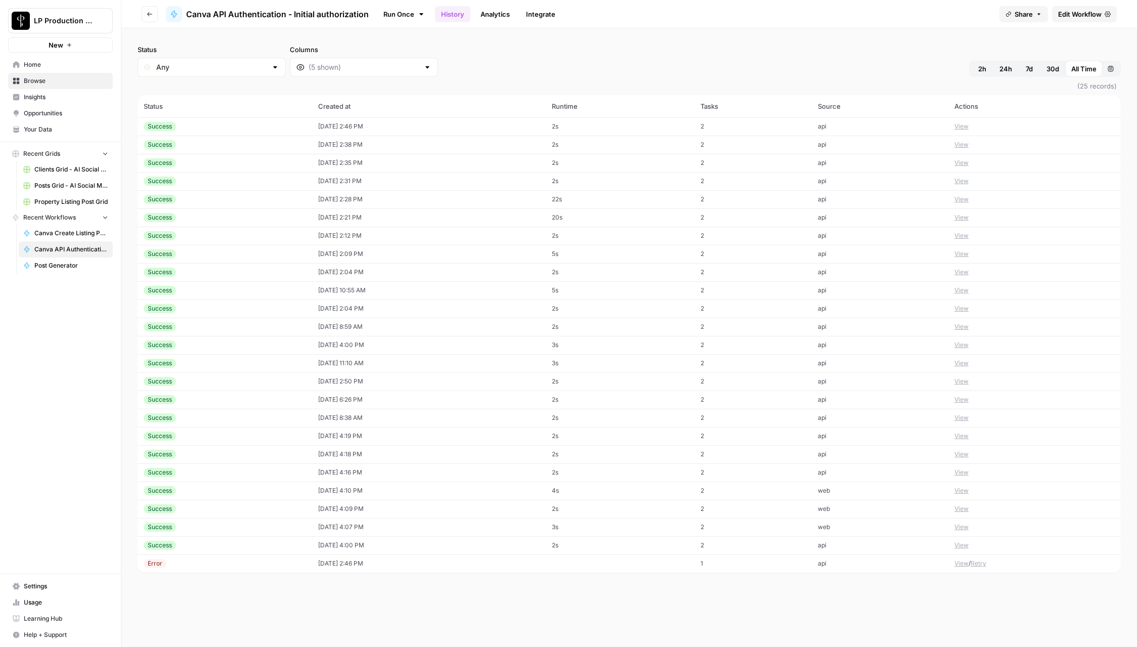
click at [1084, 15] on span "Edit Workflow" at bounding box center [1079, 14] width 43 height 10
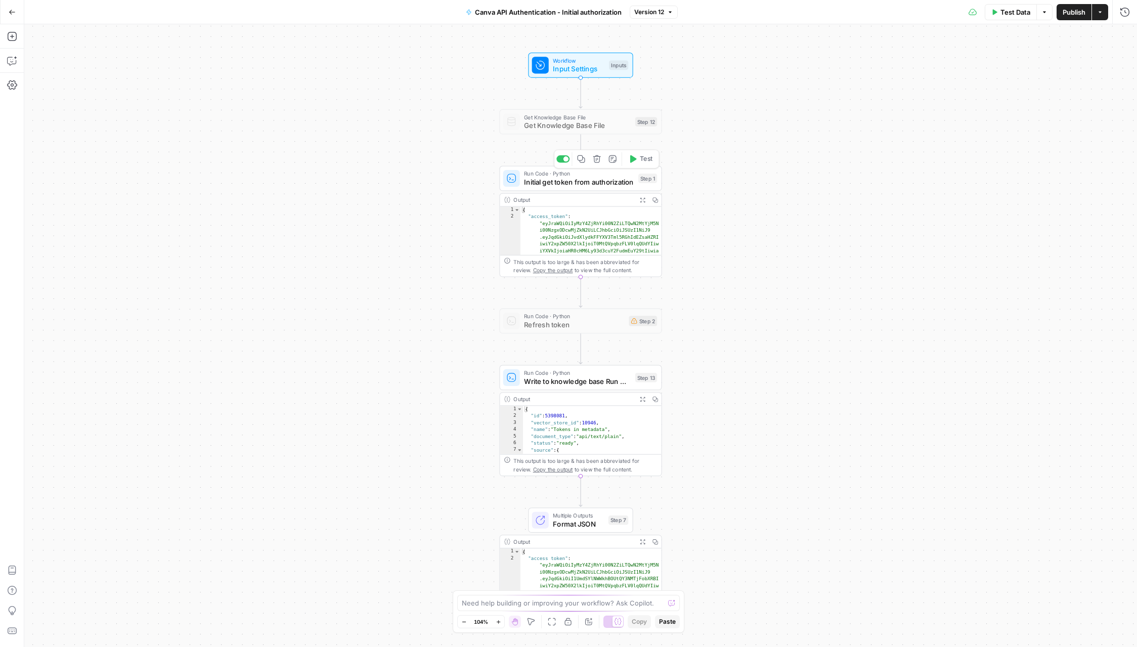
click at [588, 183] on span "Initial get token from authorization" at bounding box center [579, 182] width 110 height 11
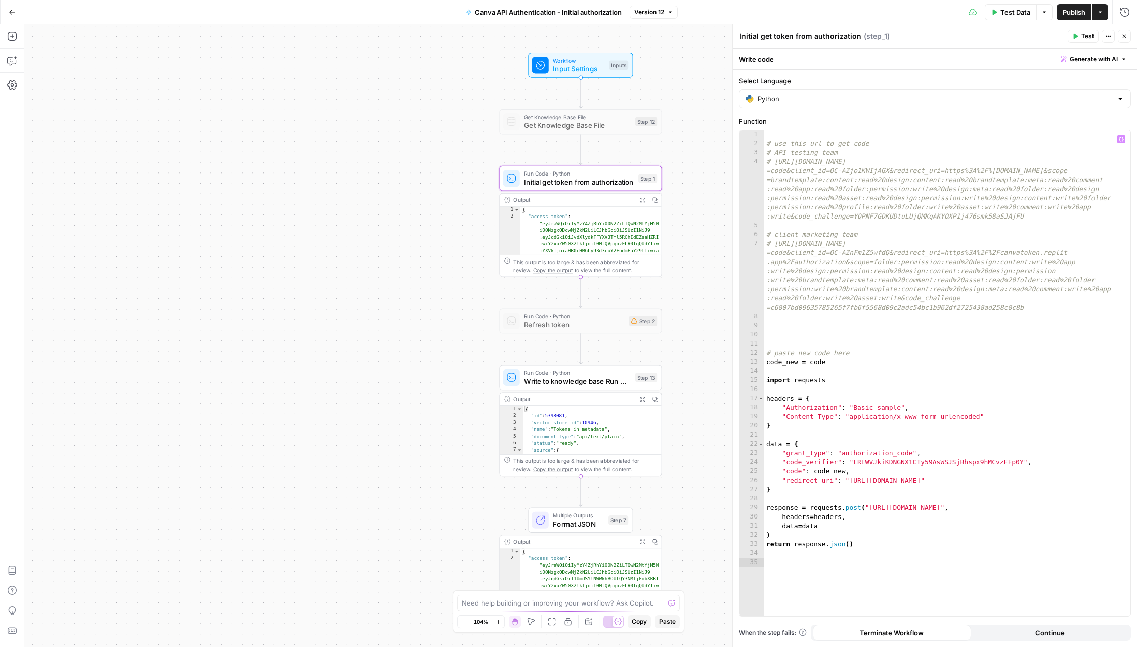
click at [899, 408] on div "# use this url to get code # API testing team # [URL][DOMAIN_NAME] =code&client…" at bounding box center [947, 382] width 366 height 504
paste textarea "**********"
type textarea "**********"
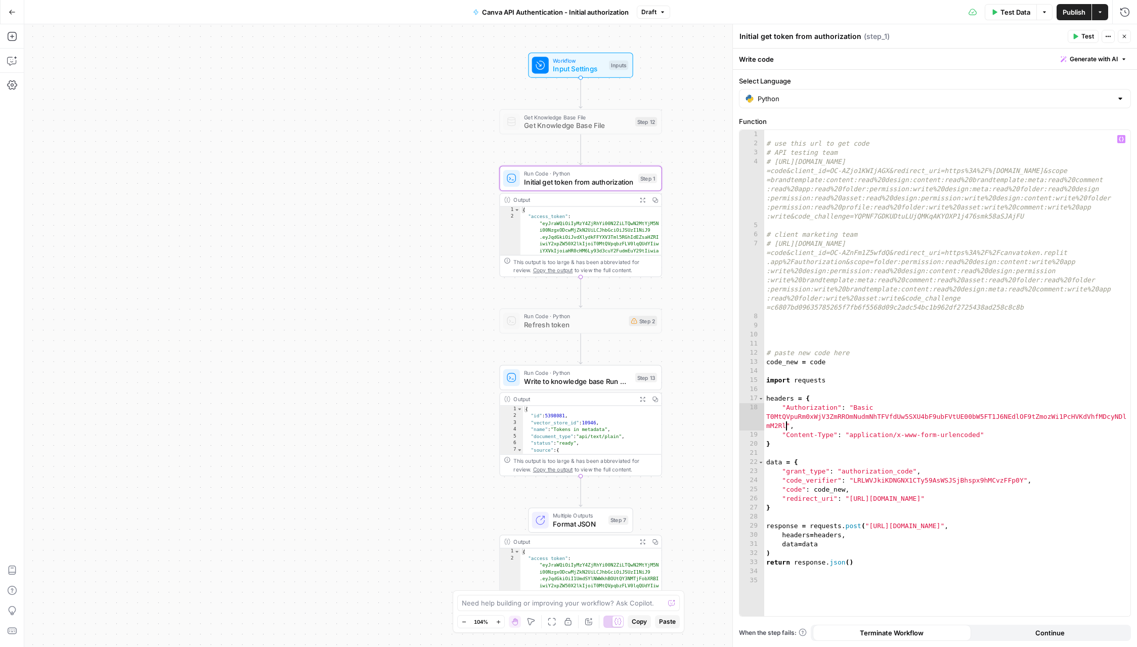
click at [1086, 15] on button "Publish" at bounding box center [1073, 12] width 35 height 16
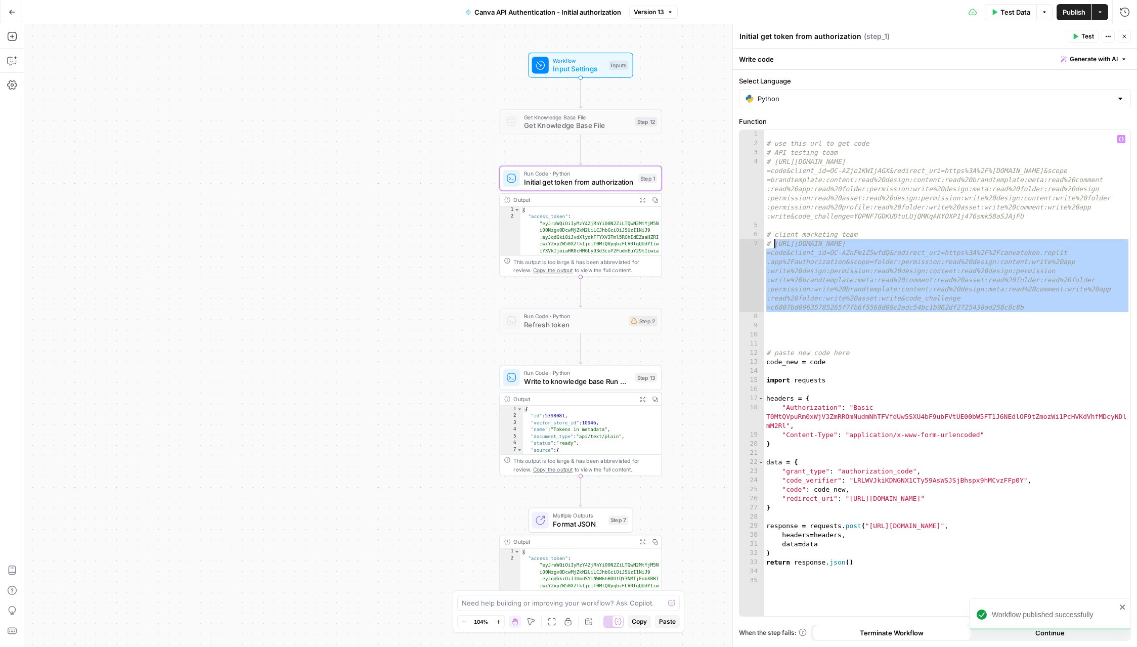
drag, startPoint x: 1048, startPoint y: 316, endPoint x: 773, endPoint y: 243, distance: 284.6
click at [773, 243] on div "# use this url to get code # API testing team # [URL][DOMAIN_NAME] =code&client…" at bounding box center [947, 382] width 366 height 504
drag, startPoint x: 1044, startPoint y: 307, endPoint x: 1039, endPoint y: 307, distance: 5.6
click at [1044, 307] on div "# use this url to get code # API testing team # [URL][DOMAIN_NAME] =code&client…" at bounding box center [947, 382] width 366 height 504
drag, startPoint x: 1024, startPoint y: 308, endPoint x: 775, endPoint y: 243, distance: 257.6
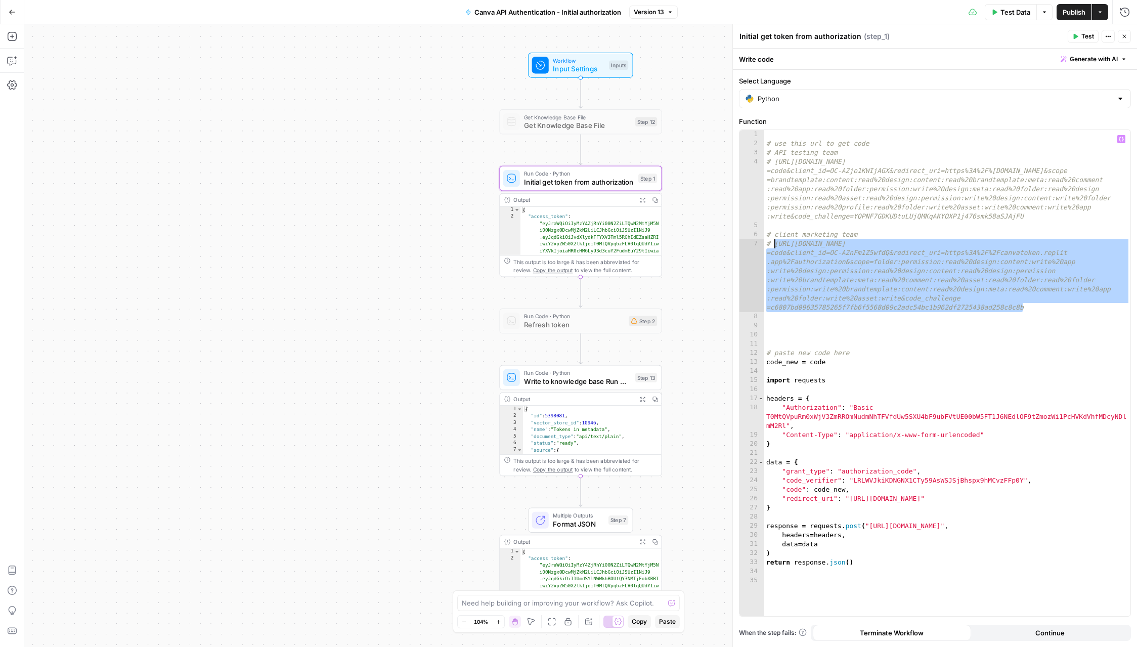
click at [775, 243] on div "# use this url to get code # API testing team # [URL][DOMAIN_NAME] =code&client…" at bounding box center [947, 382] width 366 height 504
click at [10, 15] on icon "button" at bounding box center [12, 12] width 7 height 7
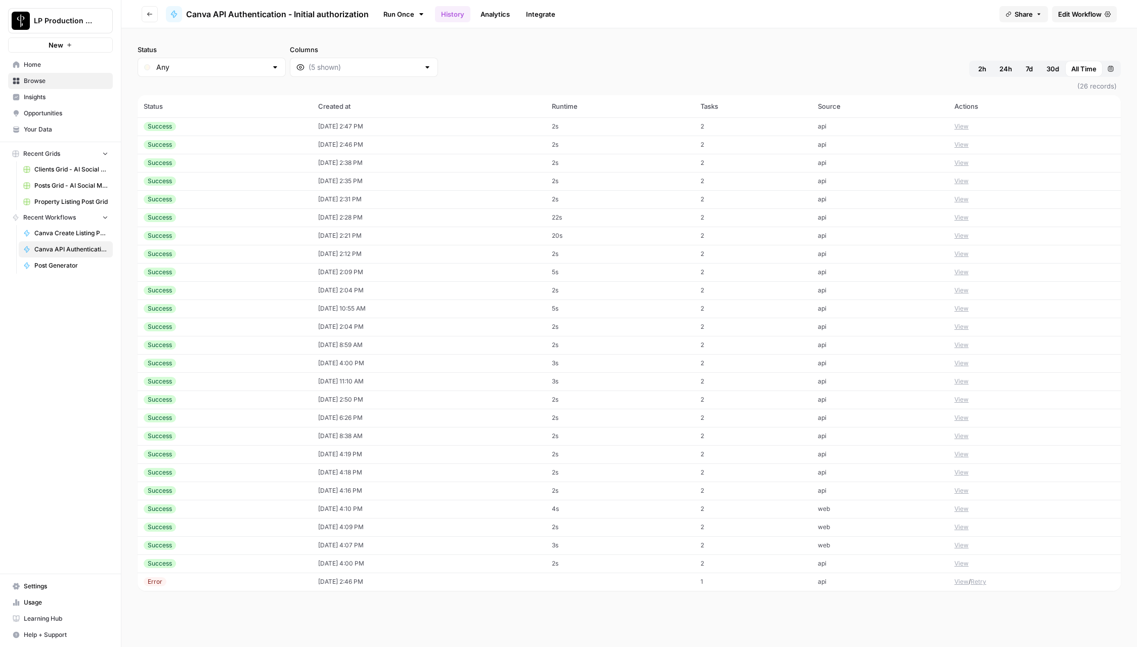
click at [501, 123] on td "[DATE] 2:47 PM" at bounding box center [429, 126] width 234 height 18
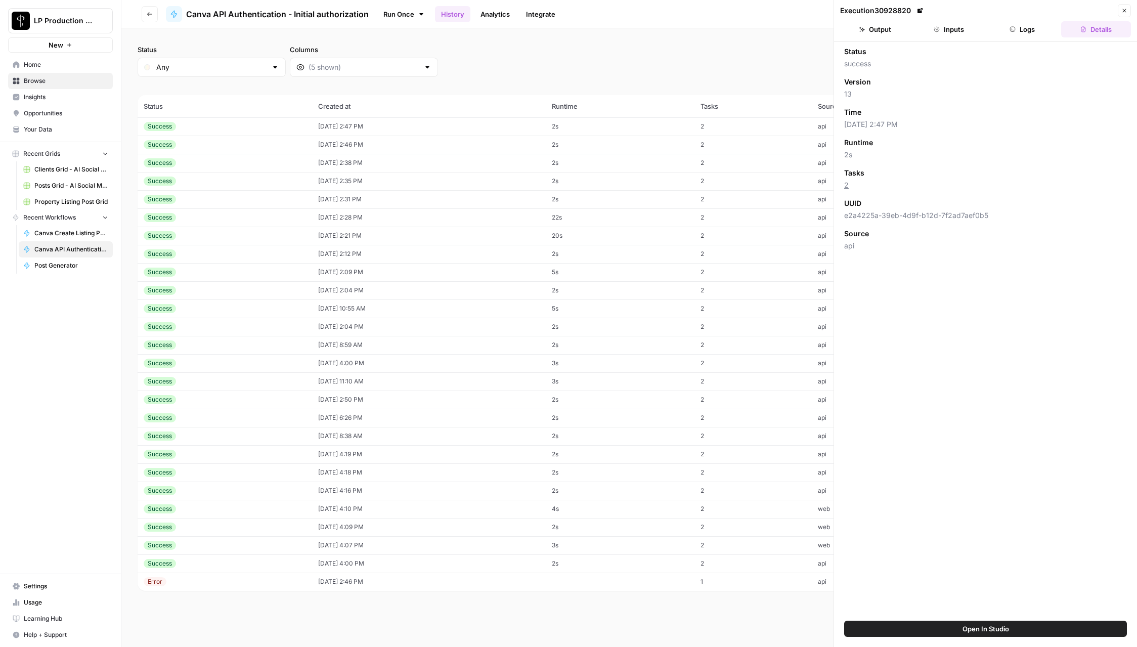
click at [1016, 32] on button "Logs" at bounding box center [1023, 29] width 70 height 16
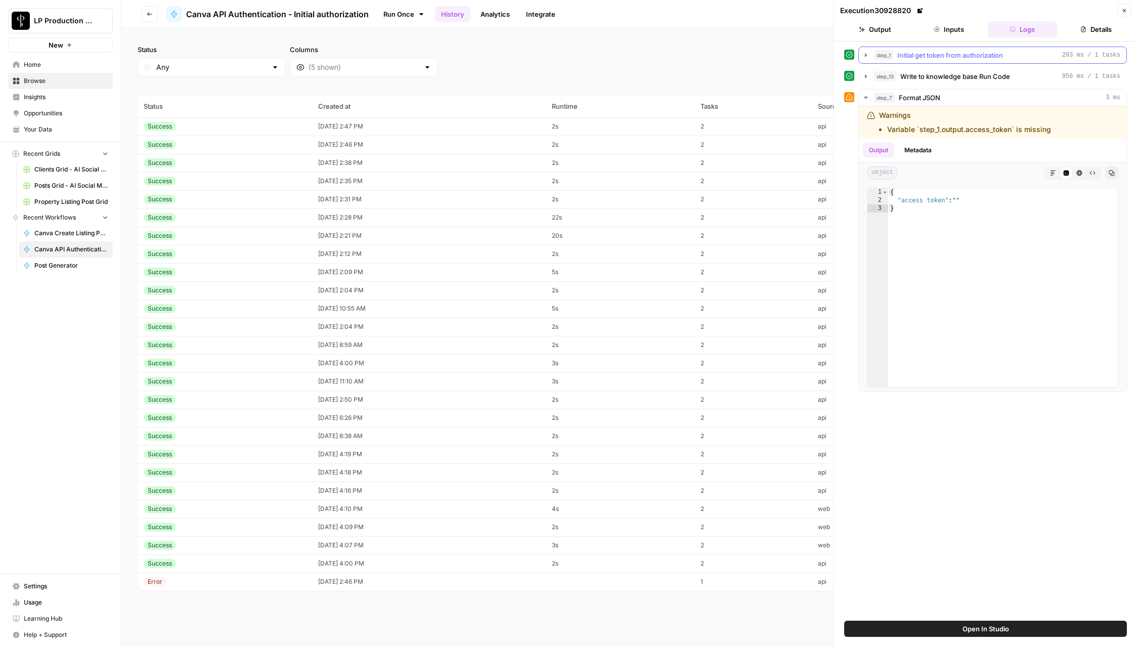
click at [935, 60] on button "step_1 Initial get token from authorization 203 ms / 1 tasks" at bounding box center [992, 55] width 267 height 16
